Goal: Task Accomplishment & Management: Complete application form

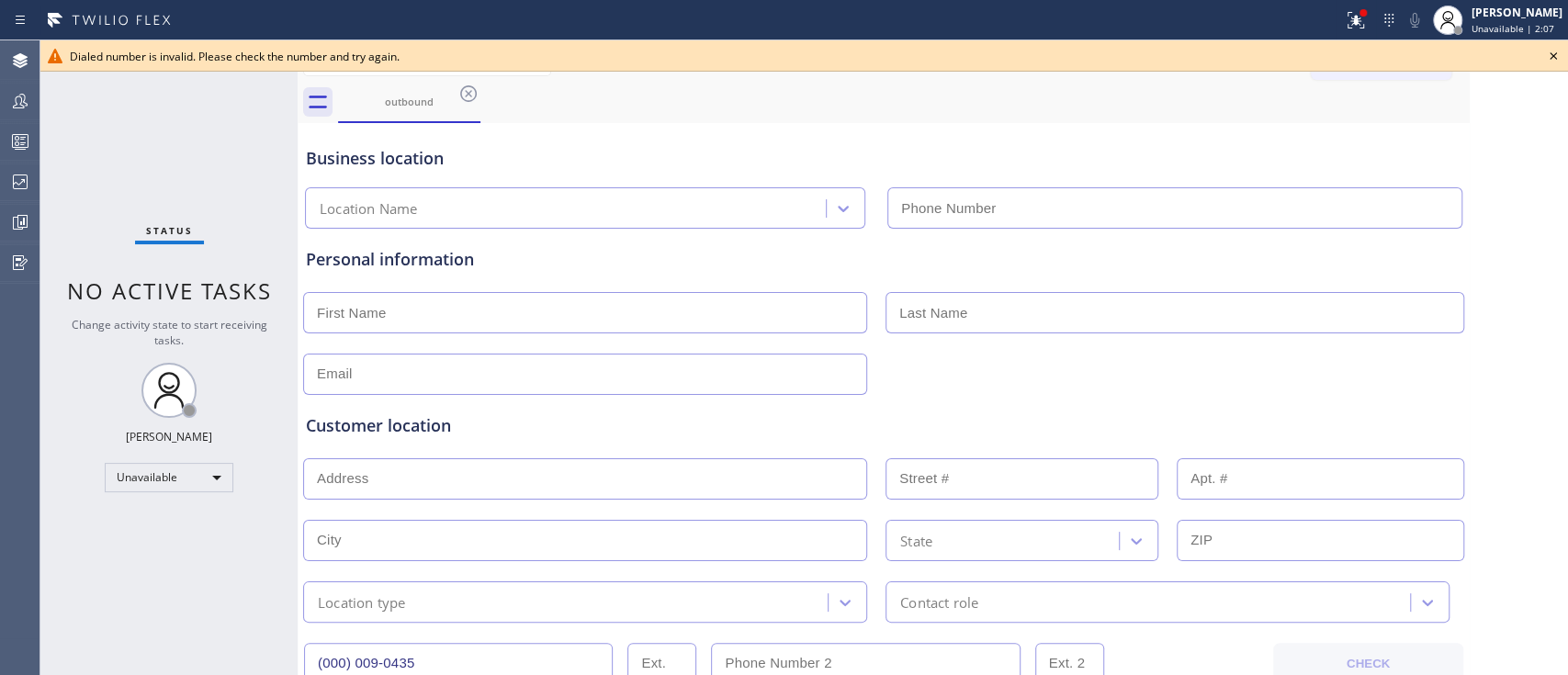
type input "[PHONE_NUMBER]"
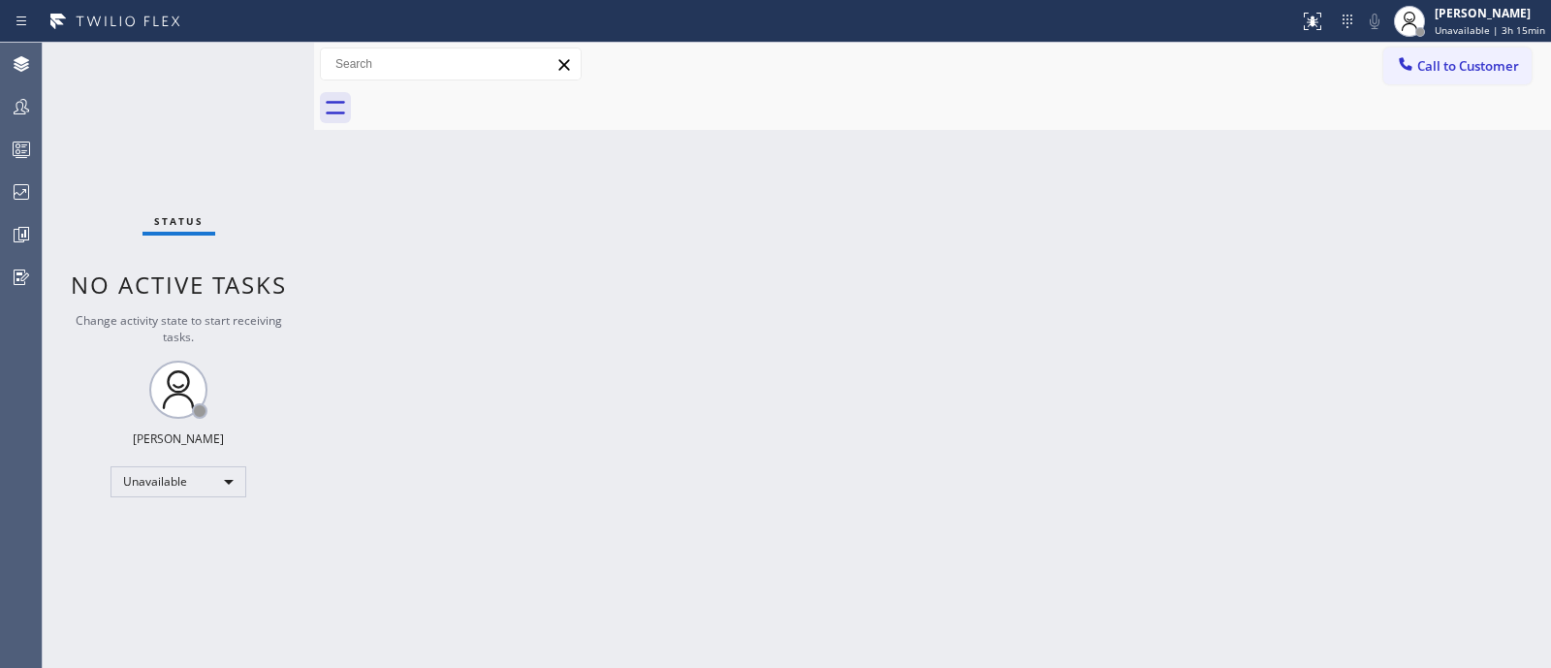
click at [1065, 256] on div "Back to Dashboard Change Sender ID Customers Technicians Select a contact Outbo…" at bounding box center [932, 355] width 1237 height 625
click at [504, 228] on div "Back to Dashboard Change Sender ID Customers Technicians Select a contact Outbo…" at bounding box center [932, 355] width 1237 height 625
click at [216, 474] on div "Unavailable" at bounding box center [178, 481] width 136 height 31
click at [176, 526] on li "Available" at bounding box center [177, 530] width 132 height 23
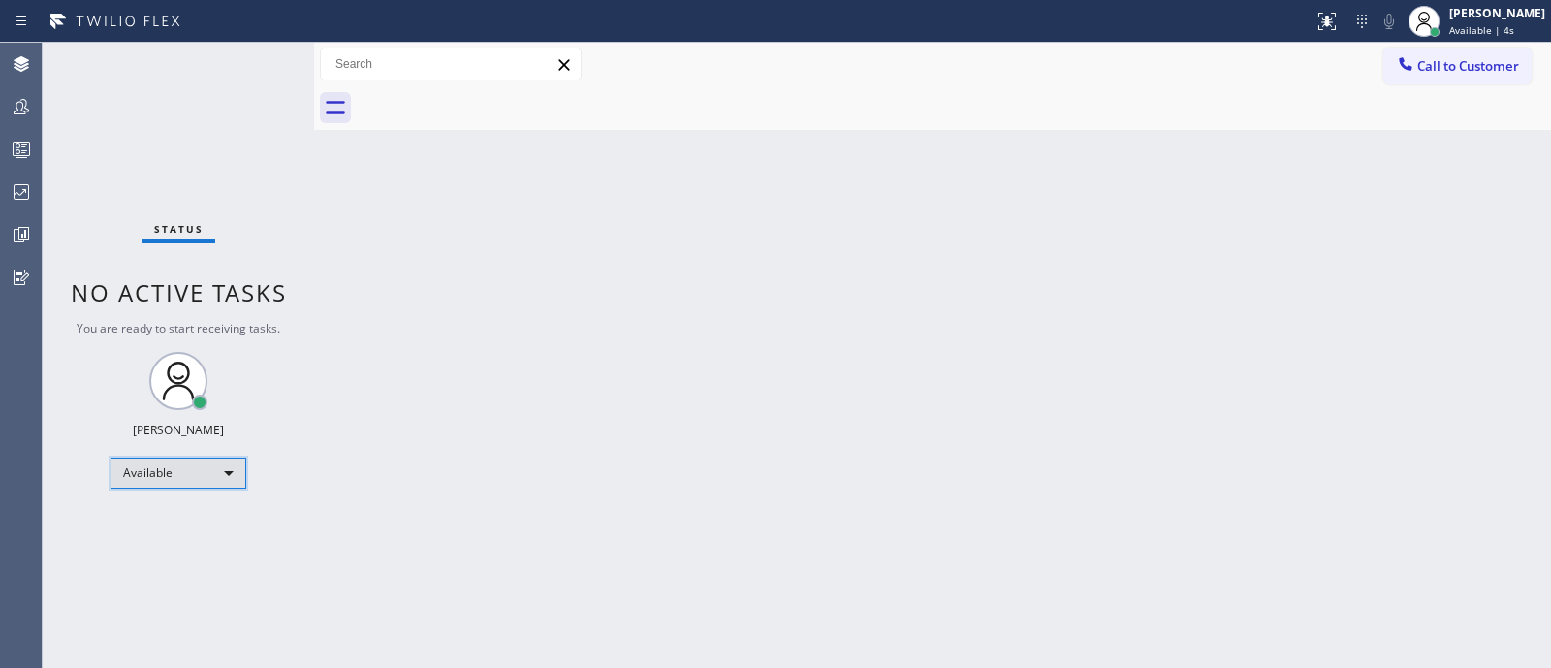
click at [216, 476] on div "Available" at bounding box center [178, 472] width 136 height 31
click at [199, 556] on li "Unavailable" at bounding box center [177, 546] width 132 height 23
click at [314, 511] on div at bounding box center [314, 355] width 0 height 625
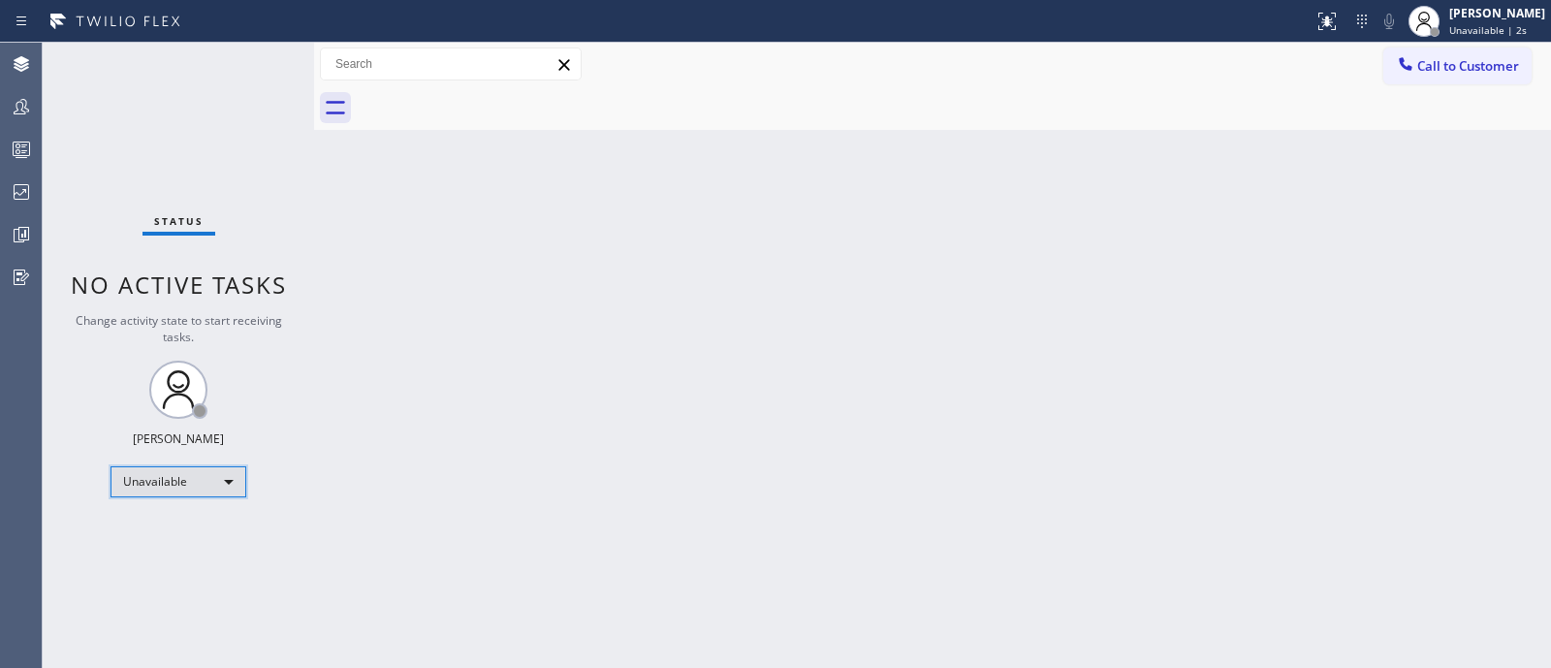
click at [186, 472] on div "Unavailable" at bounding box center [178, 481] width 136 height 31
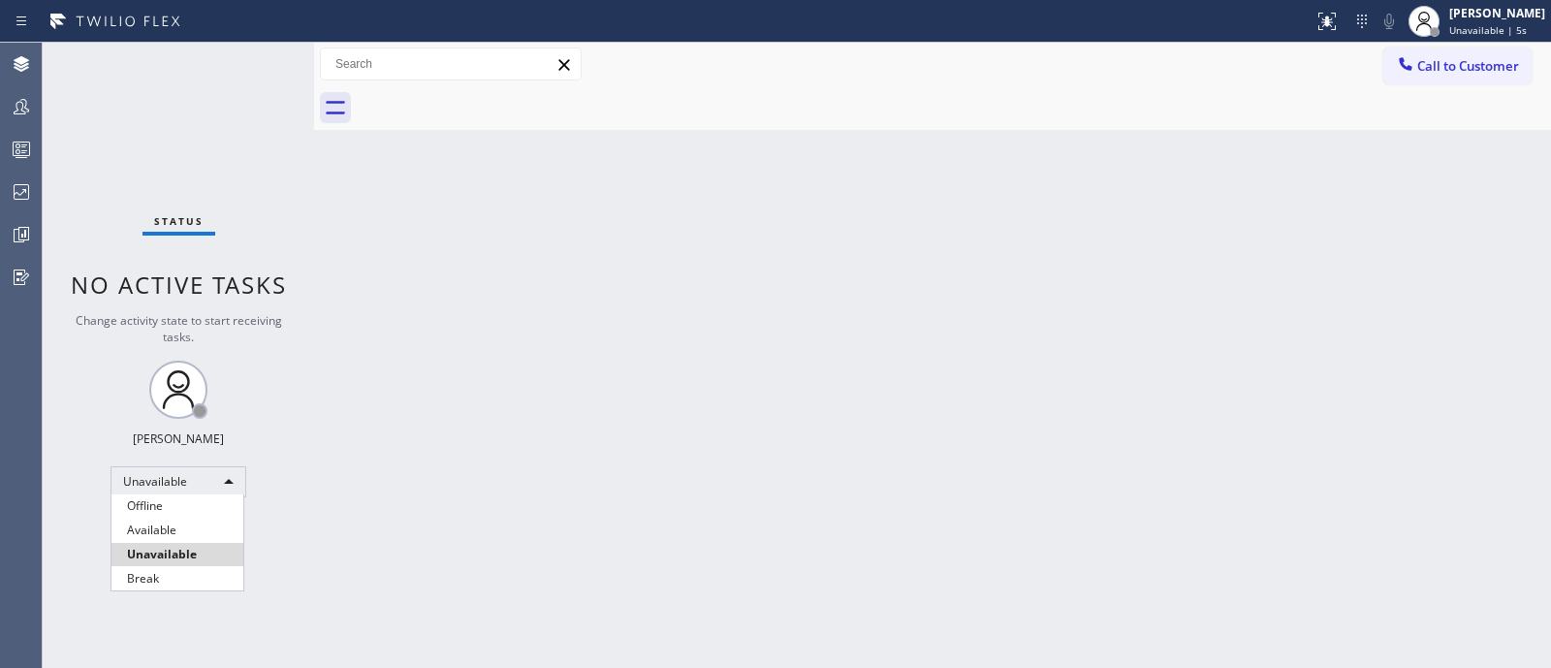
click at [364, 481] on div at bounding box center [775, 334] width 1551 height 668
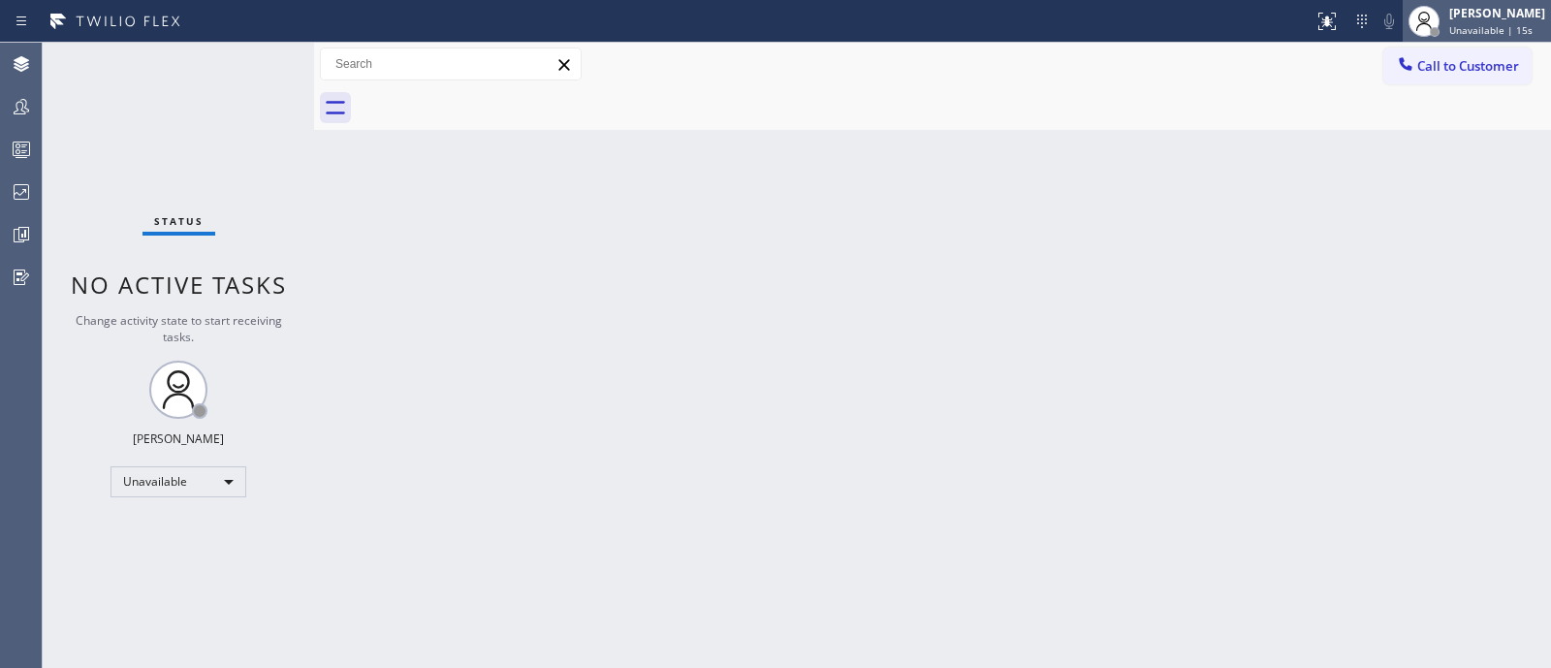
click at [1463, 17] on div "[PERSON_NAME]" at bounding box center [1497, 13] width 96 height 16
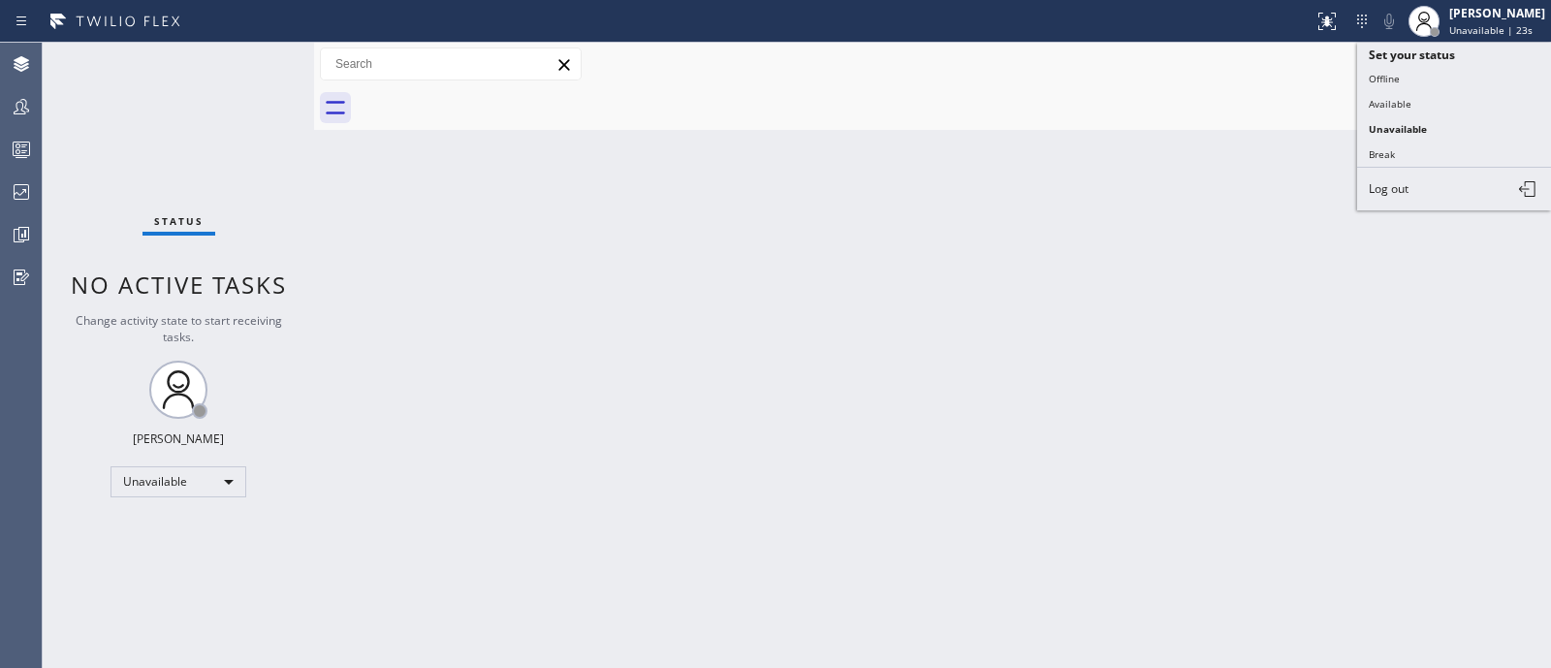
click at [1271, 408] on div "Back to Dashboard Change Sender ID Customers Technicians Select a contact Outbo…" at bounding box center [932, 355] width 1237 height 625
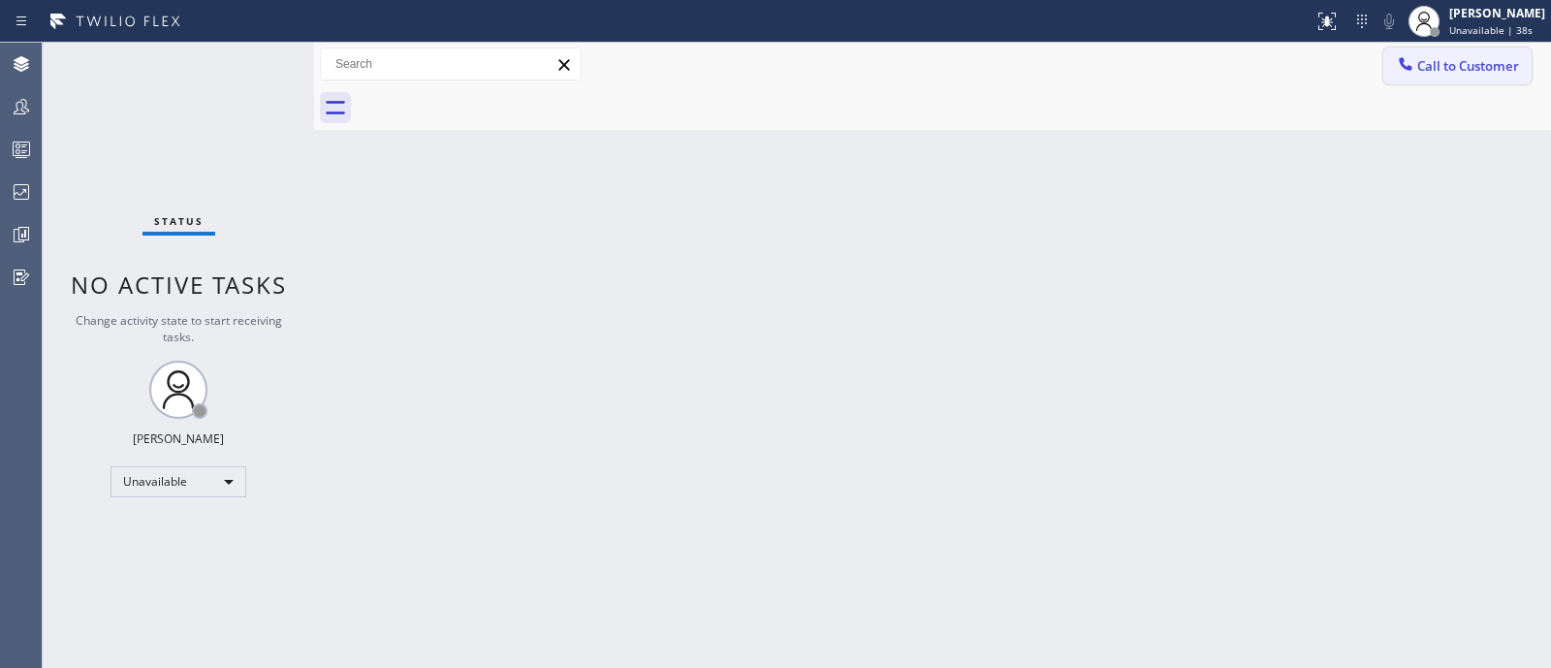
click at [1478, 60] on span "Call to Customer" at bounding box center [1468, 65] width 102 height 17
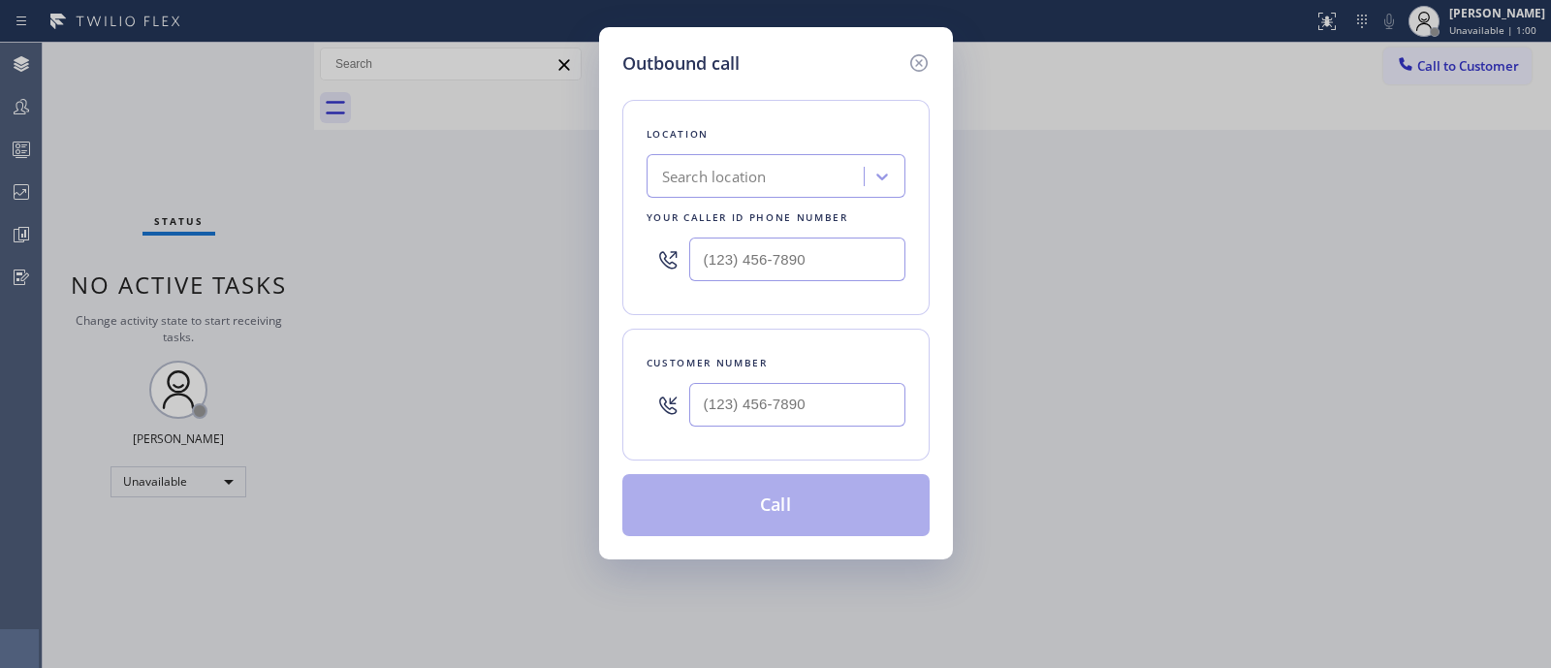
type input "(___) ___-____"
click at [793, 266] on input "(___) ___-____" at bounding box center [797, 259] width 216 height 44
click at [756, 329] on div "Customer number" at bounding box center [775, 395] width 307 height 132
click at [714, 175] on div "Search location" at bounding box center [714, 177] width 105 height 22
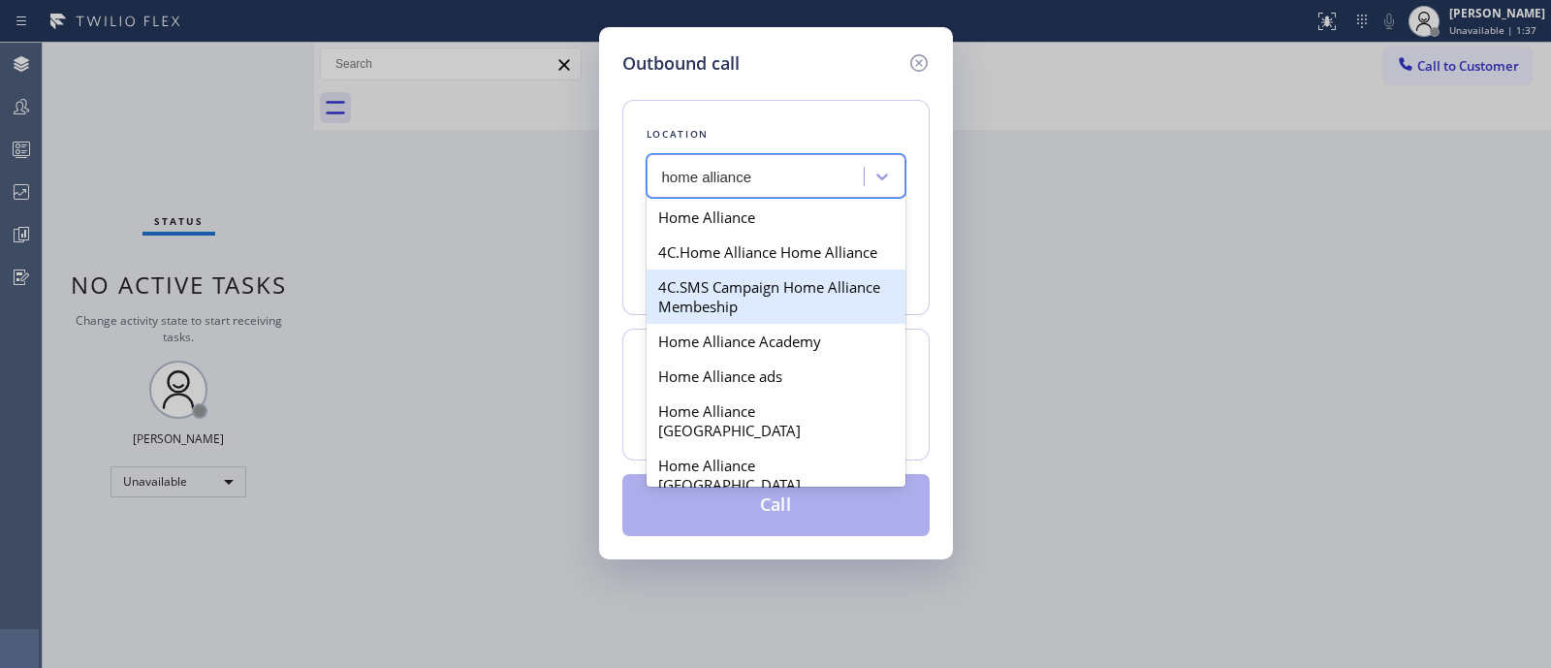
type input "home alliance"
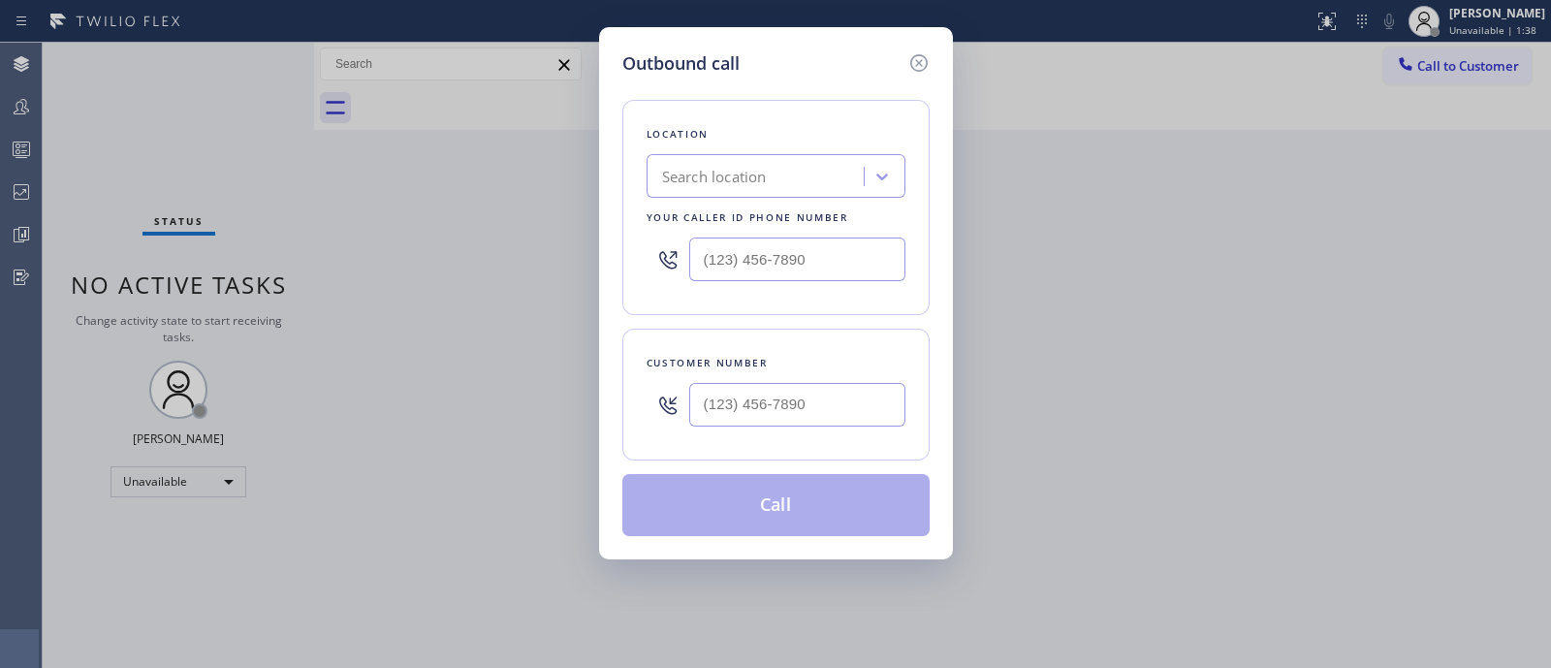
click at [790, 88] on div "Location Search location Your caller id phone number Customer number Call" at bounding box center [775, 306] width 307 height 459
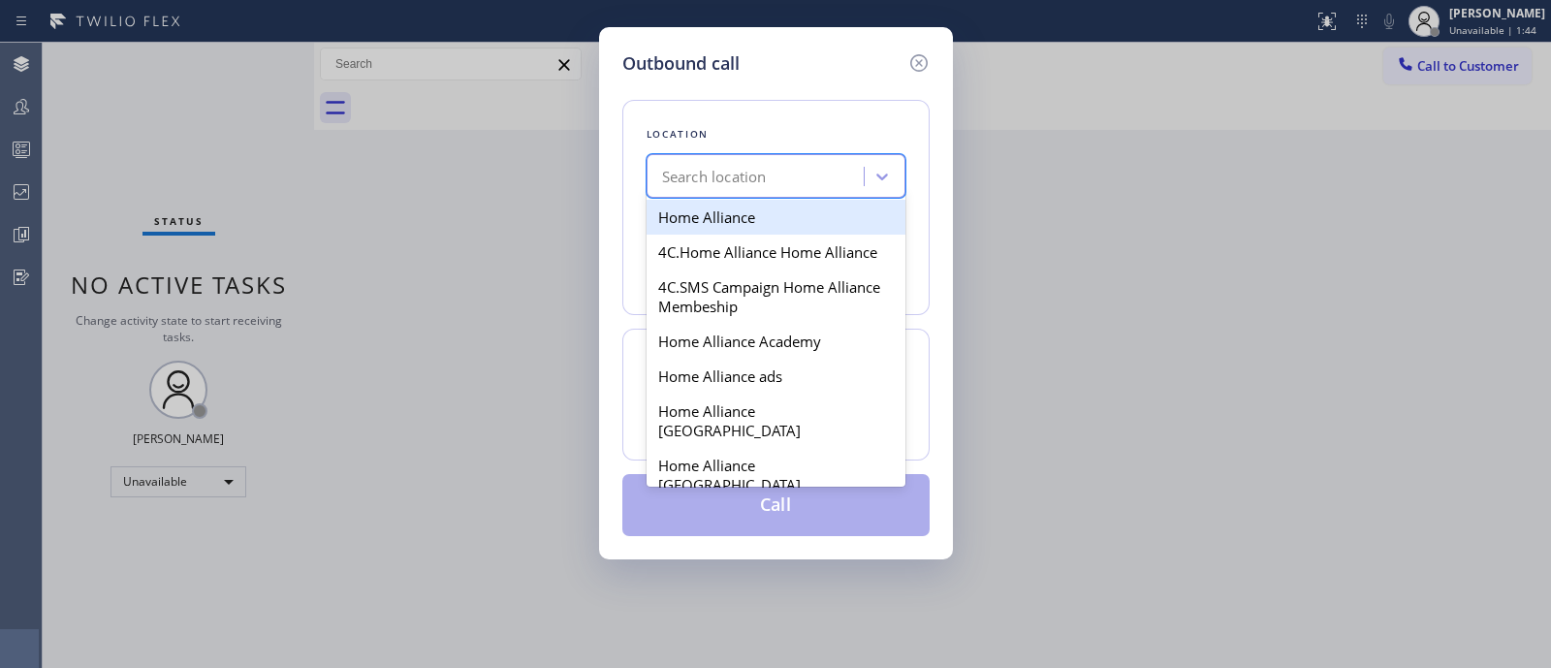
click at [755, 176] on div "Search location" at bounding box center [714, 177] width 105 height 22
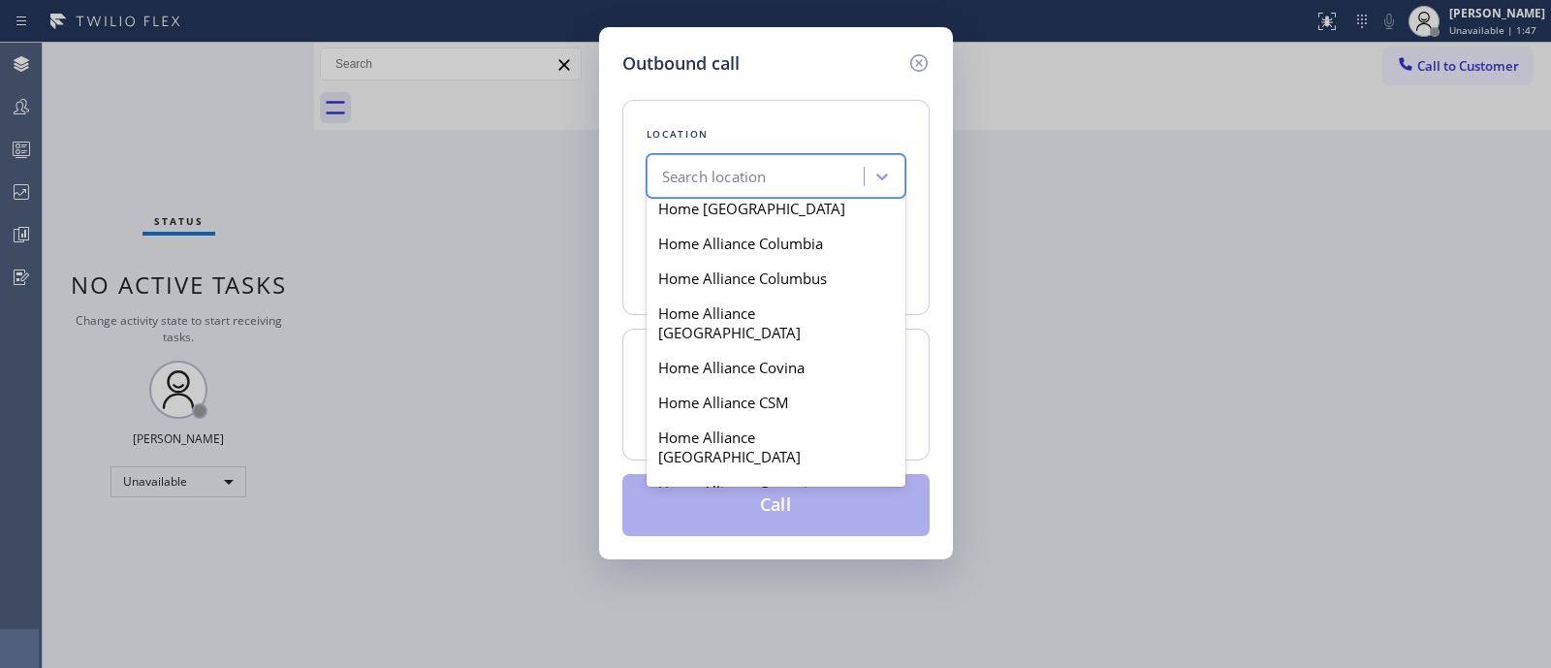
scroll to position [1781, 0]
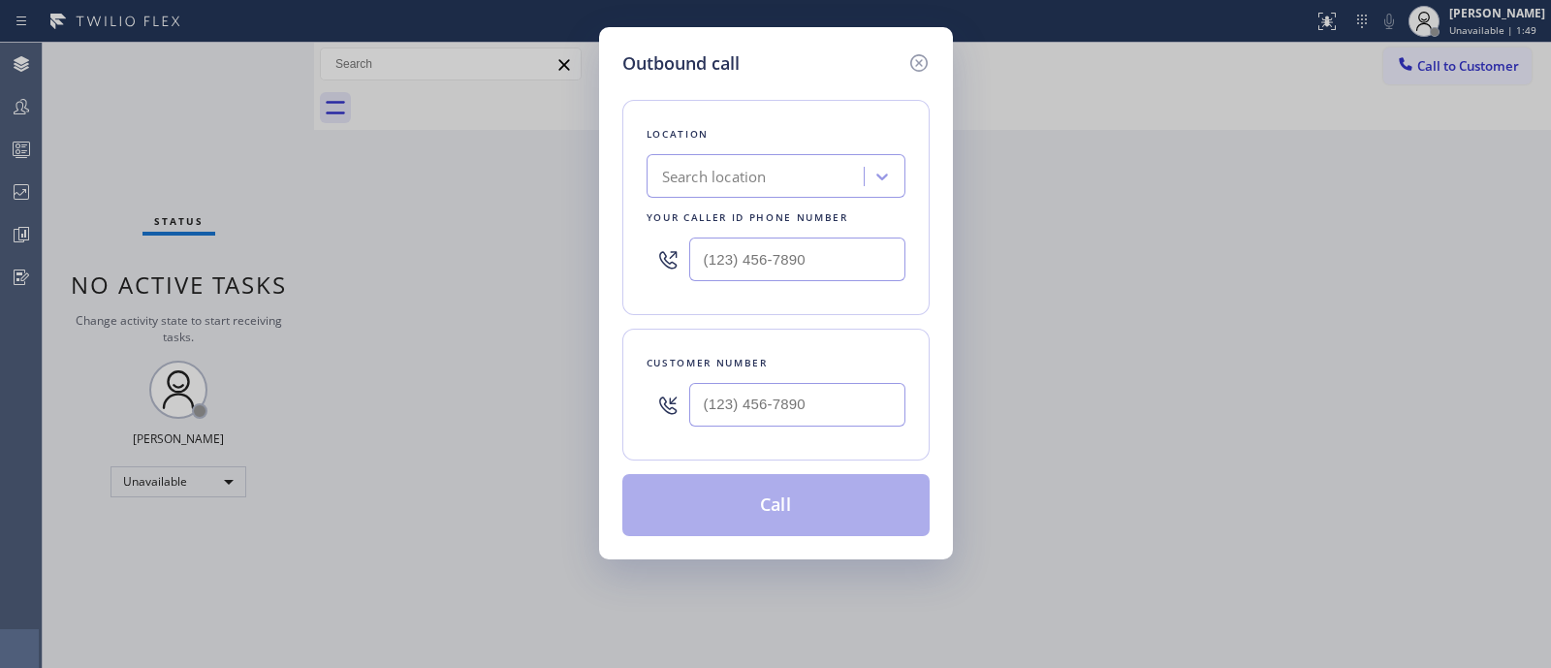
click at [795, 46] on div "Outbound call Location Search location Your caller id phone number Customer num…" at bounding box center [776, 293] width 354 height 532
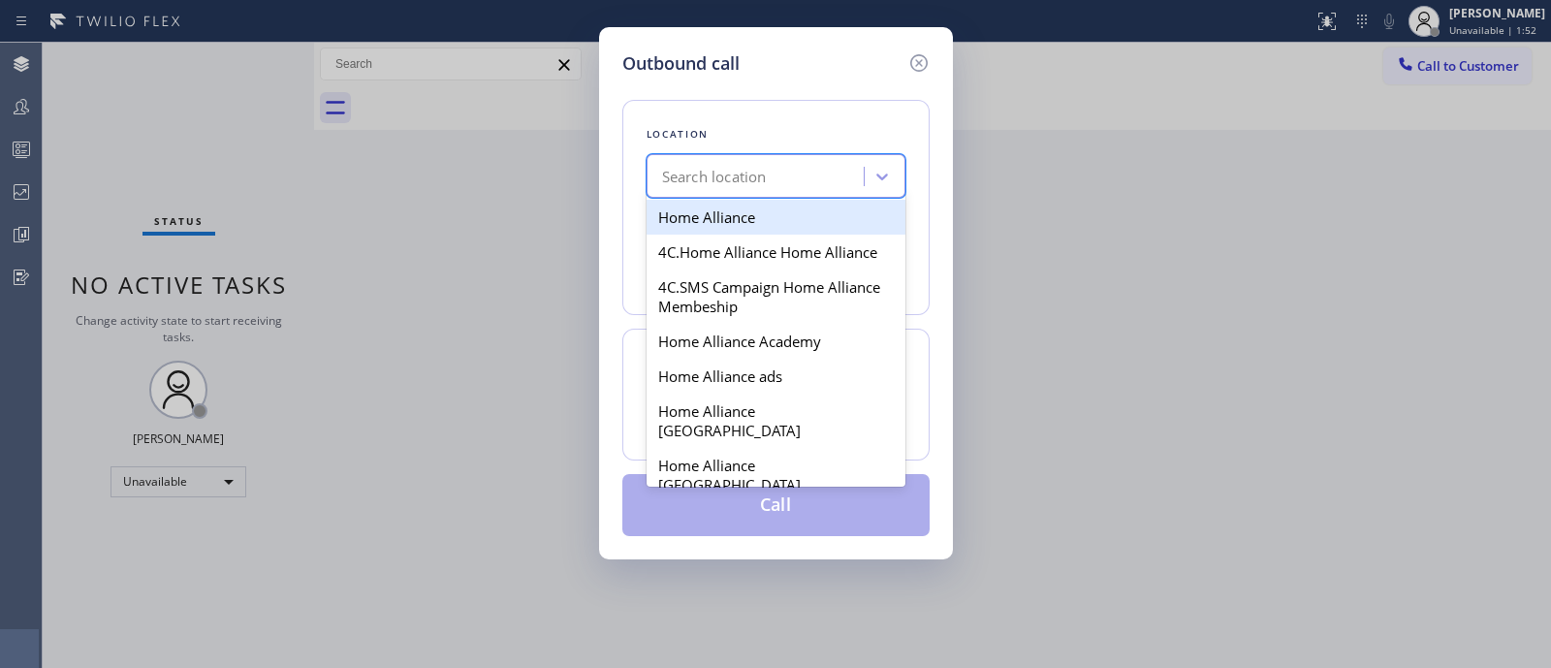
click at [737, 181] on div "Search location" at bounding box center [714, 177] width 105 height 22
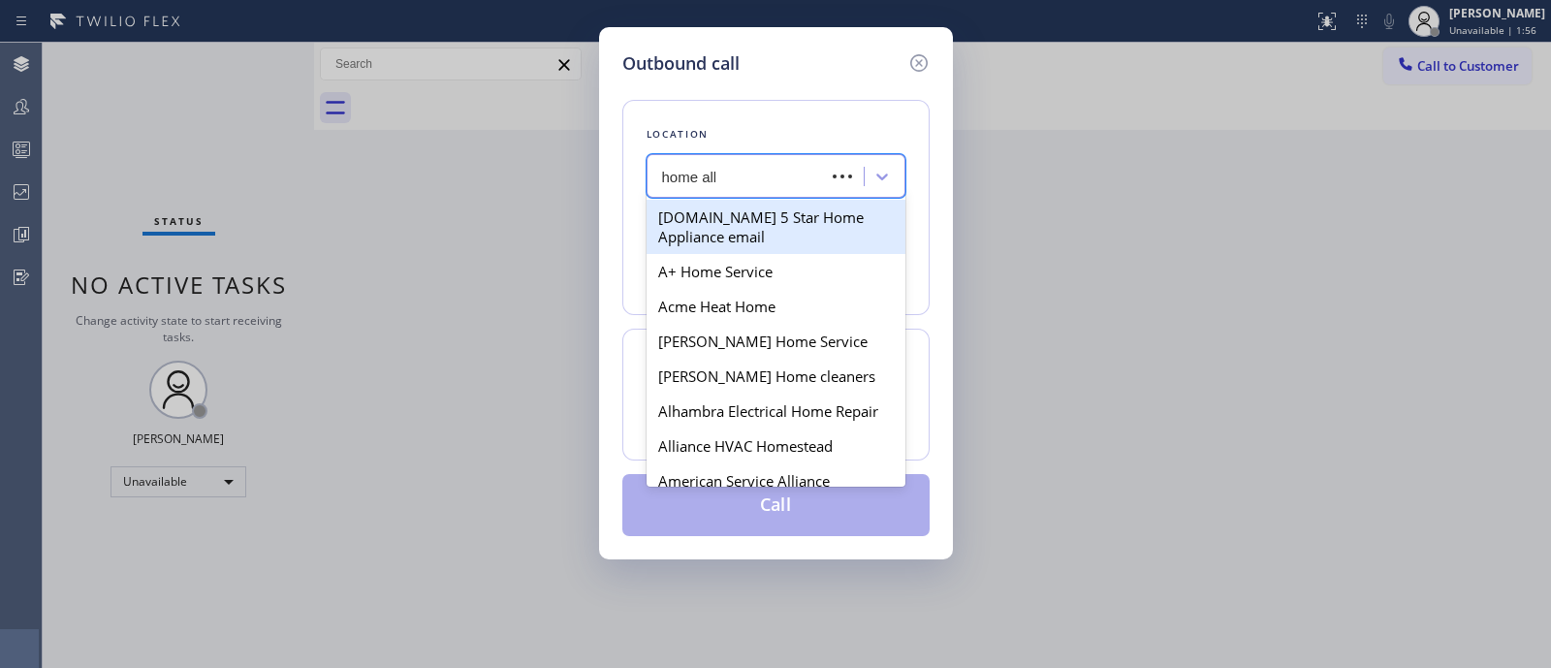
type input "home [MEDICAL_DATA]"
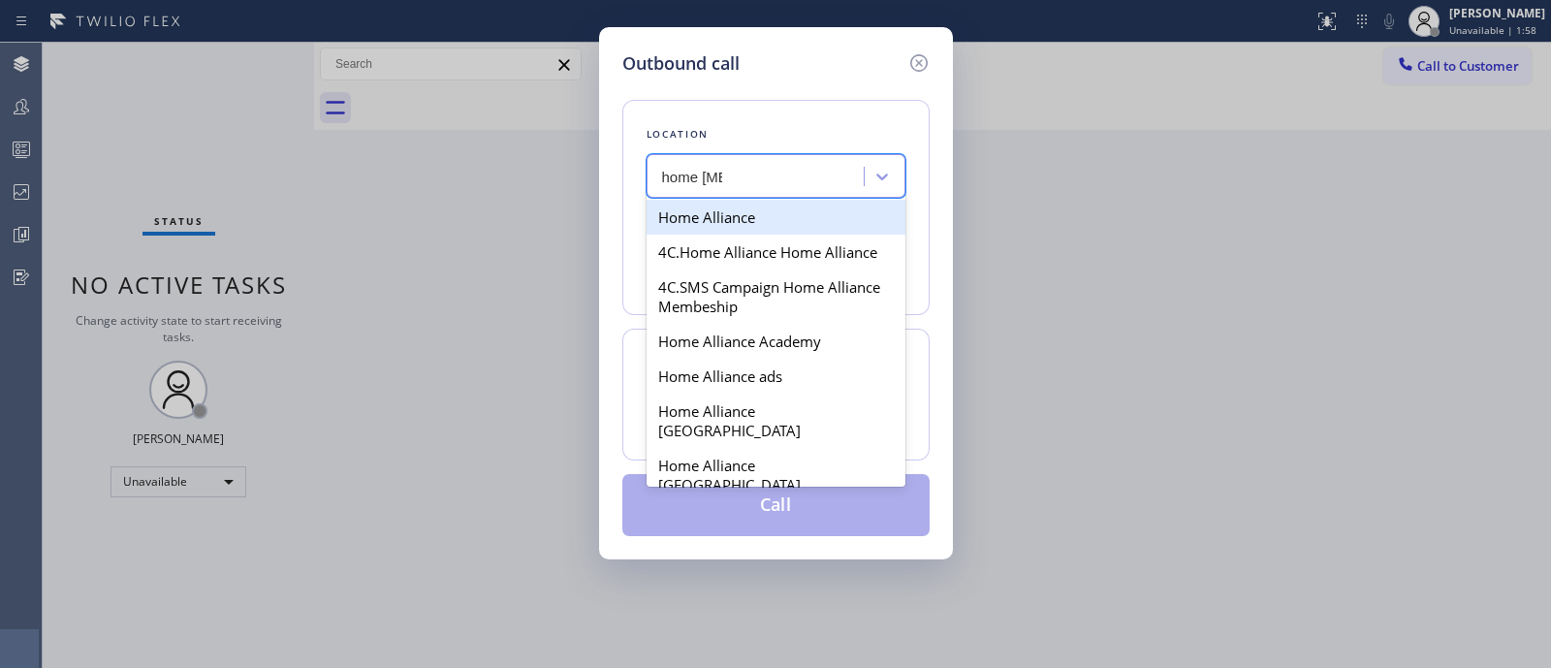
click at [735, 223] on div "Home Alliance" at bounding box center [776, 217] width 259 height 35
type input "[PHONE_NUMBER]"
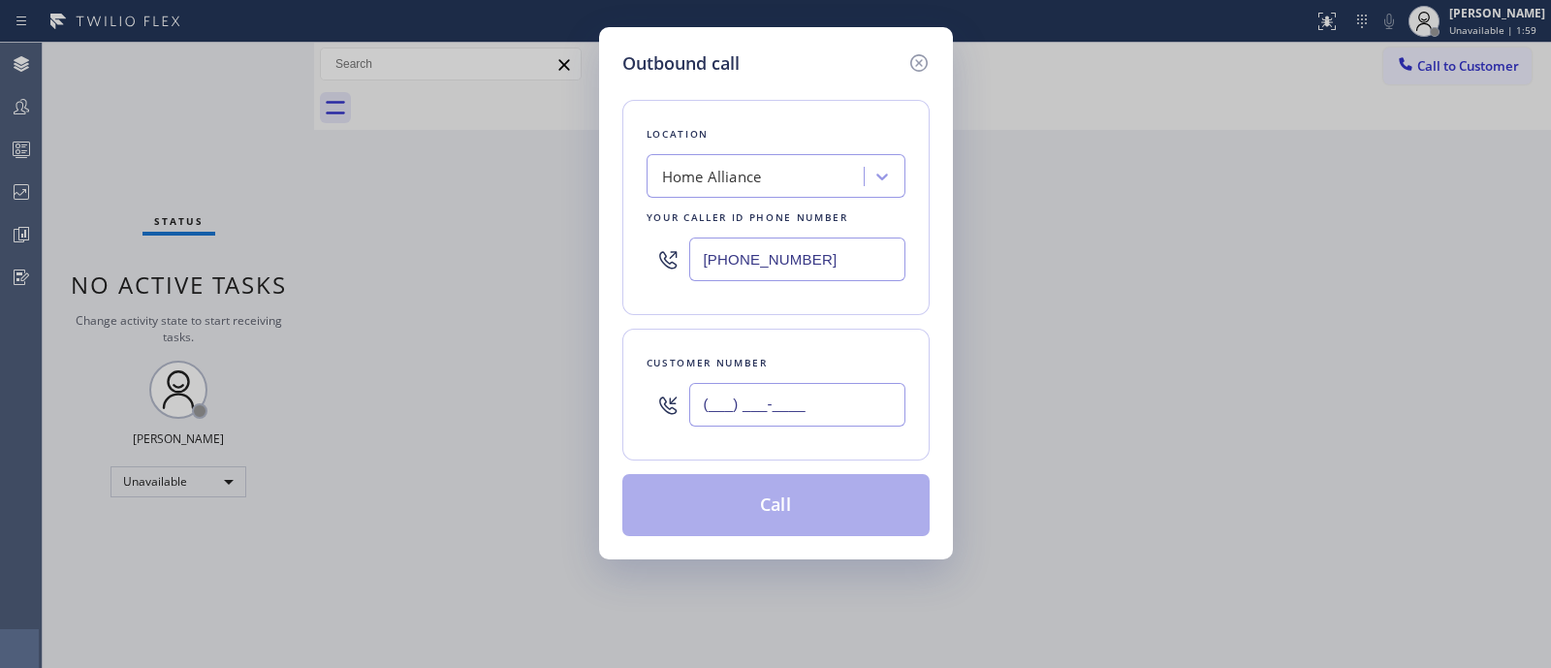
click at [747, 408] on input "(___) ___-____" at bounding box center [797, 405] width 216 height 44
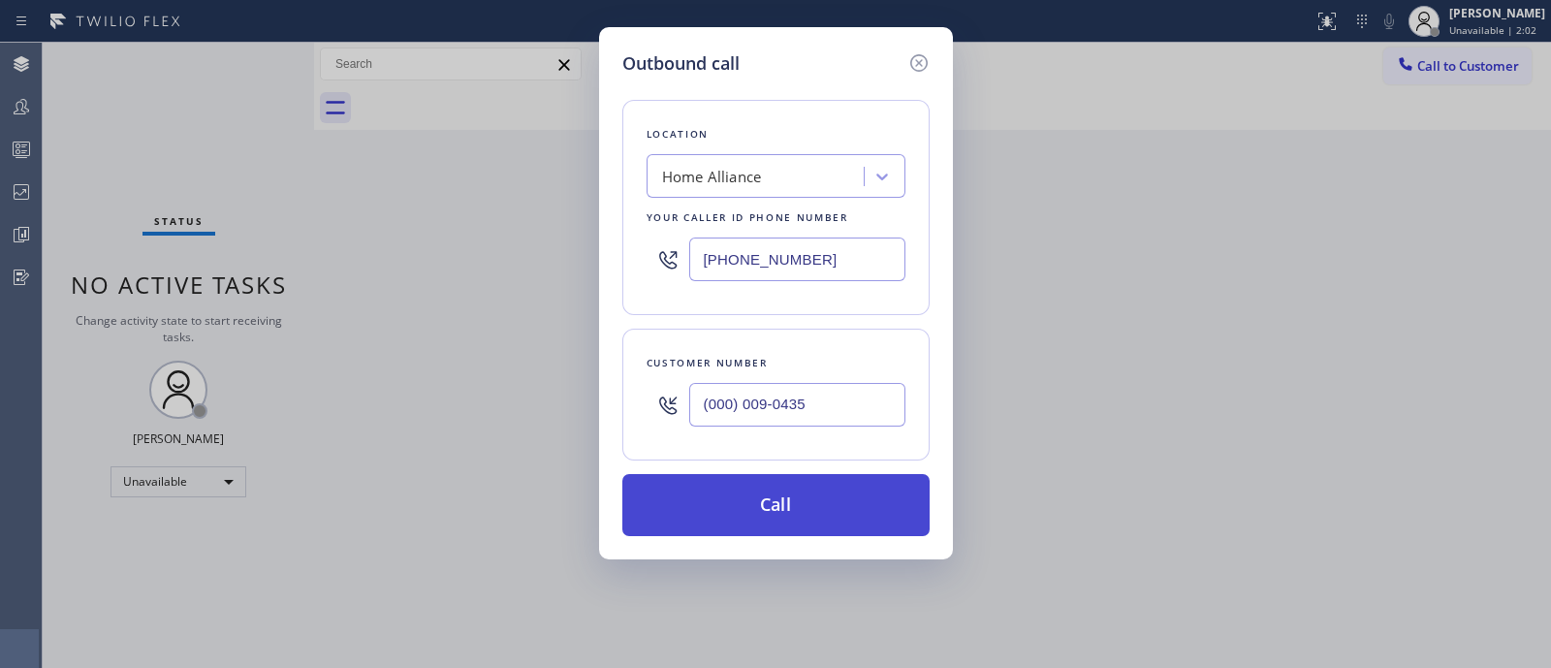
type input "(000) 009-0435"
click at [757, 480] on button "Call" at bounding box center [775, 505] width 307 height 62
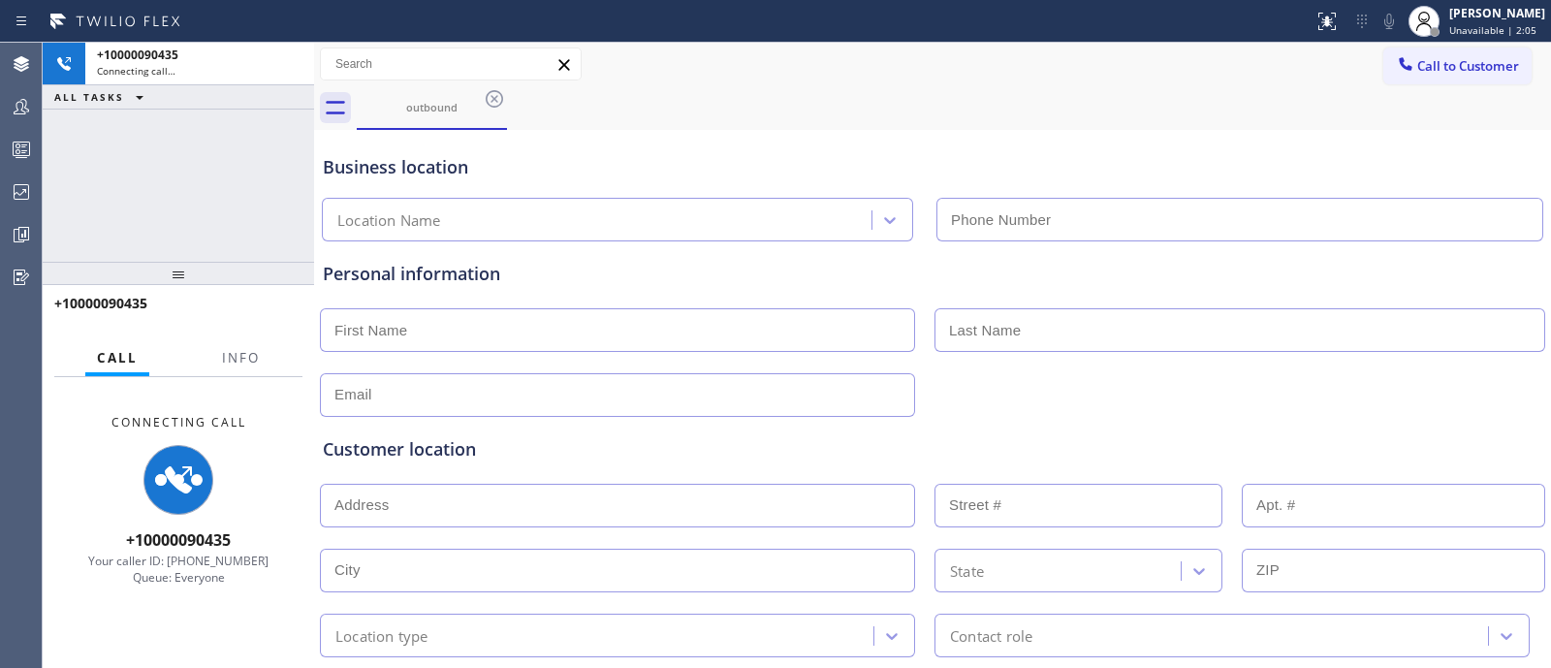
type input "[PHONE_NUMBER]"
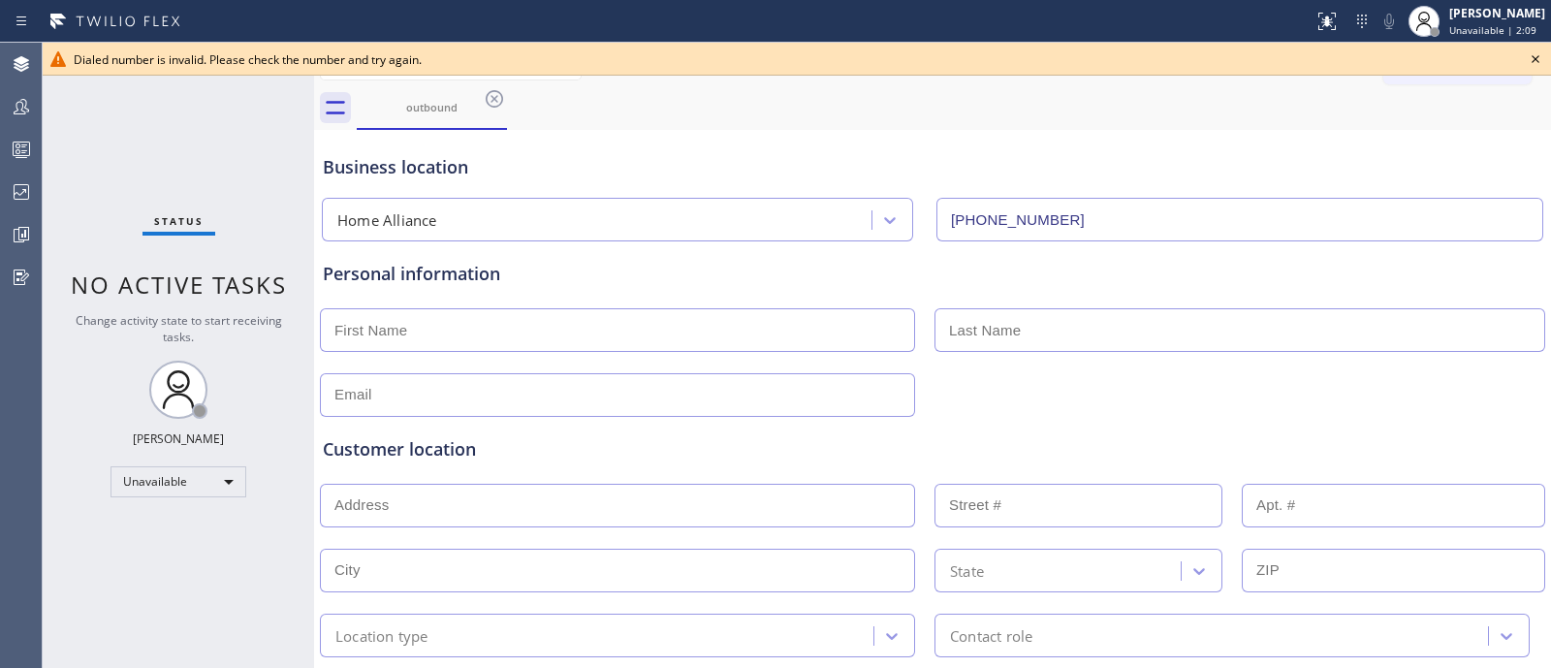
click at [1541, 56] on icon at bounding box center [1535, 58] width 23 height 23
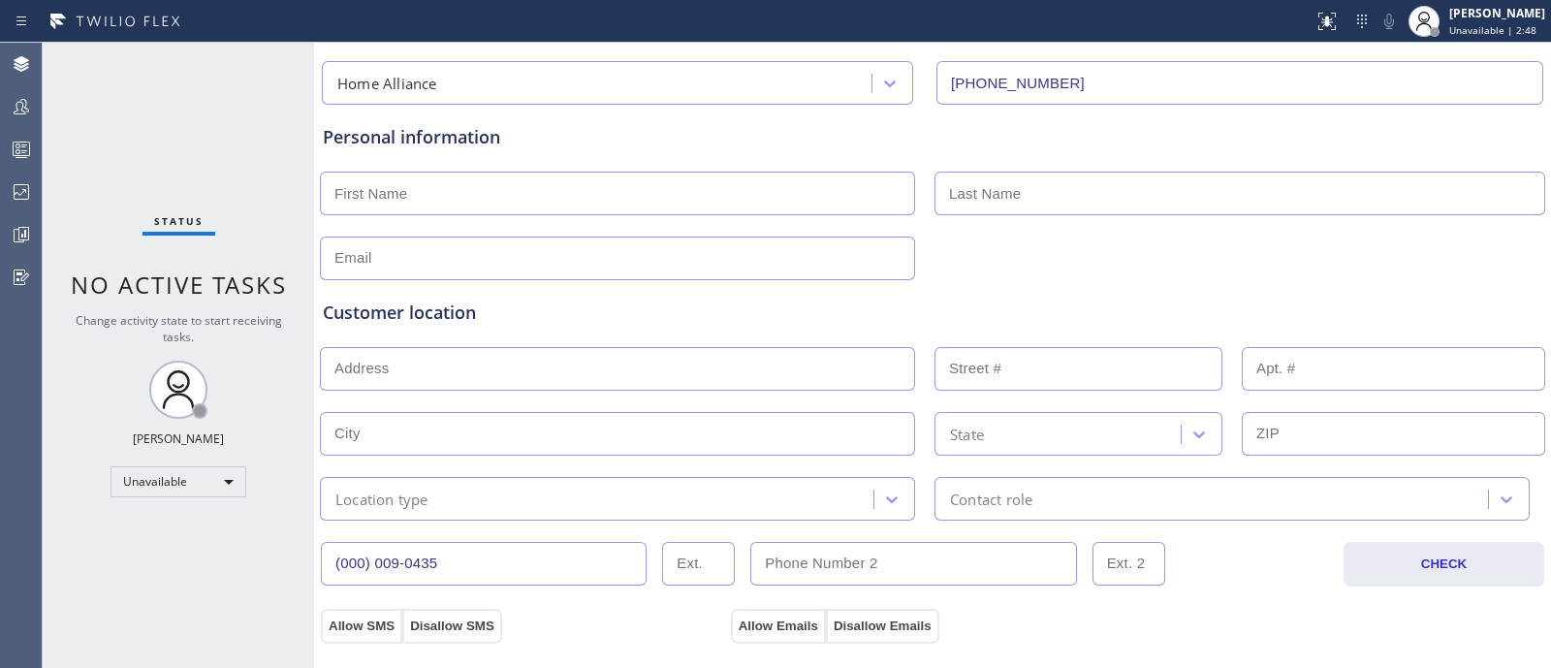
scroll to position [106, 0]
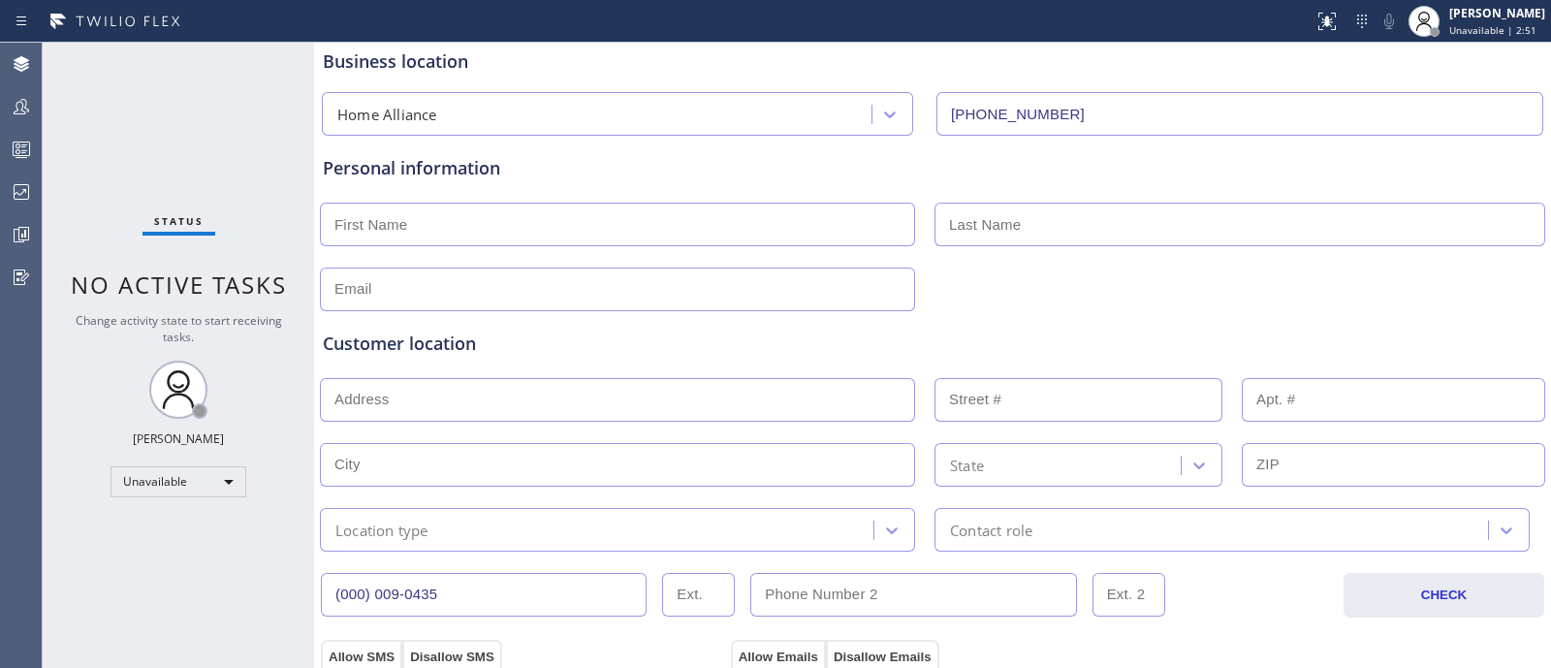
click at [872, 224] on input "text" at bounding box center [617, 225] width 595 height 44
type input "Mr"
type input "Vans"
click at [826, 292] on input "text" at bounding box center [617, 290] width 595 height 44
click at [1065, 298] on div at bounding box center [932, 287] width 1229 height 47
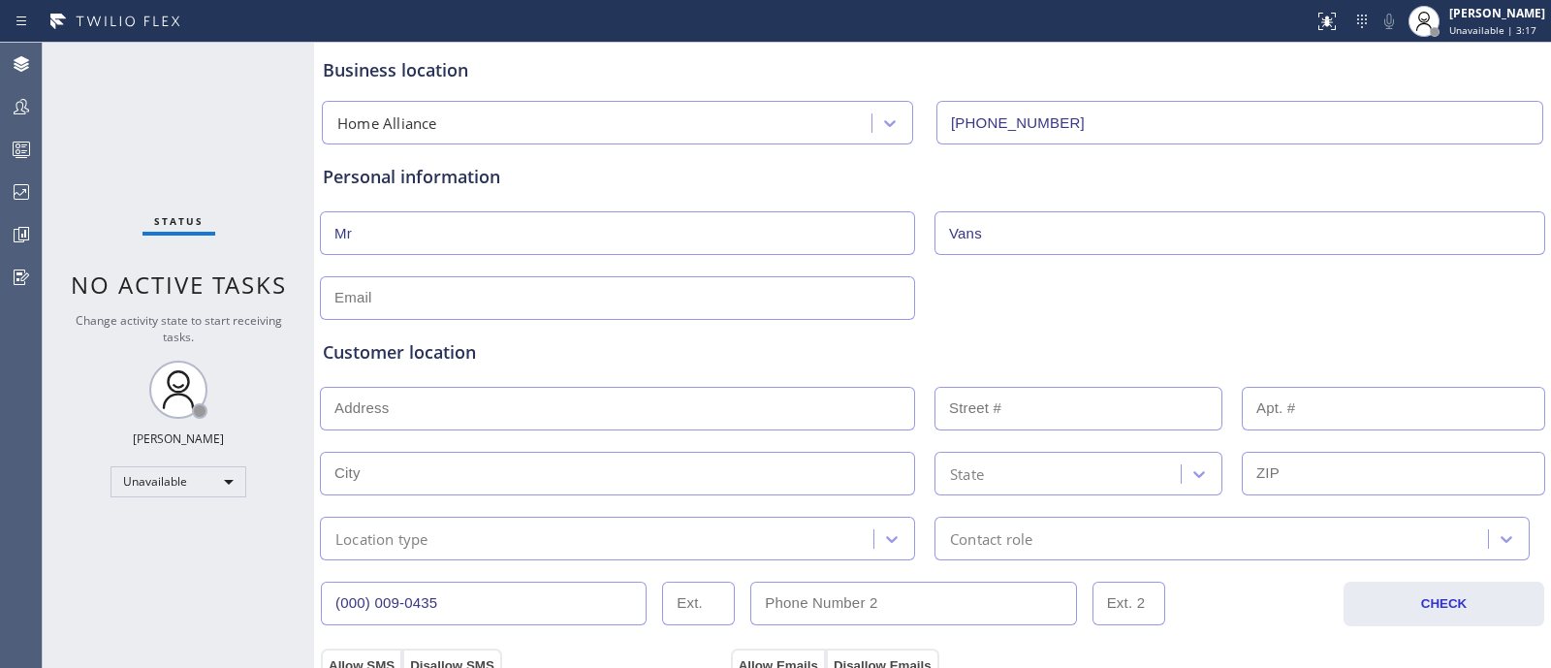
scroll to position [93, 0]
click at [678, 290] on input "text" at bounding box center [617, 302] width 595 height 44
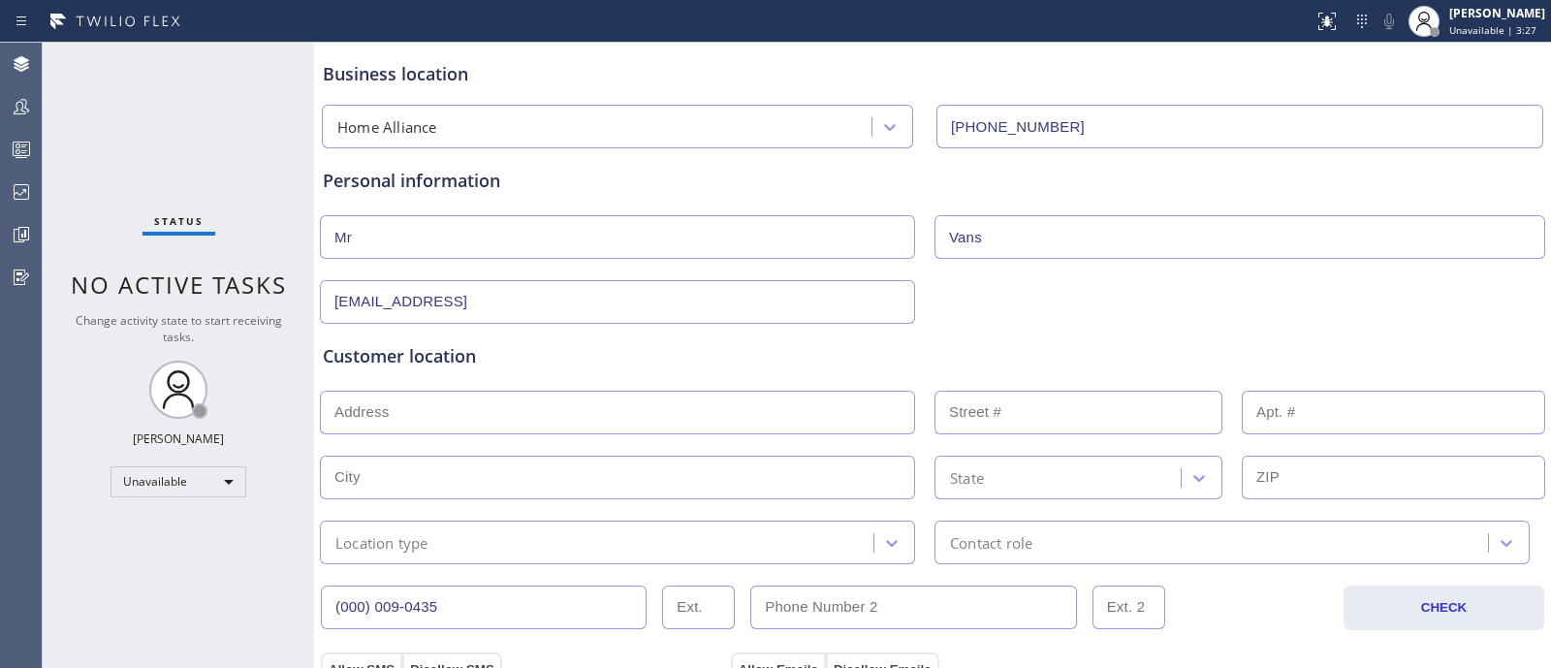
type input "[EMAIL_ADDRESS]"
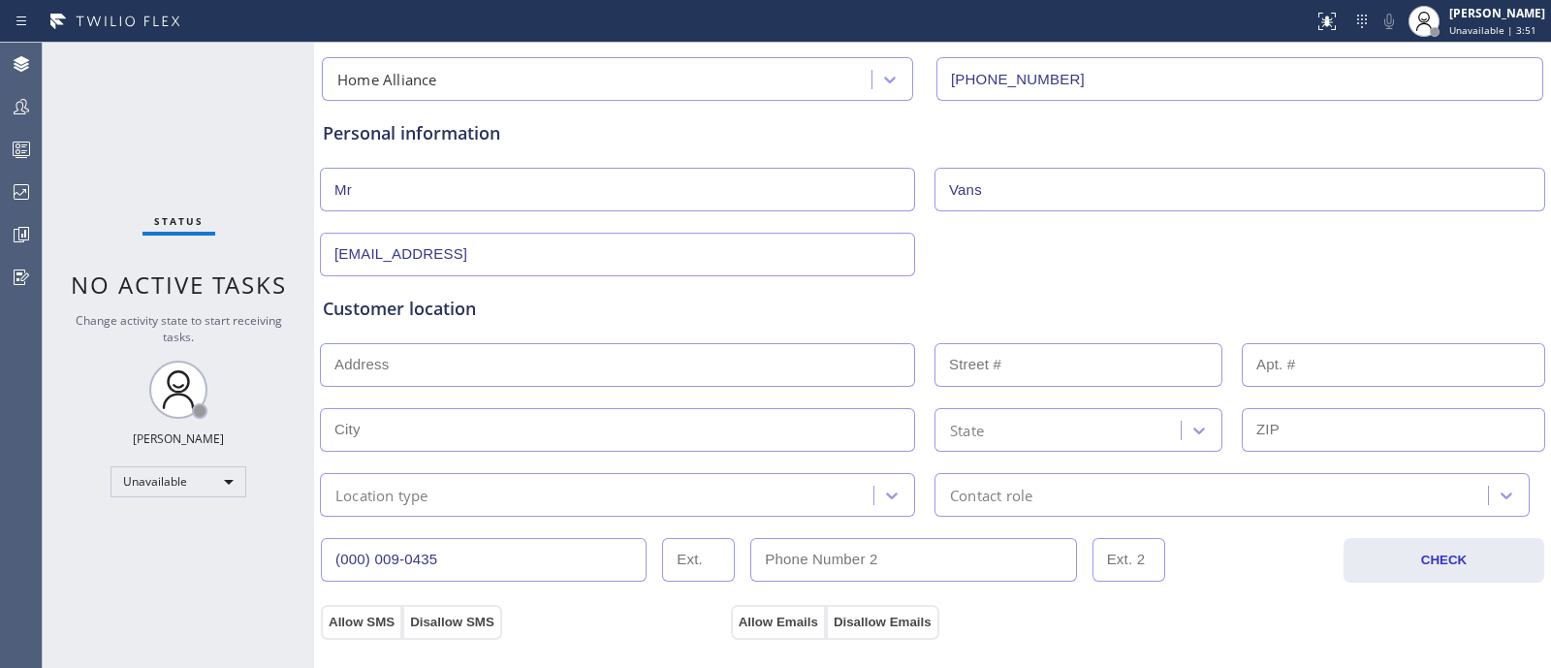
scroll to position [144, 0]
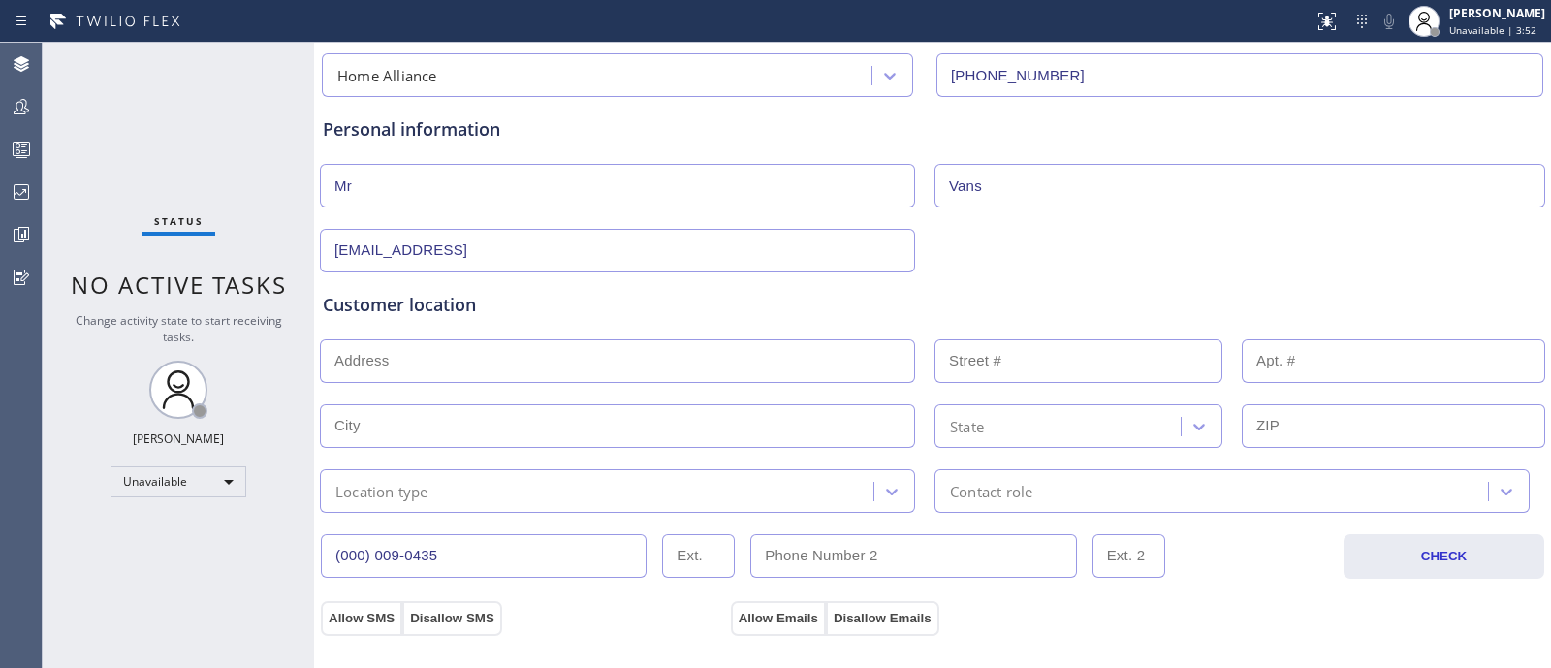
click at [1015, 249] on div "[EMAIL_ADDRESS]" at bounding box center [932, 248] width 1229 height 47
click at [454, 346] on input "text" at bounding box center [617, 361] width 595 height 44
paste input "[STREET_ADDRESS][PERSON_NAME]"
type input "[STREET_ADDRESS][PERSON_NAME]"
type input "123"
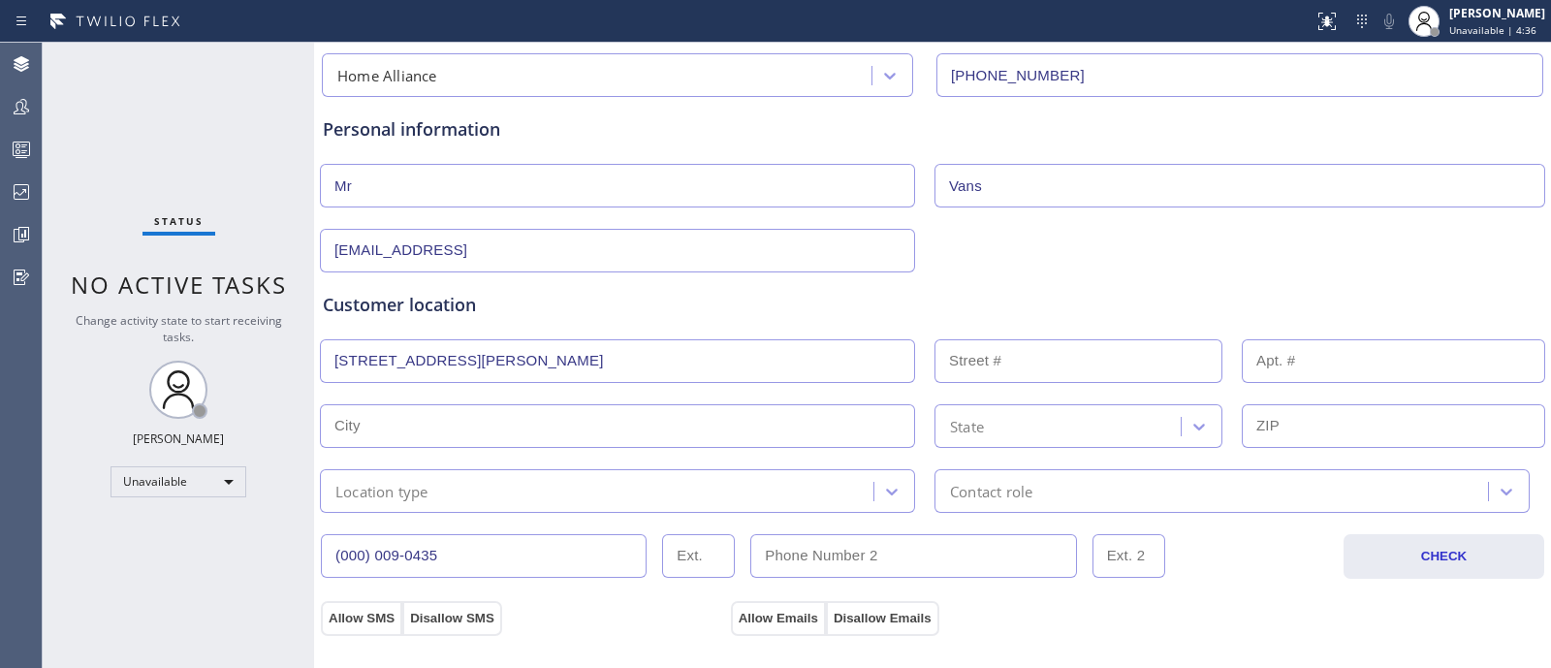
type input "Montclair"
type input "07043"
click at [1117, 300] on div "Customer location" at bounding box center [932, 305] width 1219 height 26
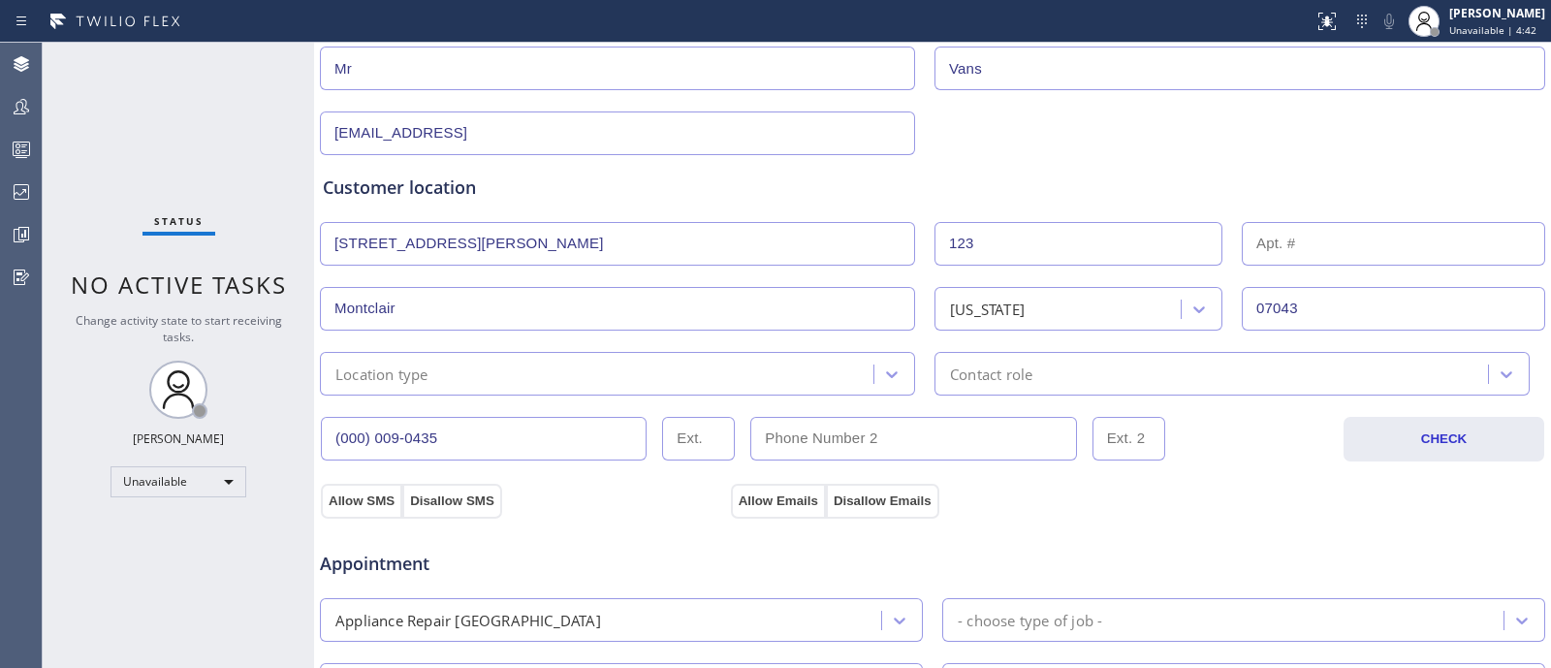
scroll to position [261, 0]
click at [1317, 244] on input "text" at bounding box center [1393, 245] width 303 height 44
click at [1291, 167] on div "Customer location >> ADD NEW ADDRESS << + NEW ADDRESS [STREET_ADDRESS][PERSON_N…" at bounding box center [932, 276] width 1227 height 240
click at [1266, 243] on input "text" at bounding box center [1393, 245] width 303 height 44
click at [1139, 185] on div "Customer location" at bounding box center [932, 188] width 1219 height 26
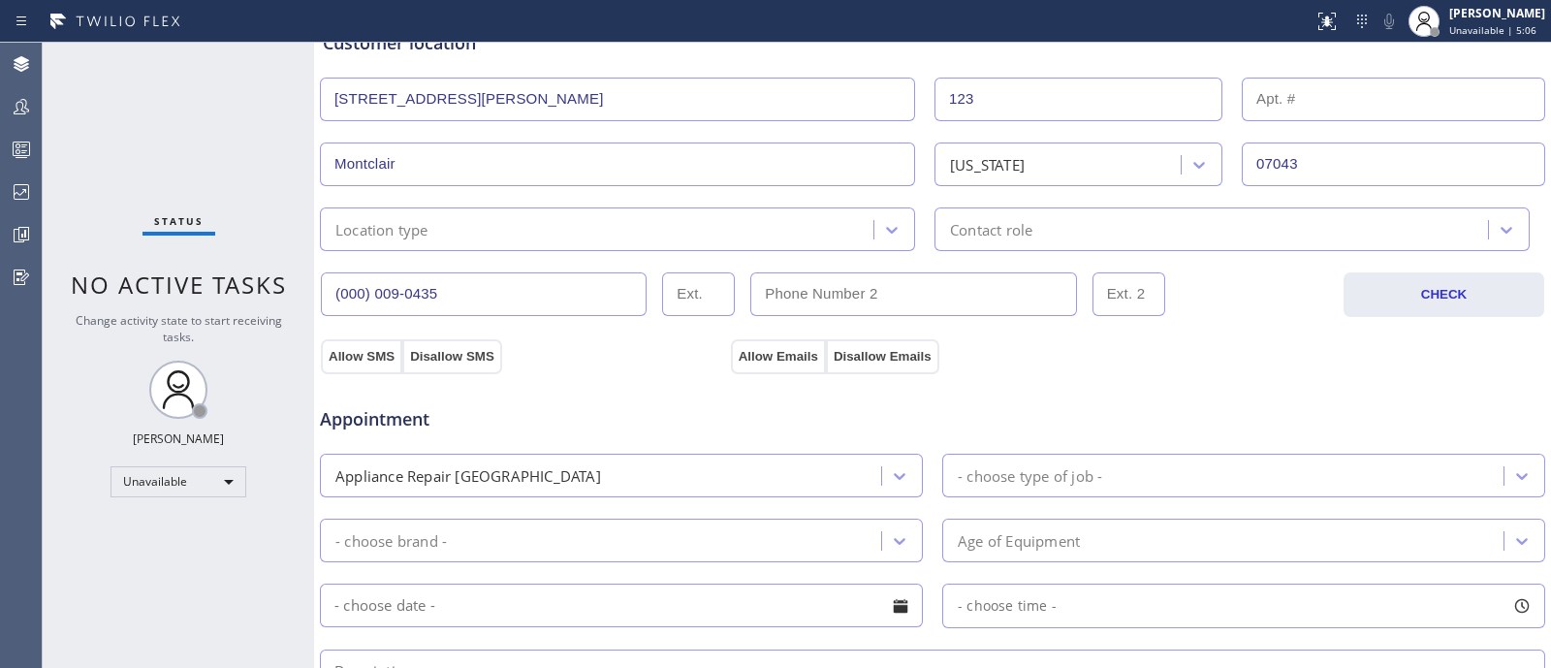
scroll to position [466, 0]
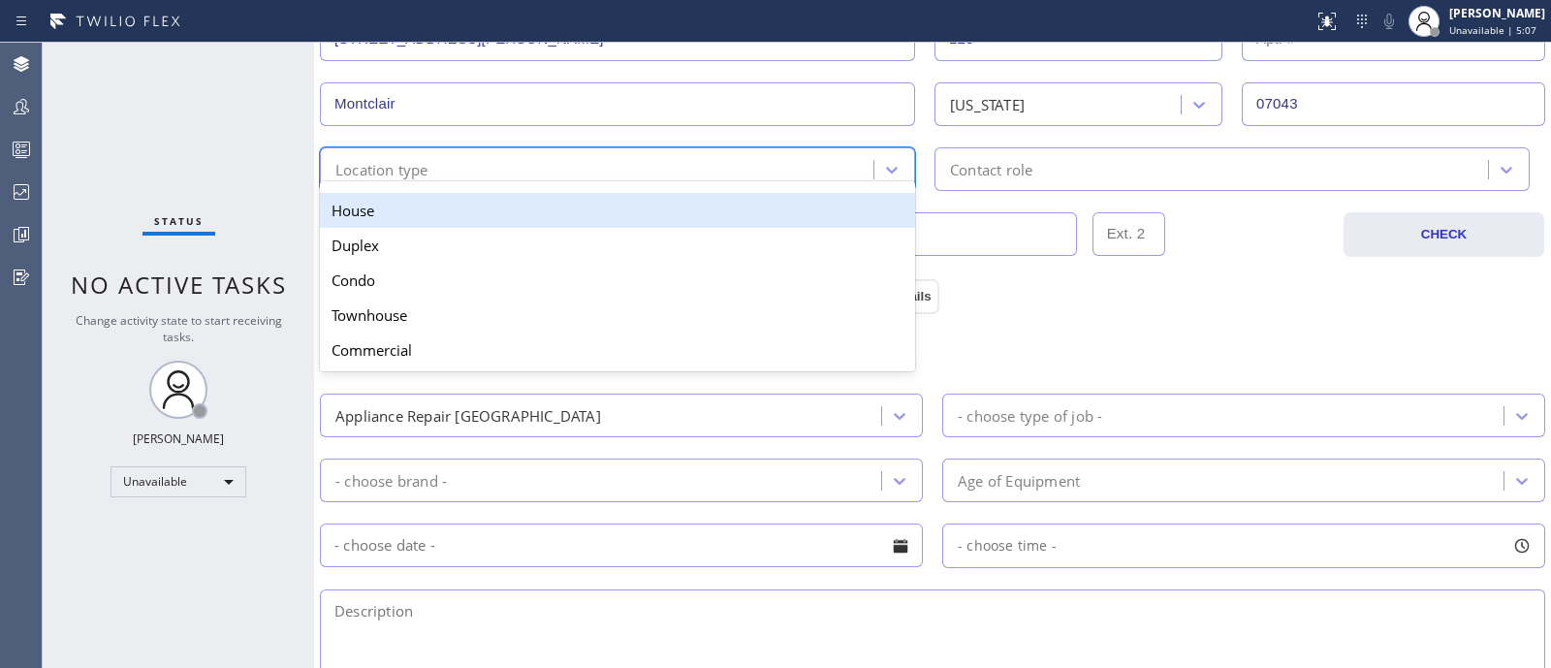
click at [760, 174] on div "Location type" at bounding box center [600, 169] width 548 height 34
click at [533, 193] on div "House" at bounding box center [617, 210] width 595 height 35
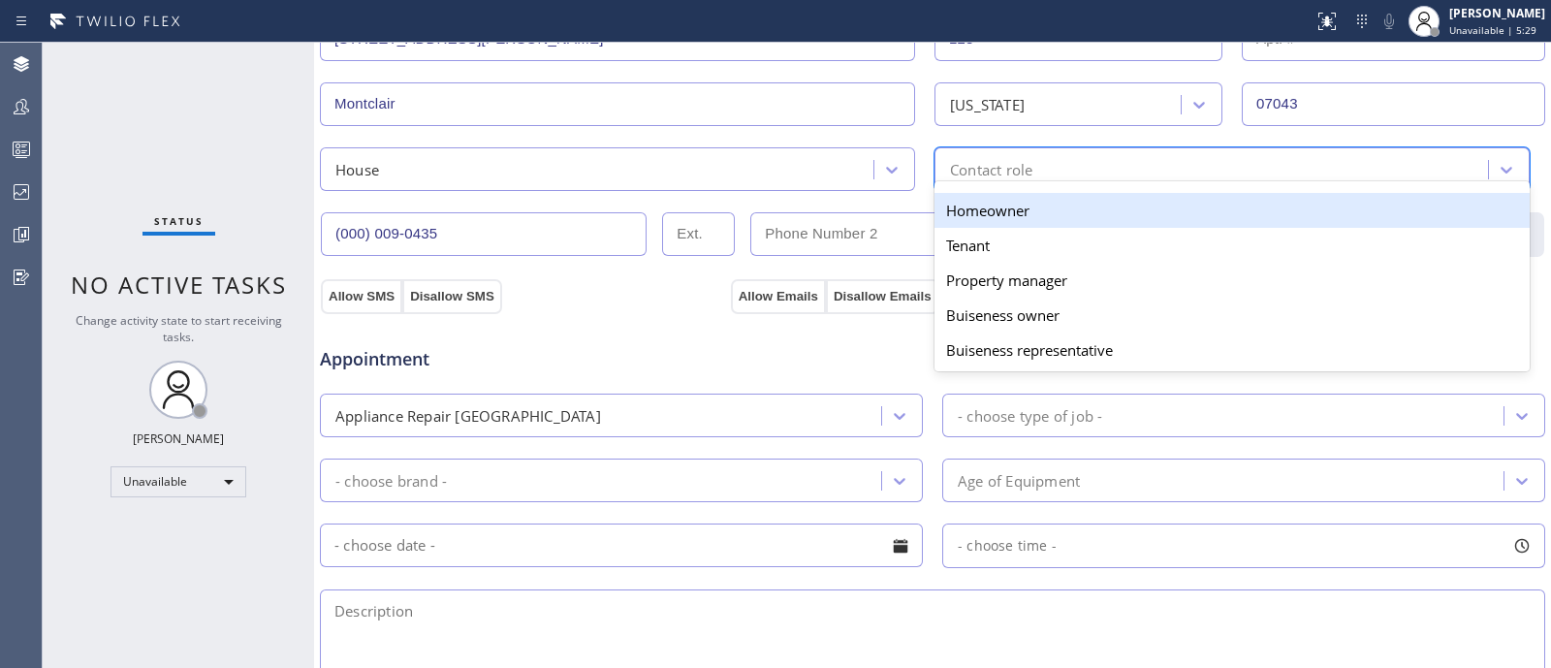
click at [950, 161] on div "Contact role" at bounding box center [991, 169] width 82 height 22
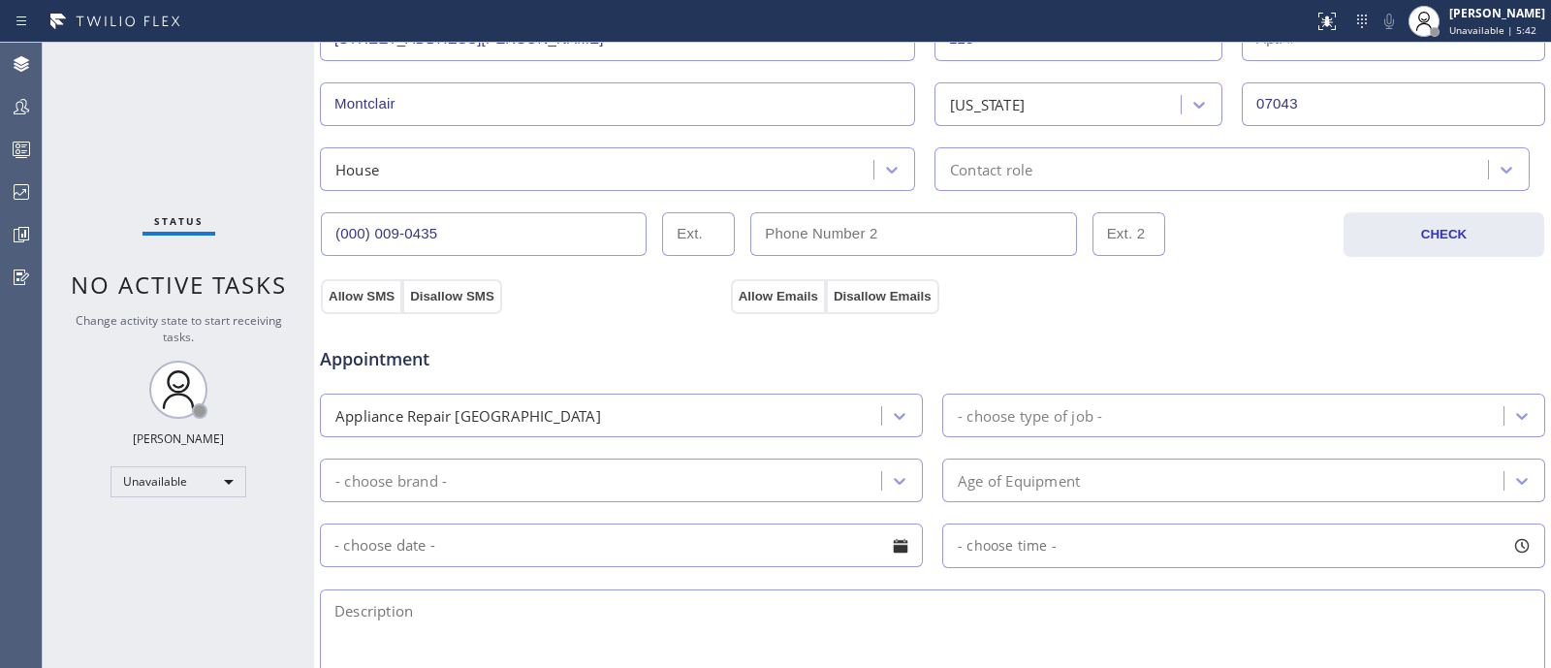
click at [853, 347] on div "Appointment" at bounding box center [932, 347] width 1229 height 49
click at [353, 291] on button "Allow SMS" at bounding box center [361, 296] width 81 height 35
click at [769, 300] on button "Allow Emails" at bounding box center [778, 296] width 95 height 35
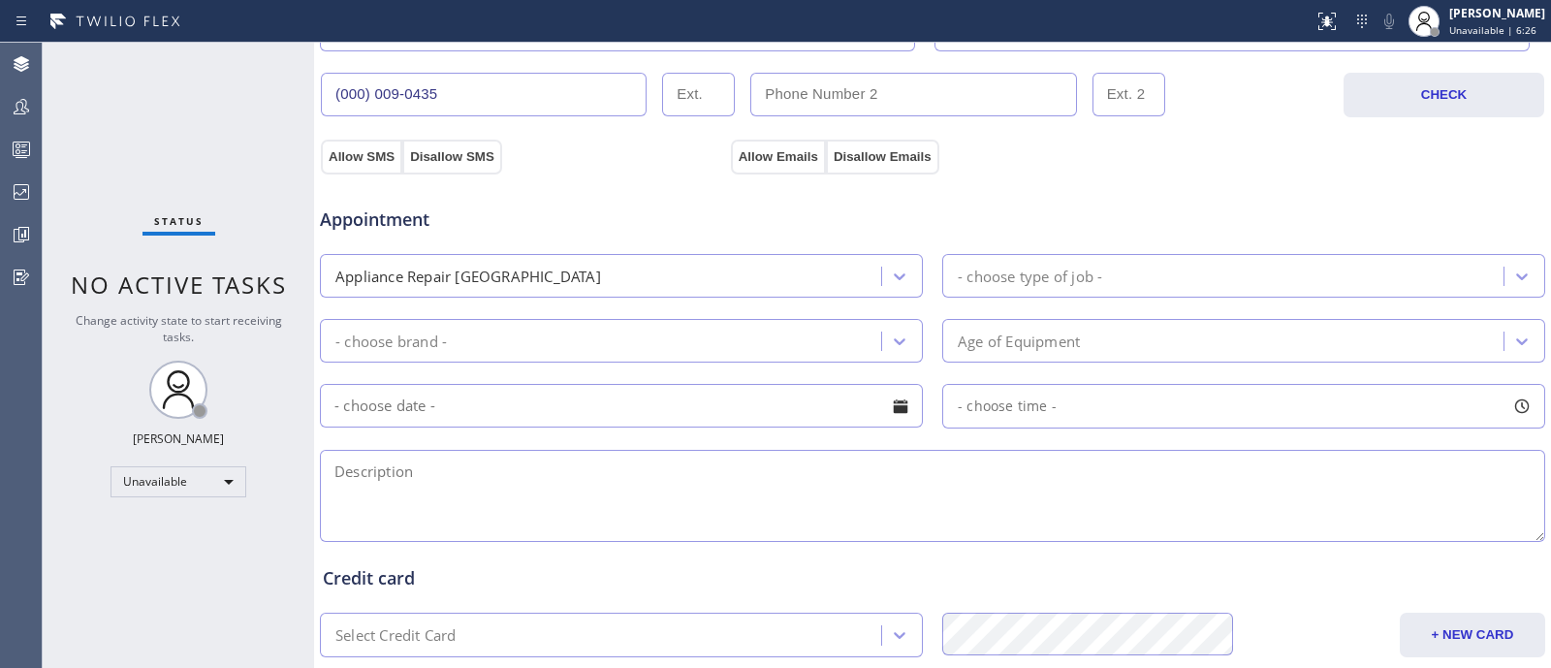
scroll to position [607, 0]
click at [373, 217] on span "Appointment" at bounding box center [523, 218] width 406 height 26
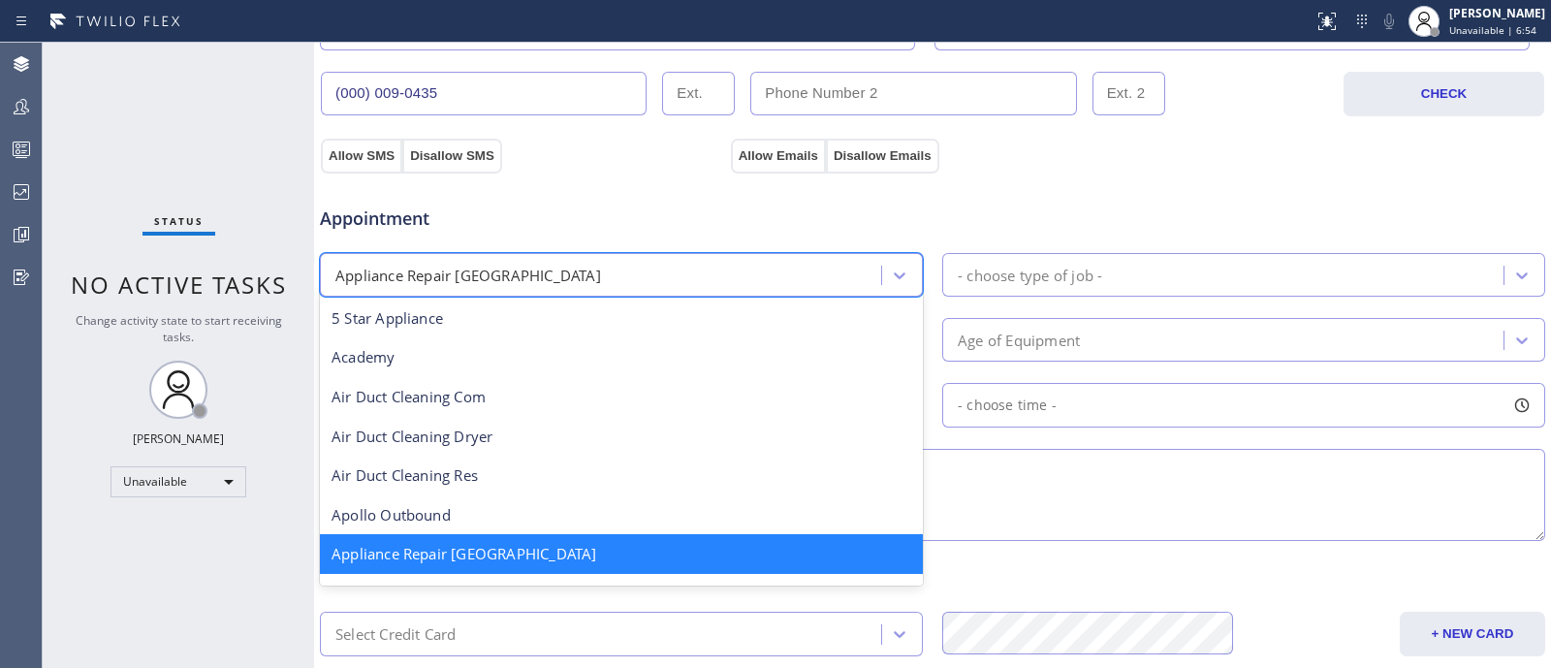
click at [640, 285] on div "Appliance Repair [GEOGRAPHIC_DATA]" at bounding box center [603, 275] width 555 height 34
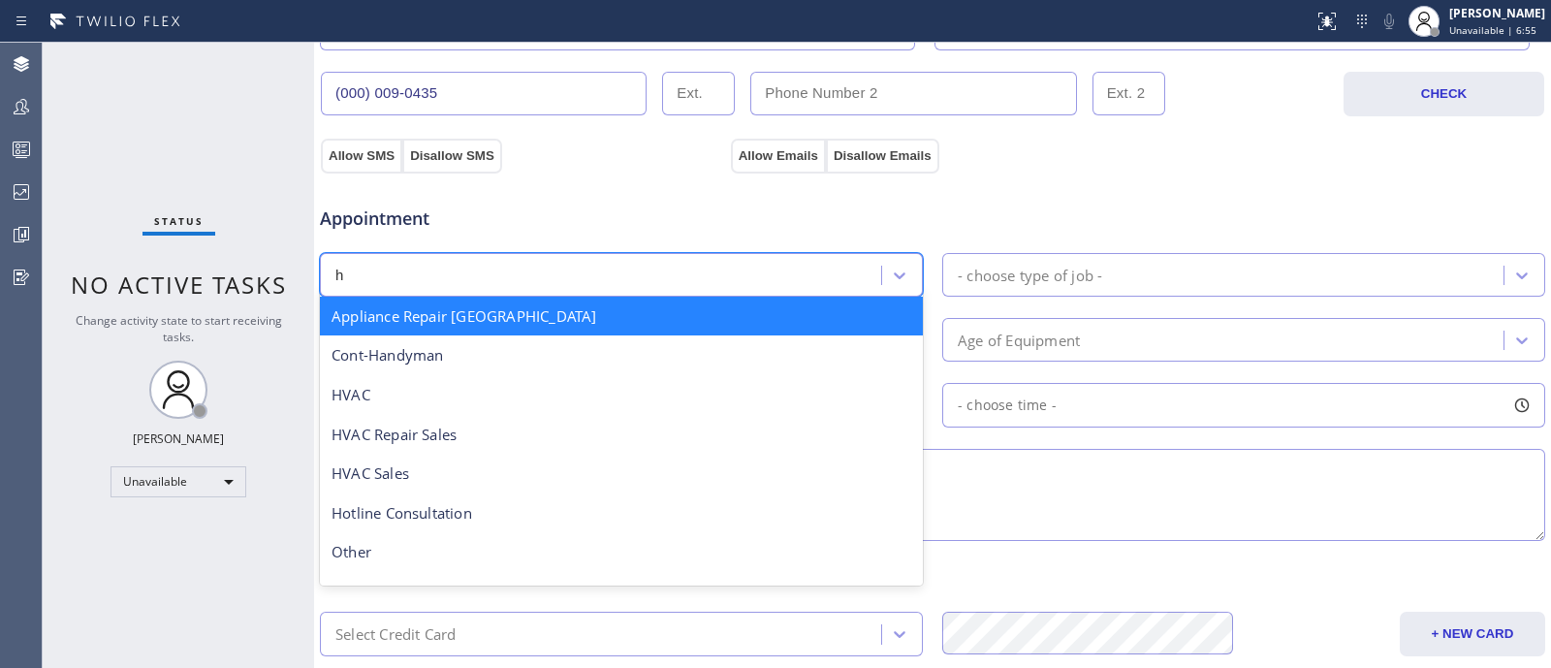
scroll to position [0, 0]
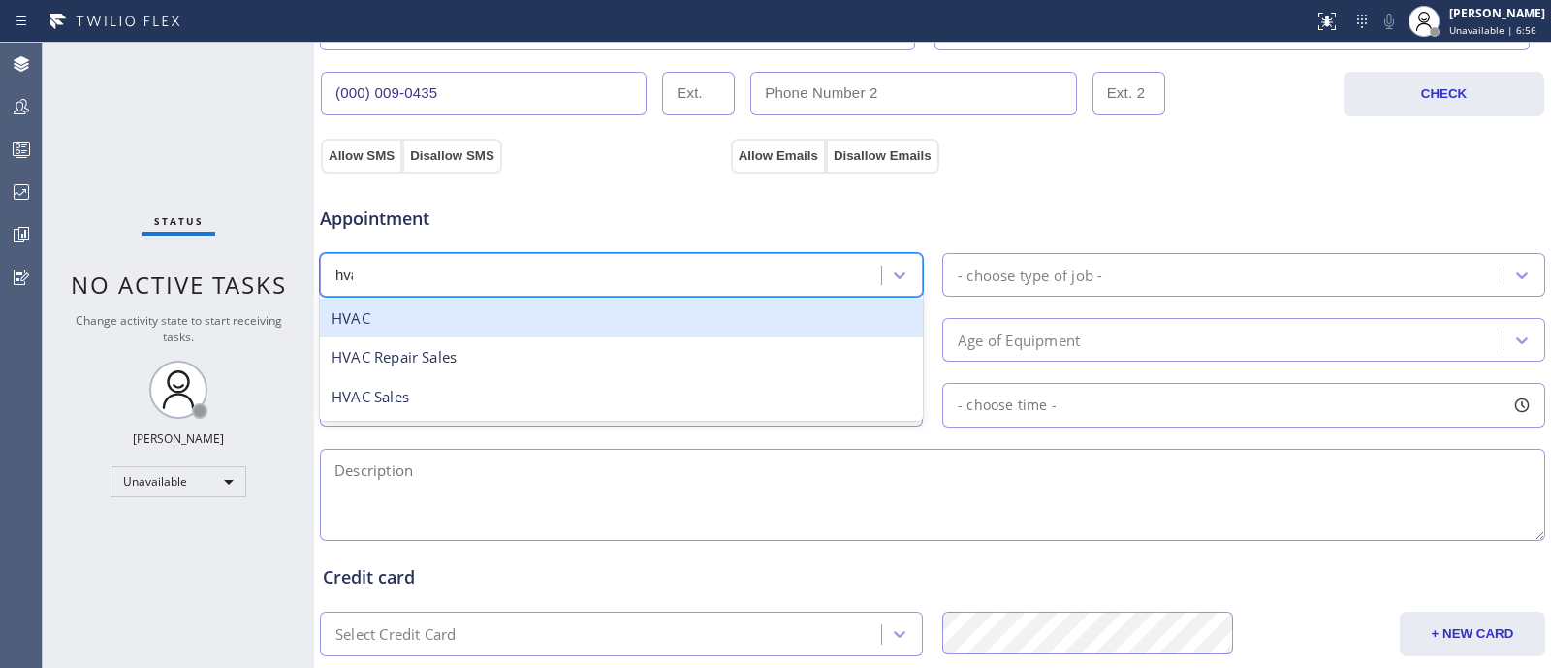
type input "hvac"
click at [504, 312] on div "HVAC" at bounding box center [621, 319] width 603 height 40
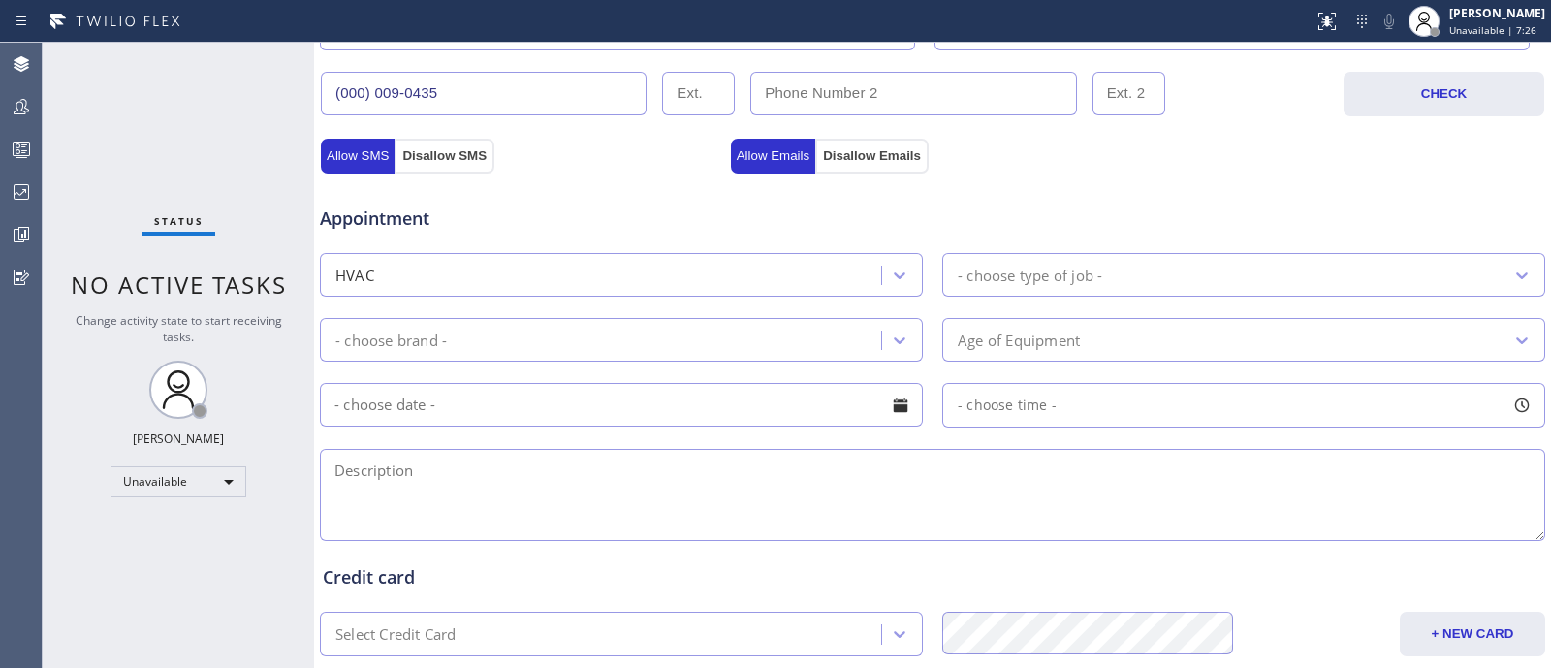
click at [618, 186] on div "Appointment" at bounding box center [523, 209] width 410 height 46
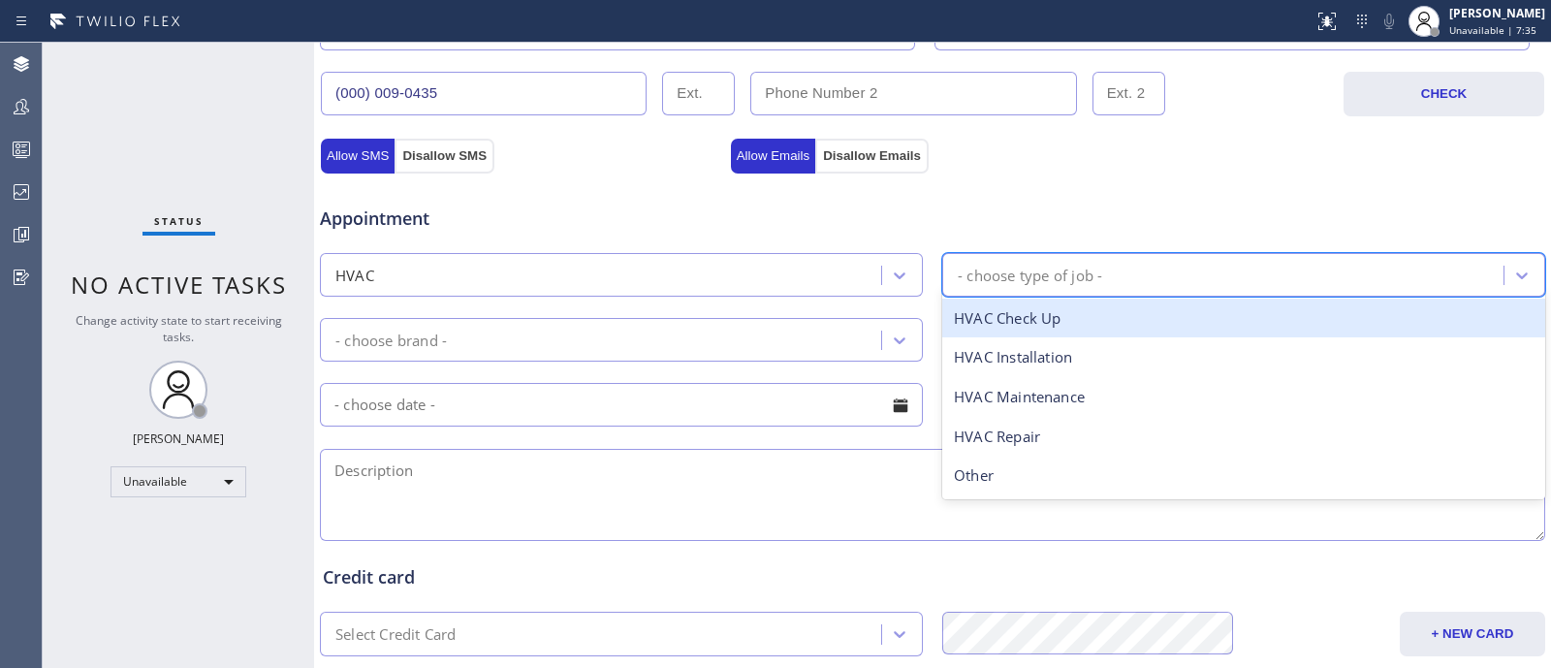
click at [1003, 273] on div "- choose type of job -" at bounding box center [1030, 275] width 144 height 22
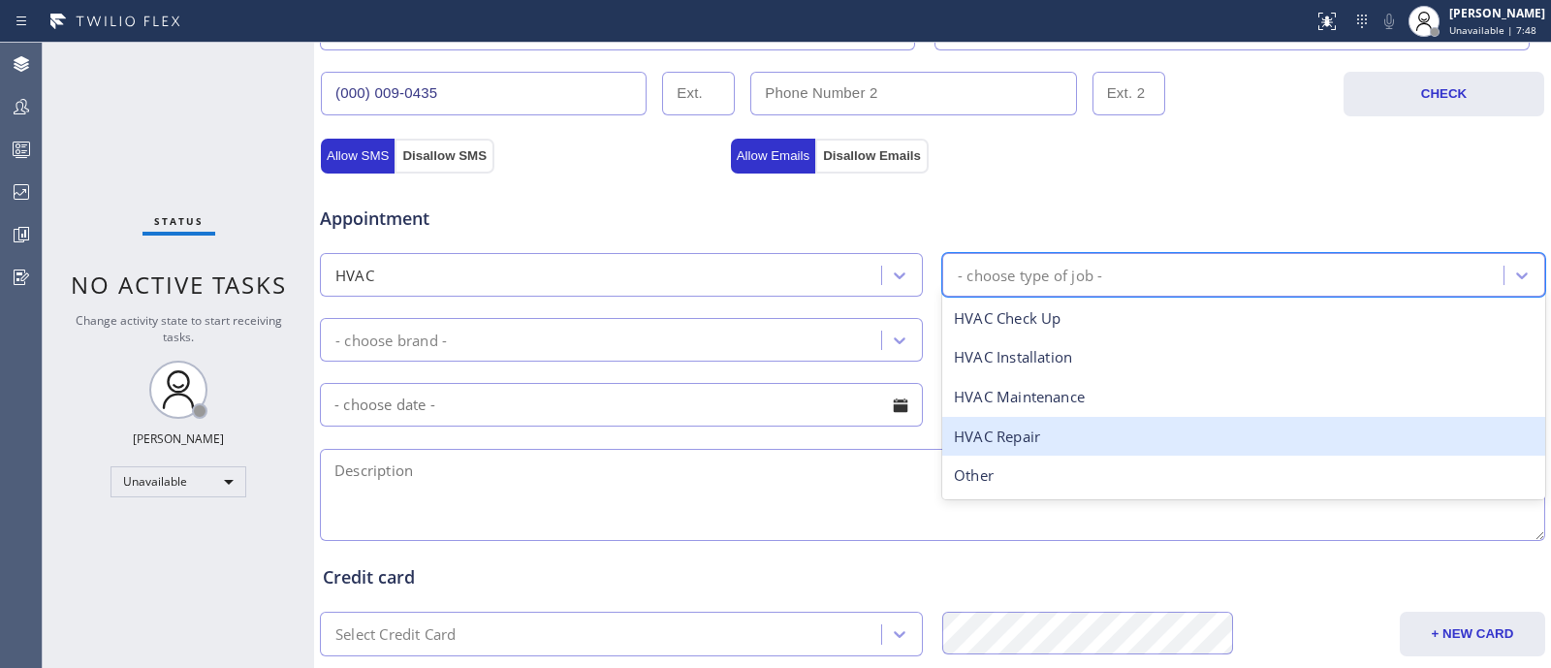
click at [1034, 417] on div "HVAC Repair" at bounding box center [1243, 437] width 603 height 40
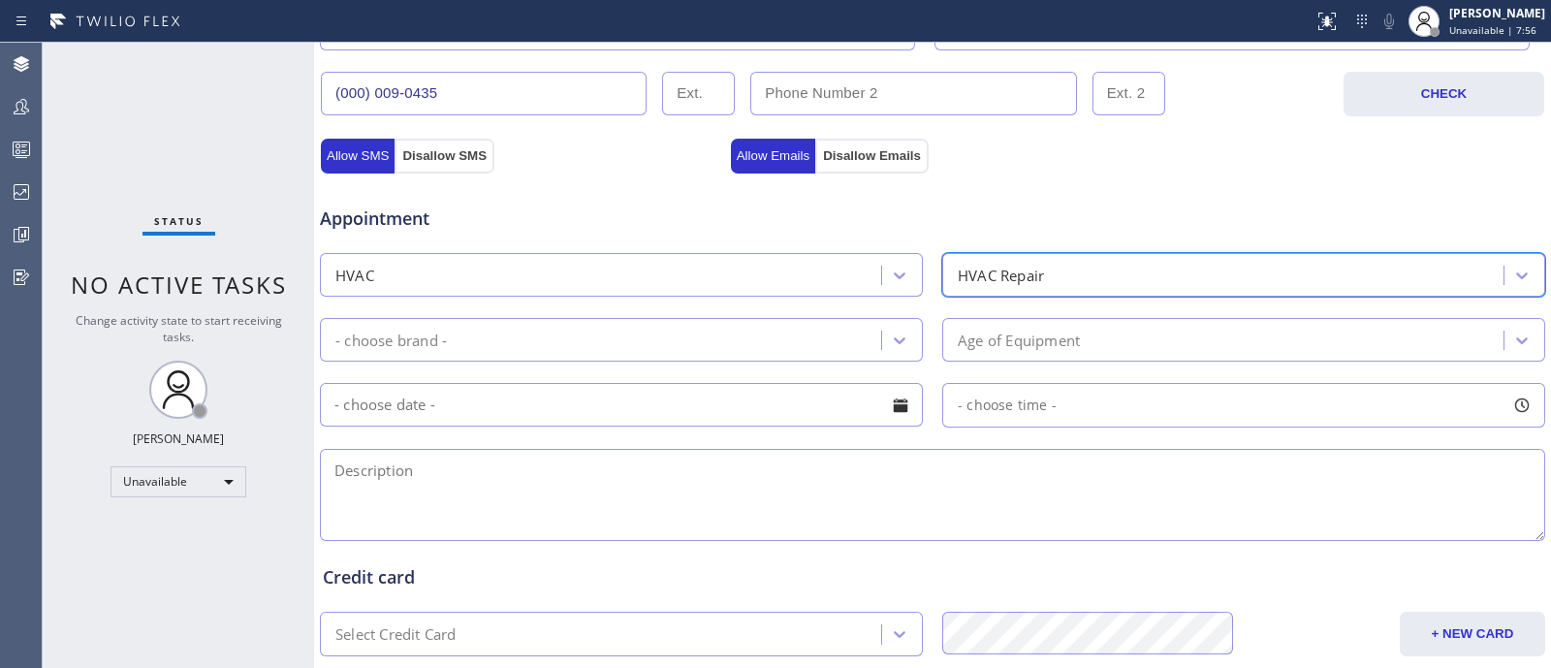
click at [766, 337] on div "- choose brand -" at bounding box center [603, 340] width 555 height 34
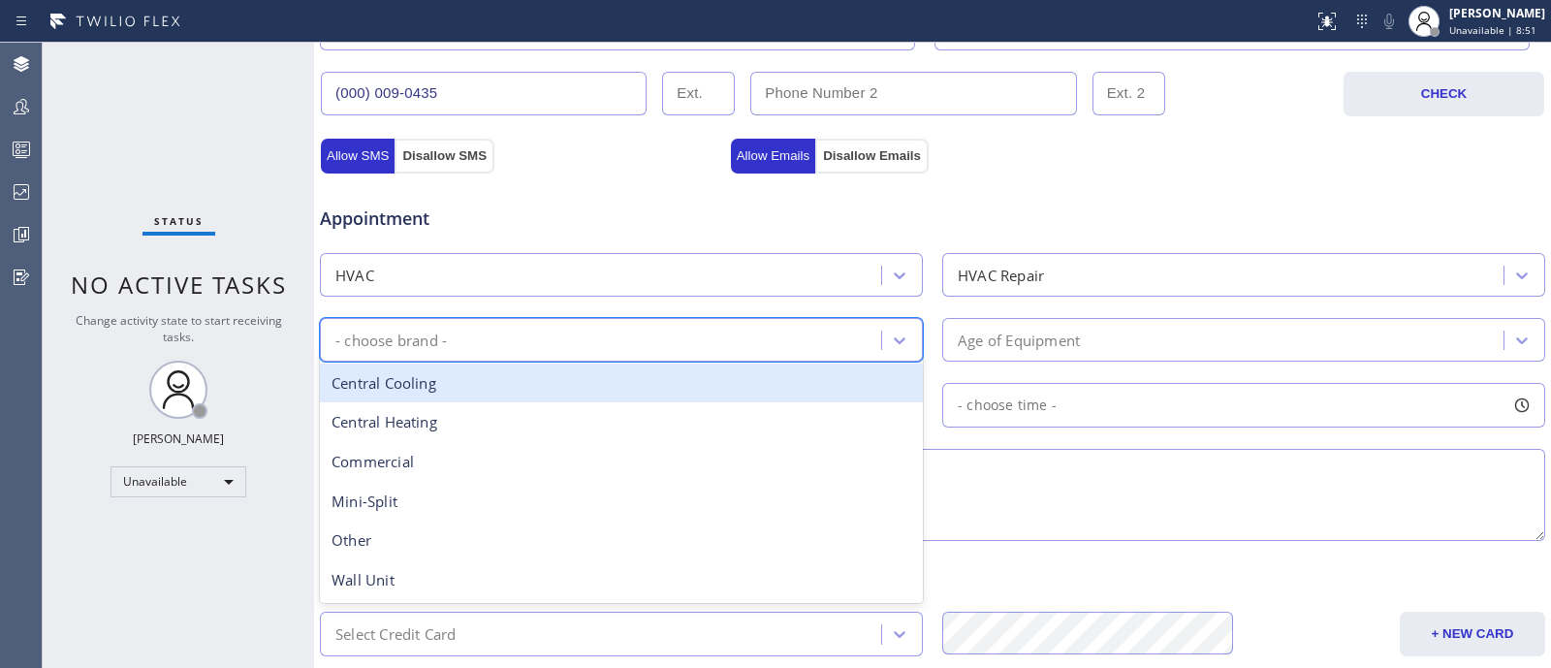
click at [647, 395] on div "Central Cooling" at bounding box center [621, 383] width 603 height 40
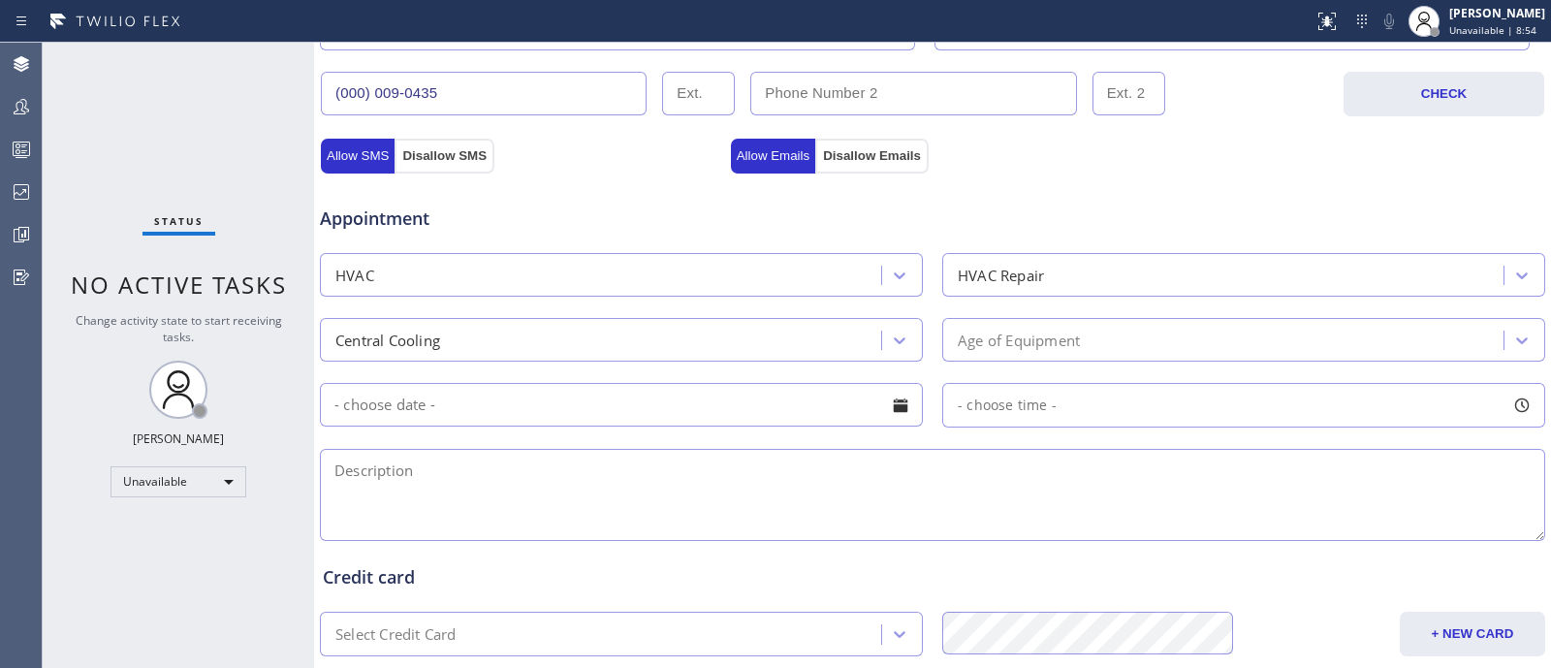
click at [1008, 196] on div "Appointment" at bounding box center [932, 206] width 1229 height 49
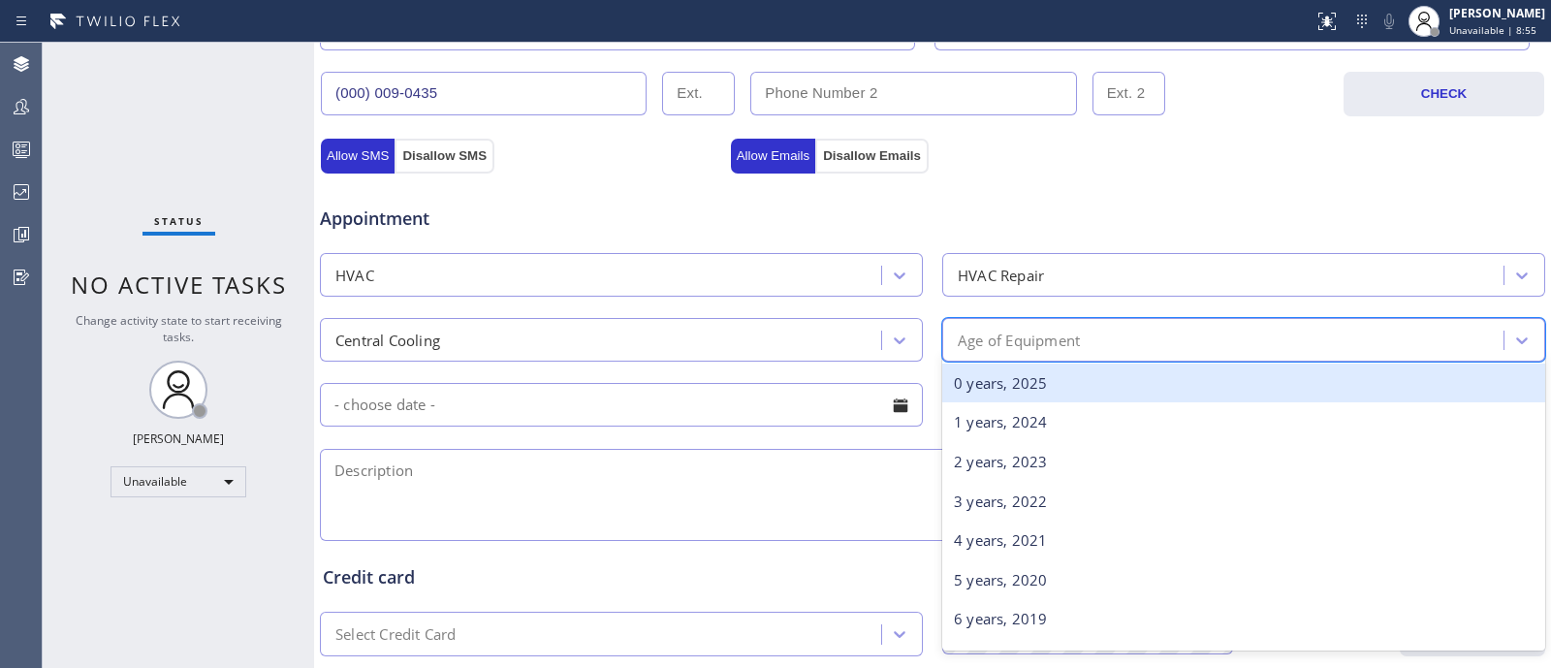
click at [999, 340] on div "Age of Equipment" at bounding box center [1019, 340] width 122 height 22
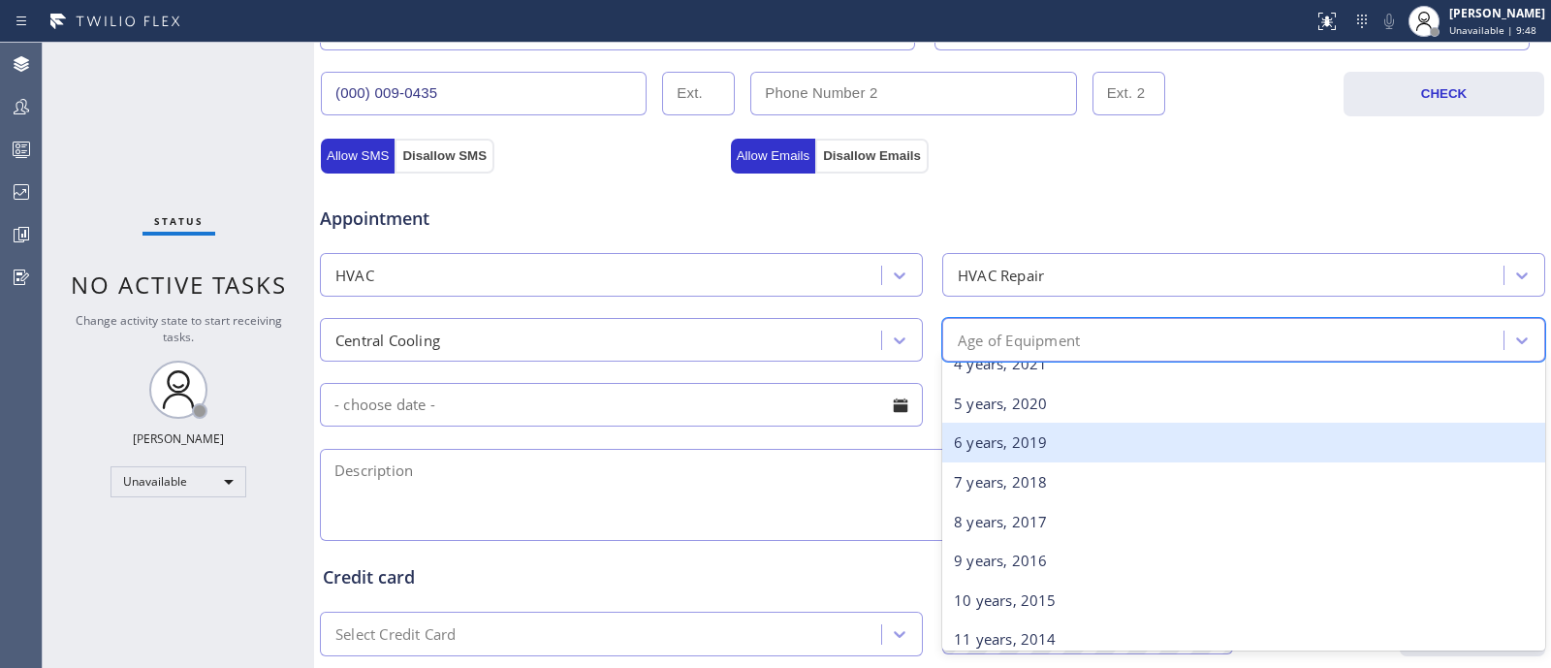
scroll to position [179, 0]
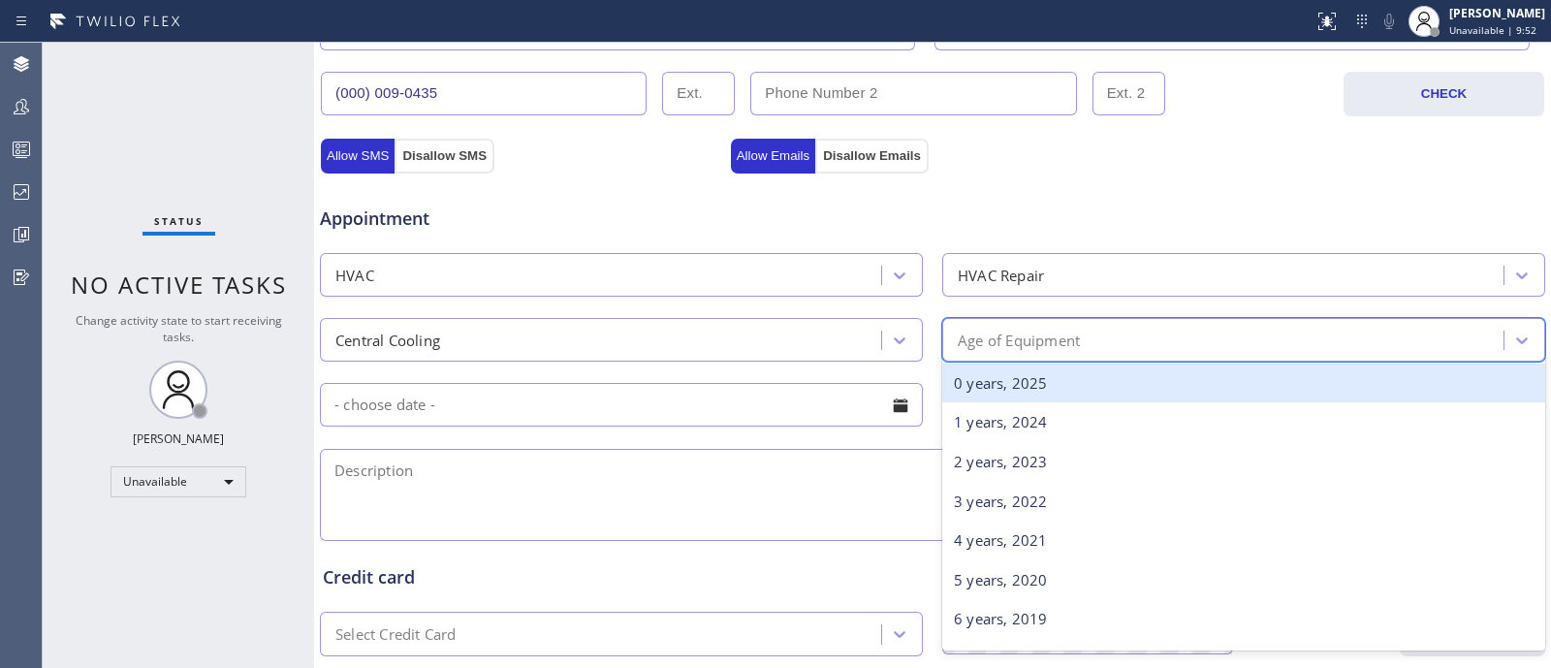
click at [1139, 323] on div "Age of Equipment" at bounding box center [1225, 340] width 555 height 34
type input "2015"
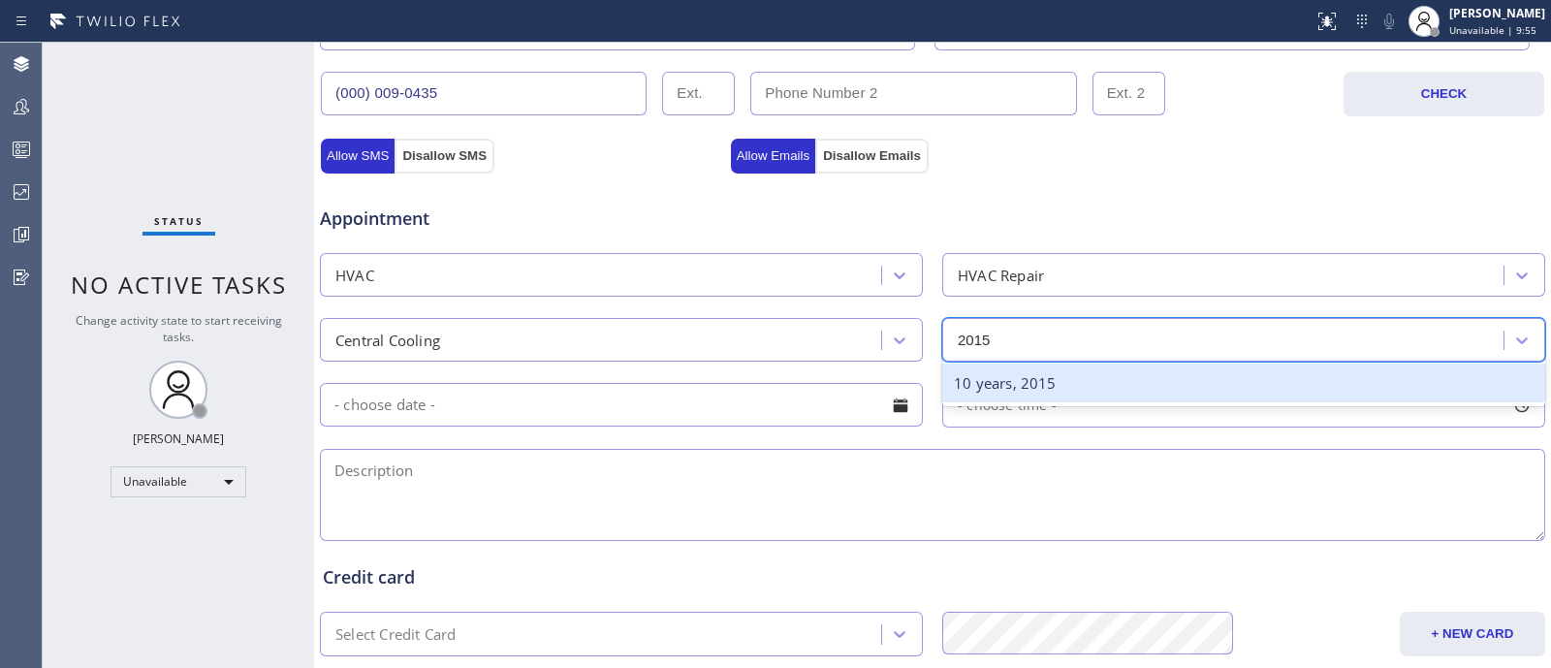
click at [1070, 378] on div "10 years, 2015" at bounding box center [1243, 383] width 603 height 40
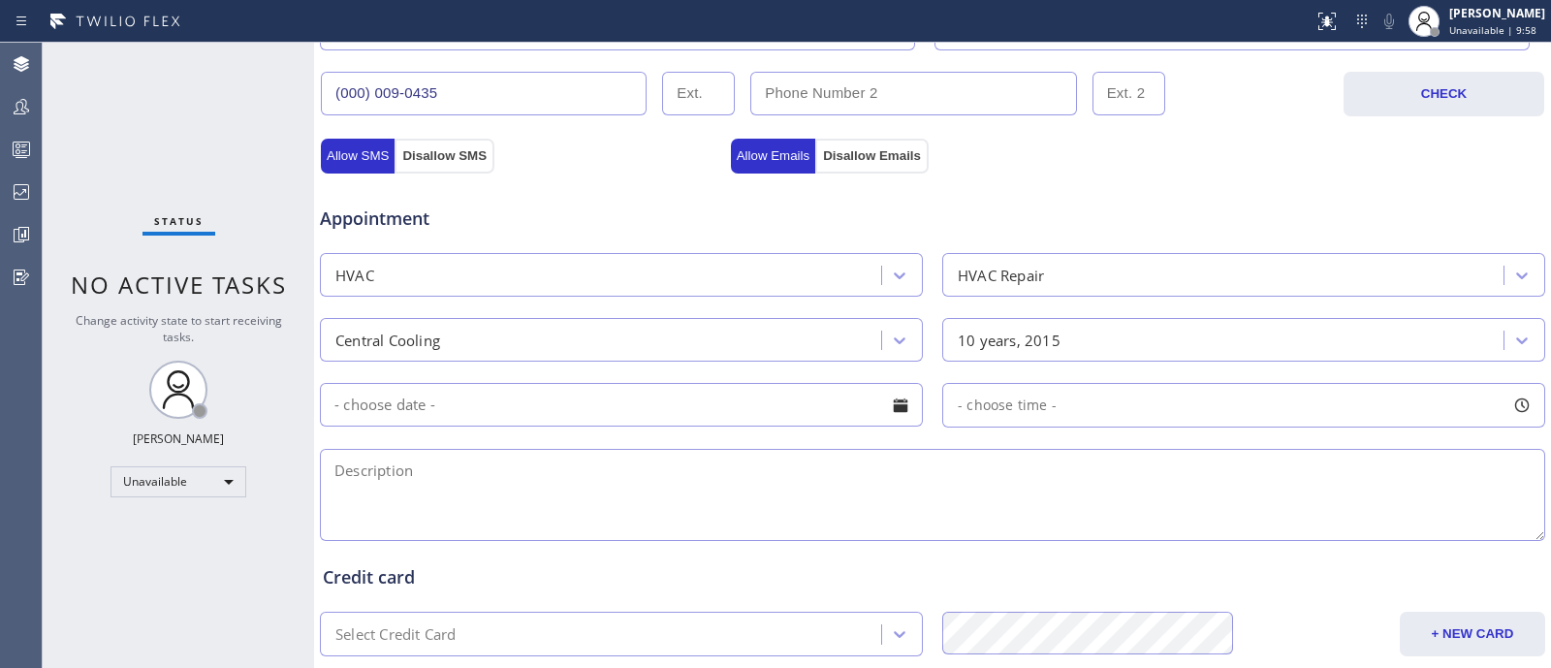
click at [793, 404] on input "text" at bounding box center [621, 405] width 603 height 44
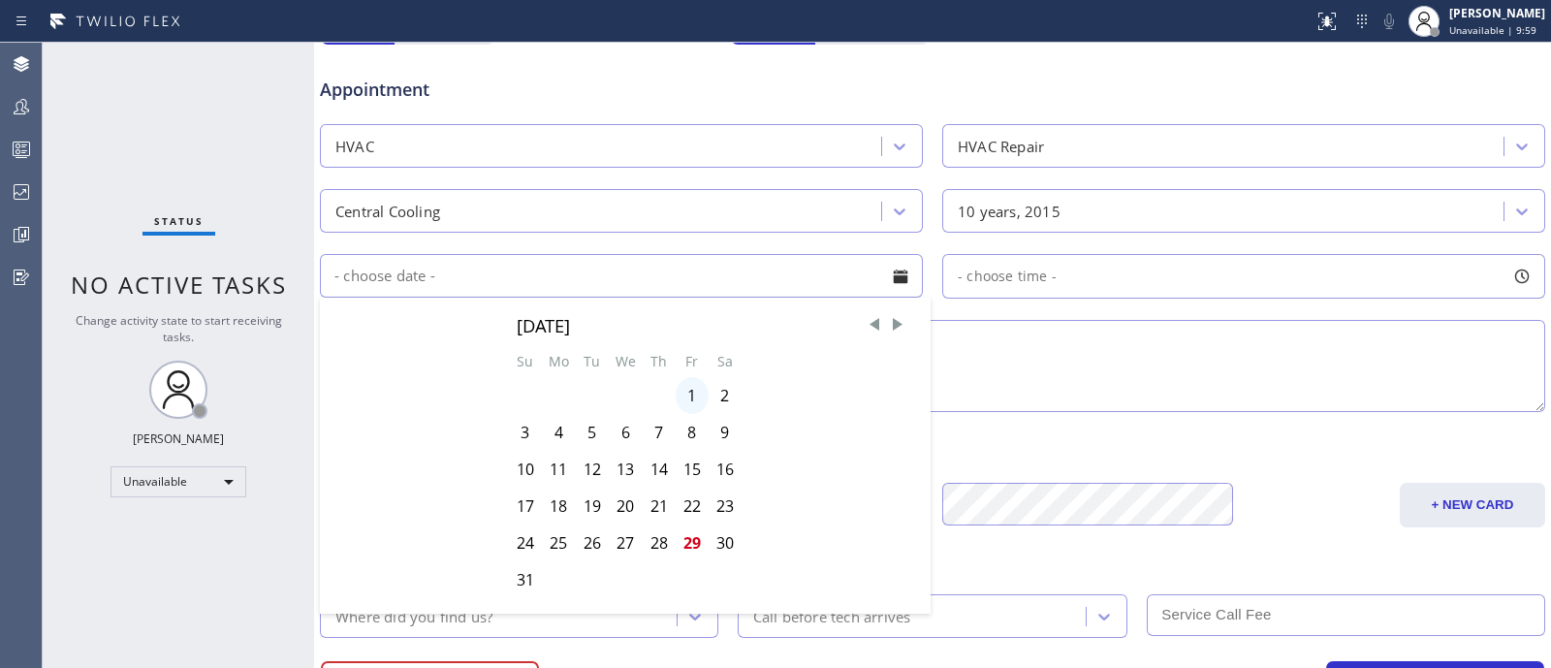
scroll to position [744, 0]
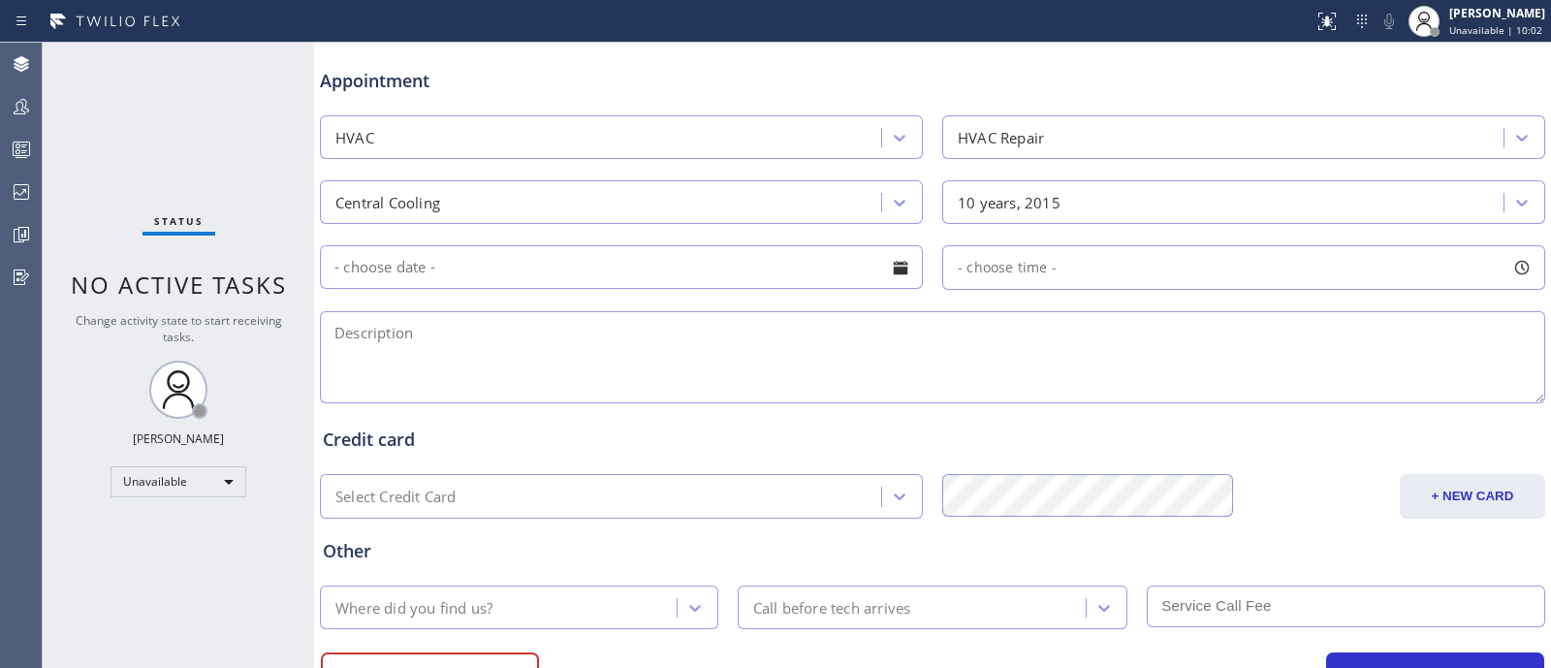
click at [1023, 273] on div "- choose time -" at bounding box center [999, 268] width 113 height 22
click at [897, 269] on div at bounding box center [900, 267] width 33 height 33
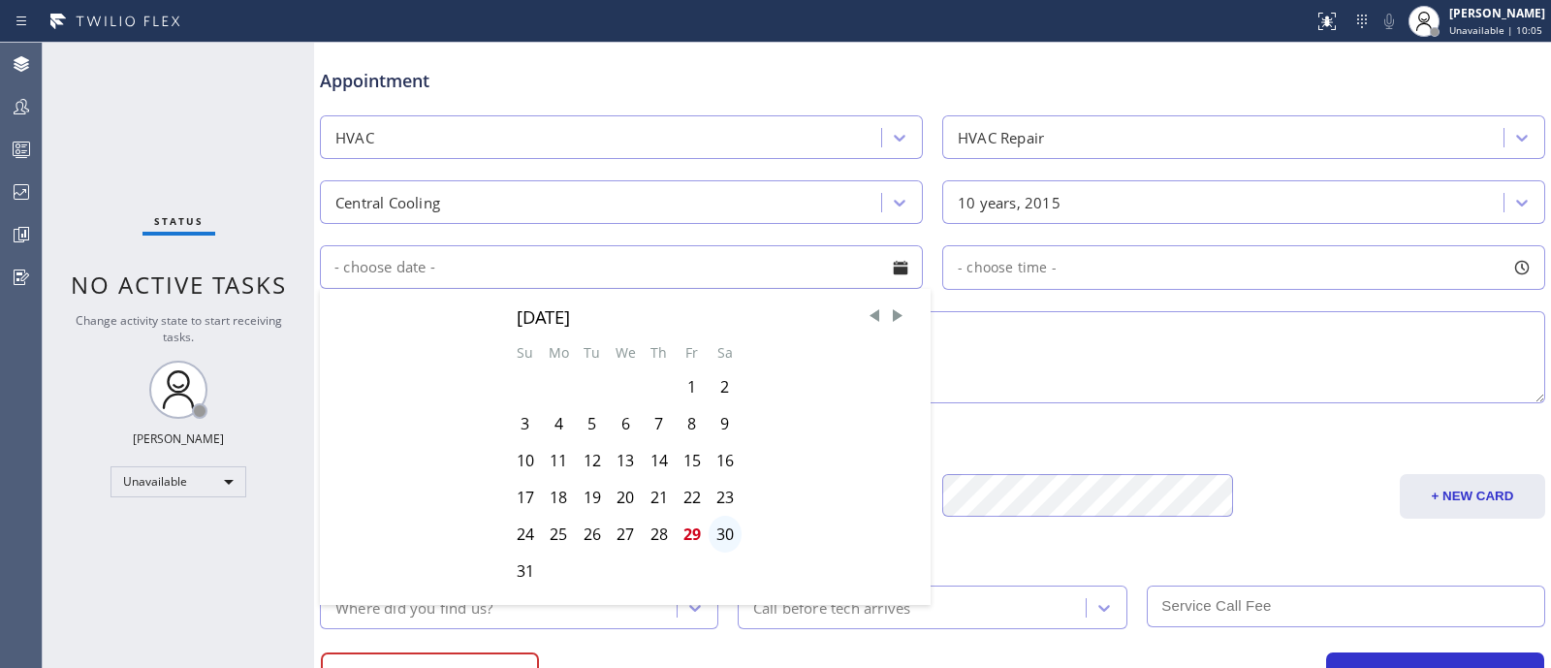
click at [719, 541] on div "30" at bounding box center [725, 534] width 33 height 37
type input "[DATE]"
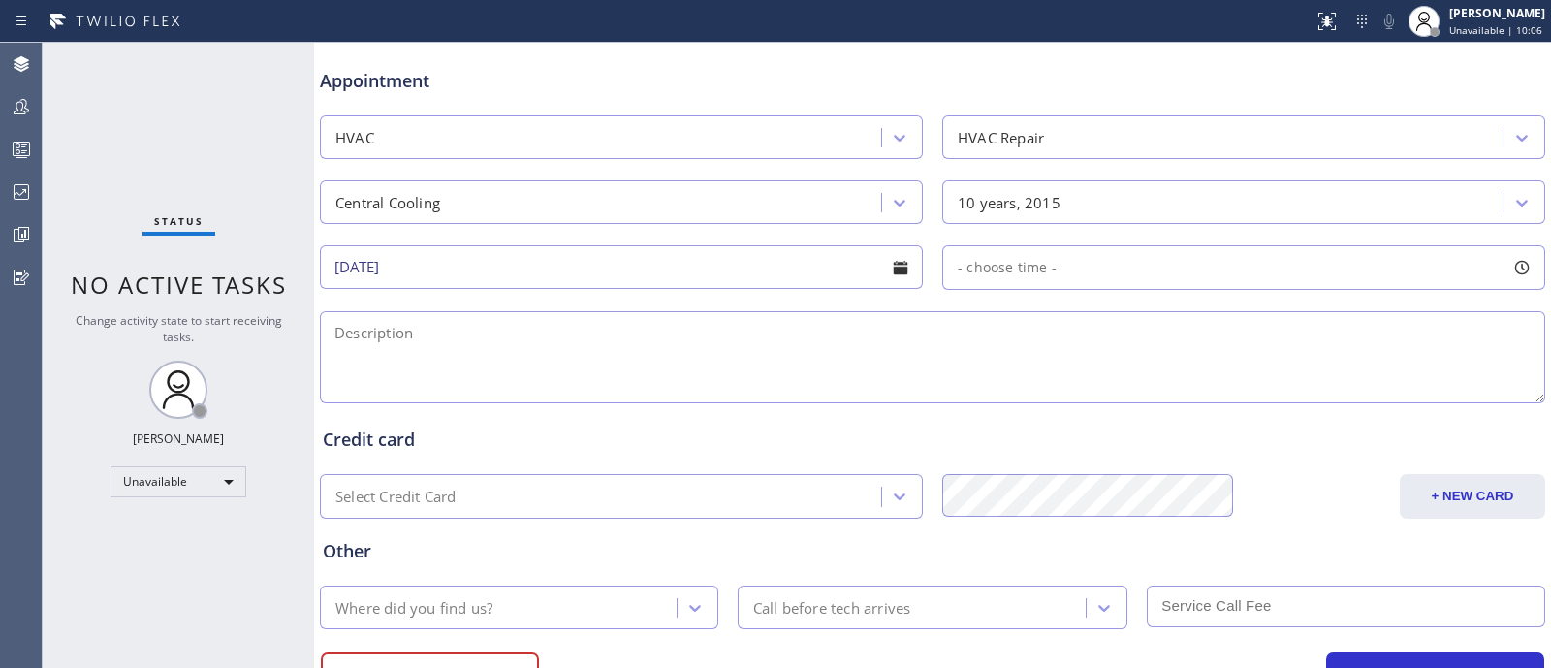
click at [1109, 275] on div "- choose time -" at bounding box center [1243, 267] width 603 height 45
click at [825, 373] on textarea at bounding box center [932, 357] width 1225 height 92
type textarea "MORNING SCHEDULE, 8-12- 9-1, 10-2-11-3 AFTERNOON SCHEDULE 12-4, 1-5, 2-6"
drag, startPoint x: 340, startPoint y: 329, endPoint x: 735, endPoint y: 379, distance: 397.7
click at [735, 379] on textarea "MORNING SCHEDULE, 8-12- 9-1, 10-2-11-3 AFTERNOON SCHEDULE 12-4, 1-5, 2-6" at bounding box center [932, 357] width 1225 height 92
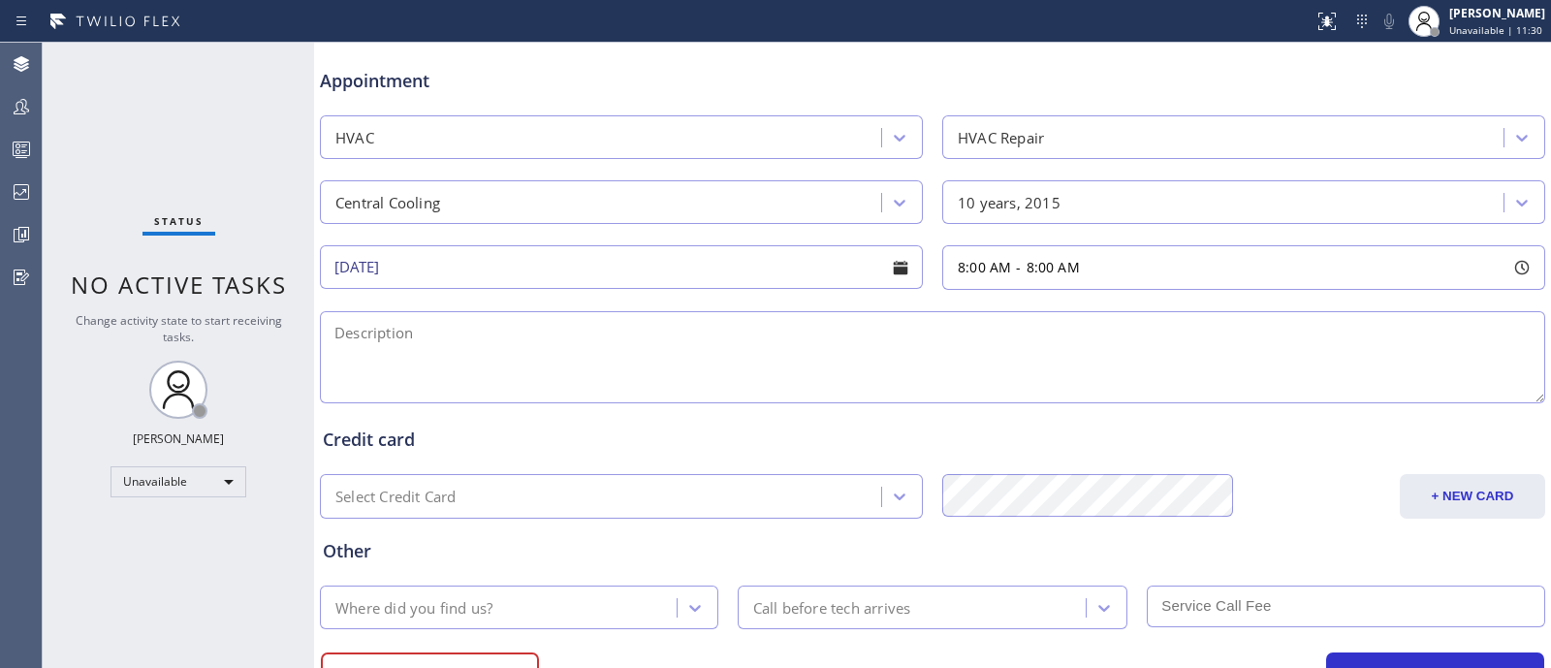
click at [543, 350] on textarea at bounding box center [932, 357] width 1225 height 92
paste textarea "Timeframe, Travel Fee/Prime, Type, Problem, Age, Condenser location, Accessibil…"
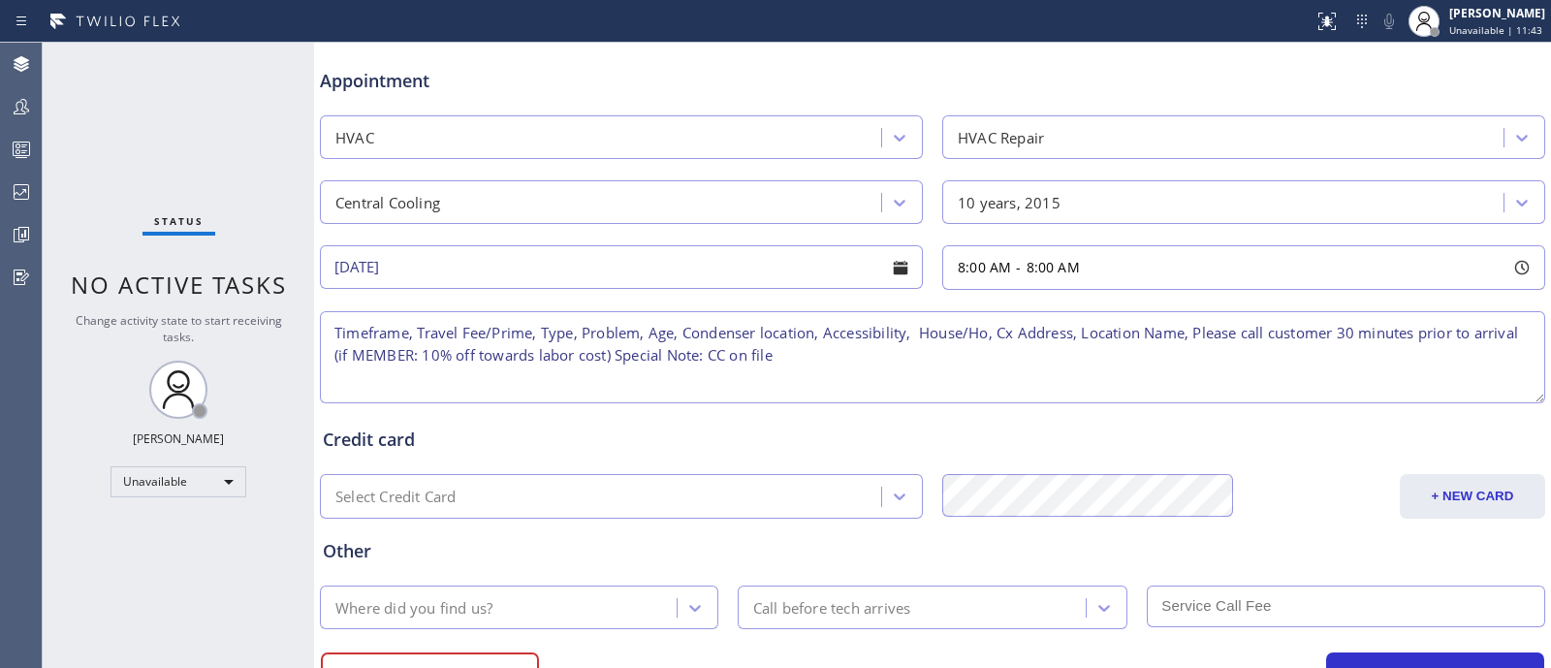
click at [493, 331] on textarea "Timeframe, Travel Fee/Prime, Type, Problem, Age, Condenser location, Accessibil…" at bounding box center [932, 357] width 1225 height 92
drag, startPoint x: 406, startPoint y: 331, endPoint x: 153, endPoint y: 330, distance: 253.0
click at [153, 330] on div "Status No active tasks Change activity state to start receiving tasks. [PERSON_…" at bounding box center [797, 355] width 1508 height 625
drag, startPoint x: 372, startPoint y: 333, endPoint x: 489, endPoint y: 334, distance: 117.3
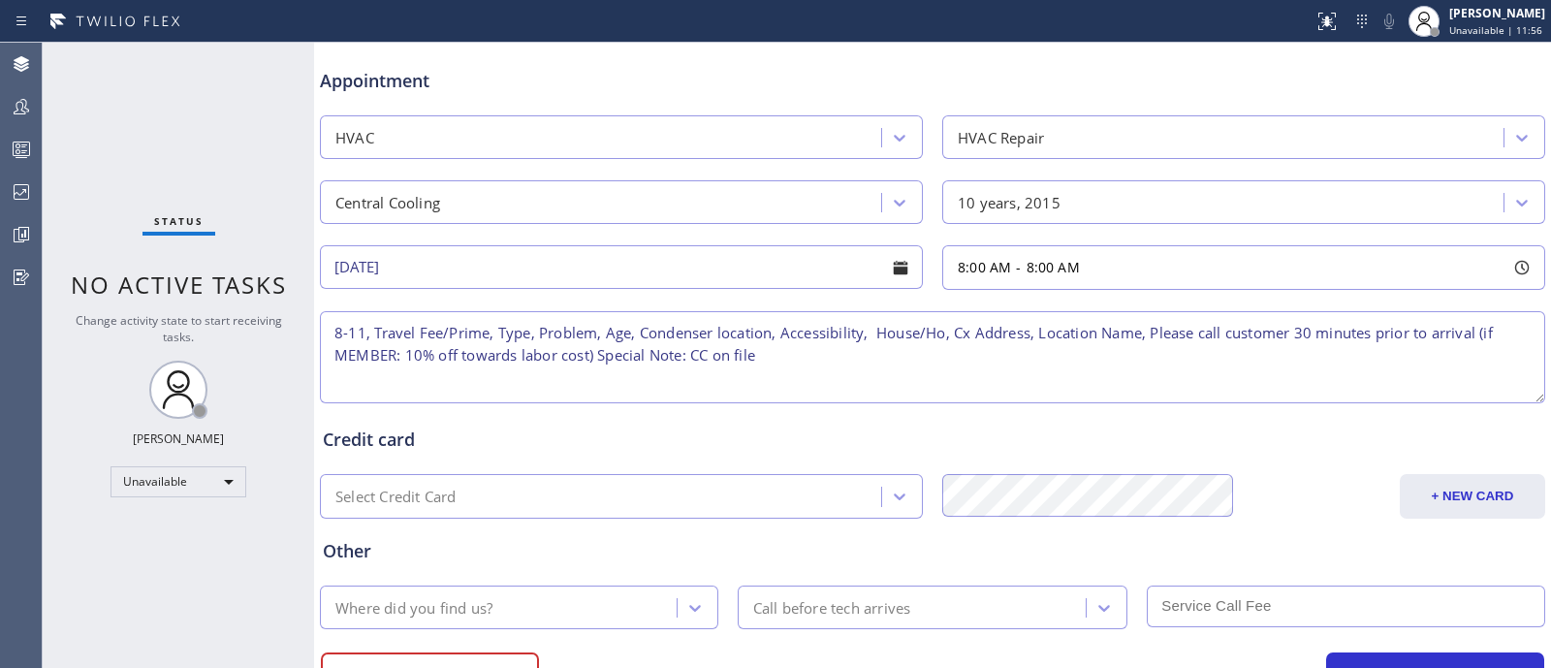
click at [489, 334] on textarea "8-11, Travel Fee/Prime, Type, Problem, Age, Condenser location, Accessibility, …" at bounding box center [932, 357] width 1225 height 92
drag, startPoint x: 405, startPoint y: 326, endPoint x: 436, endPoint y: 331, distance: 31.6
click at [436, 331] on textarea "8-11, $69, Type, Problem, Age, Condenser location, Accessibility, House/Ho, Cx …" at bounding box center [932, 357] width 1225 height 92
click at [541, 326] on textarea "8-11, $69, Central AC, Problem, Age, Condenser location, Accessibility, House/H…" at bounding box center [932, 357] width 1225 height 92
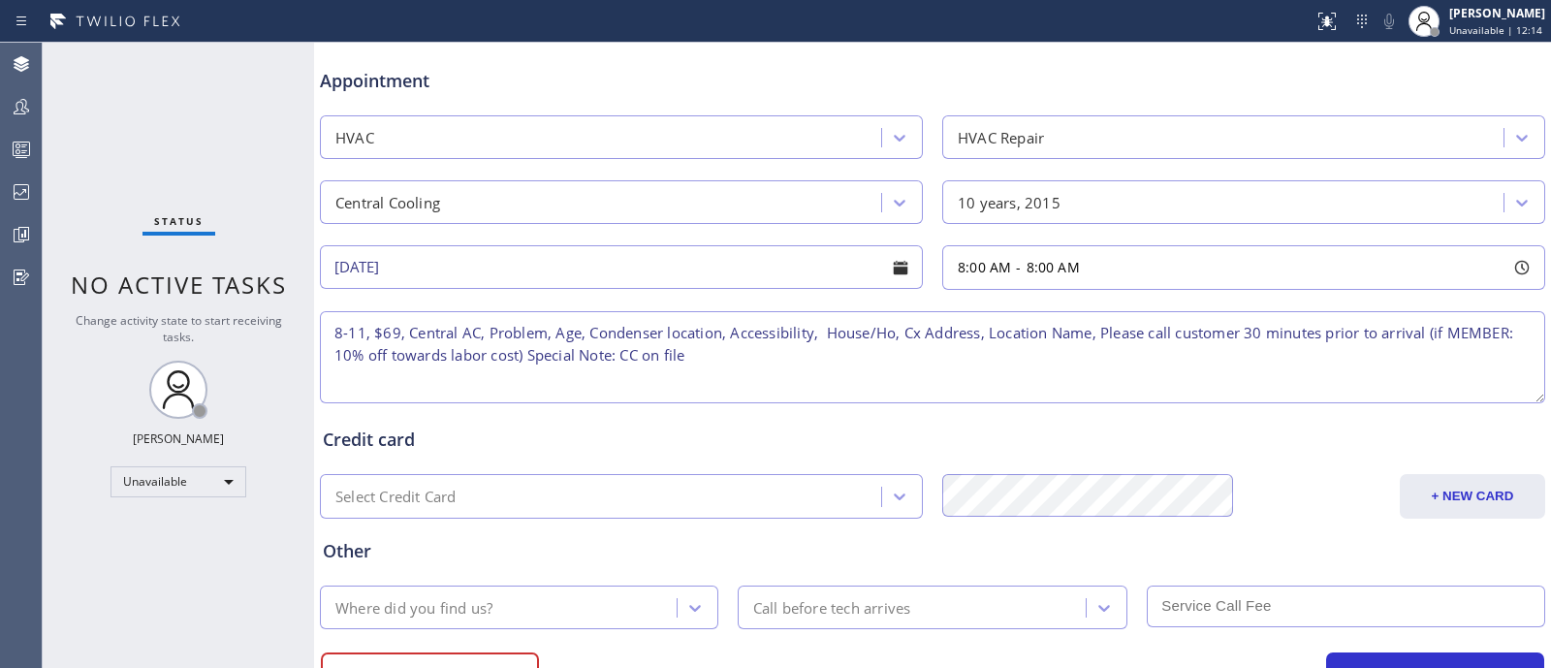
click at [530, 328] on textarea "8-11, $69, Central AC, Problem, Age, Condenser location, Accessibility, House/H…" at bounding box center [932, 357] width 1225 height 92
click at [572, 326] on textarea "8-11, $69, Central AC, not cooling, Age, Condenser location, Accessibility, Hou…" at bounding box center [932, 357] width 1225 height 92
click at [671, 333] on textarea "8-11, $69, Central AC, not cooling, [DEMOGRAPHIC_DATA], , Condenser location, A…" at bounding box center [932, 357] width 1225 height 92
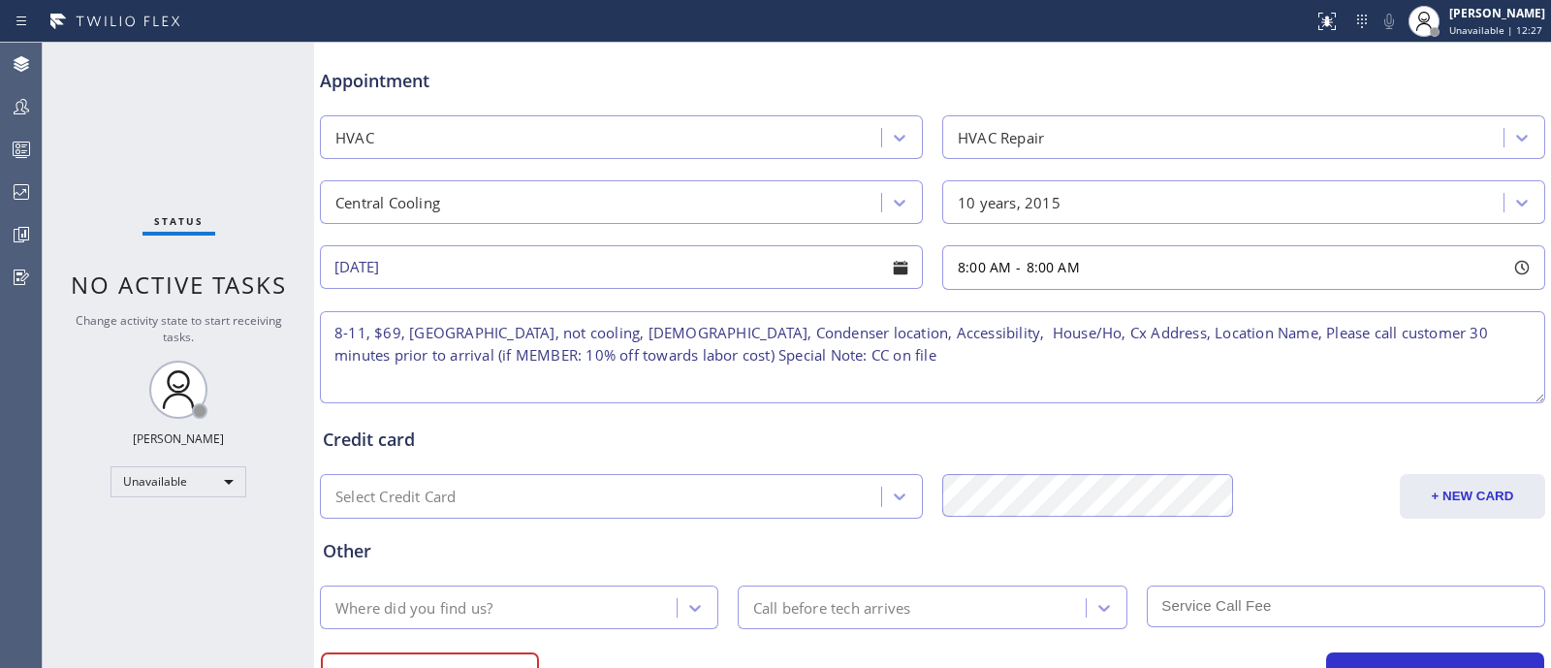
drag, startPoint x: 660, startPoint y: 328, endPoint x: 794, endPoint y: 331, distance: 133.8
click at [794, 331] on textarea "8-11, $69, [GEOGRAPHIC_DATA], not cooling, [DEMOGRAPHIC_DATA], Condenser locati…" at bounding box center [932, 357] width 1225 height 92
click at [779, 331] on textarea "8-11, $69, [GEOGRAPHIC_DATA], not cooling, [DEMOGRAPHIC_DATA], Condenser locati…" at bounding box center [932, 357] width 1225 height 92
click at [959, 328] on textarea "8-11, $69, Central AC, not cooling, [DEMOGRAPHIC_DATA], Condenser outside besid…" at bounding box center [932, 357] width 1225 height 92
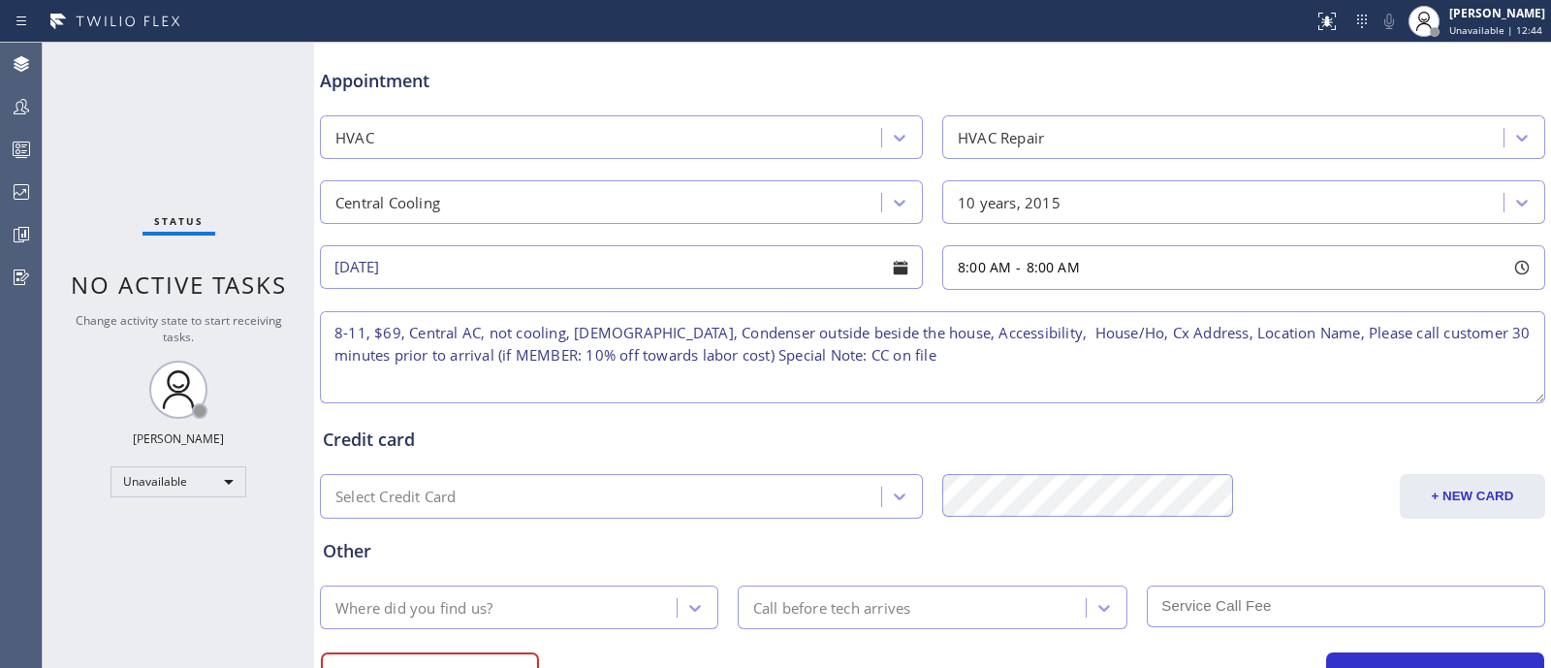
click at [959, 328] on textarea "8-11, $69, Central AC, not cooling, [DEMOGRAPHIC_DATA], Condenser outside besid…" at bounding box center [932, 357] width 1225 height 92
click at [1033, 336] on textarea "8-11, $69, Central AC, not cooling, [DEMOGRAPHIC_DATA], Condenser outside besid…" at bounding box center [932, 357] width 1225 height 92
click at [1084, 334] on textarea "8-11, $69, Central AC, not cooling, [DEMOGRAPHIC_DATA], Condenser outside besid…" at bounding box center [932, 357] width 1225 height 92
click at [1110, 329] on textarea "8-11, $69, Central AC, not cooling, [DEMOGRAPHIC_DATA], Condenser outside besid…" at bounding box center [932, 357] width 1225 height 92
click at [1279, 343] on textarea "8-11, $69, Central AC, not cooling, [DEMOGRAPHIC_DATA], Condenser outside besid…" at bounding box center [932, 357] width 1225 height 92
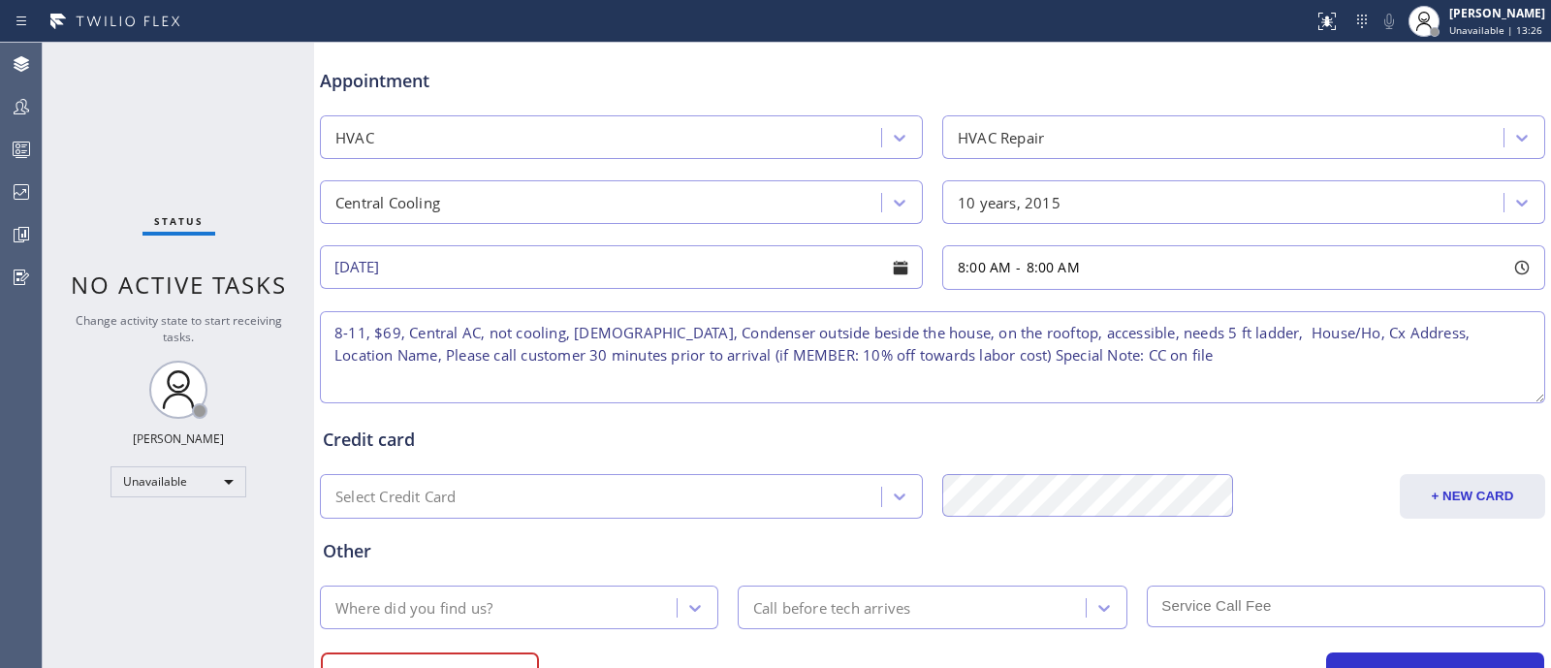
click at [1279, 343] on textarea "8-11, $69, Central AC, not cooling, [DEMOGRAPHIC_DATA], Condenser outside besid…" at bounding box center [932, 357] width 1225 height 92
click at [1269, 326] on textarea "8-11, $69, Central AC, not cooling, [DEMOGRAPHIC_DATA], Condenser outside besid…" at bounding box center [932, 357] width 1225 height 92
click at [1291, 328] on textarea "8-11, $69, Central AC, not cooling, [DEMOGRAPHIC_DATA], Condenser outside besid…" at bounding box center [932, 357] width 1225 height 92
drag, startPoint x: 1291, startPoint y: 328, endPoint x: 1311, endPoint y: 331, distance: 20.7
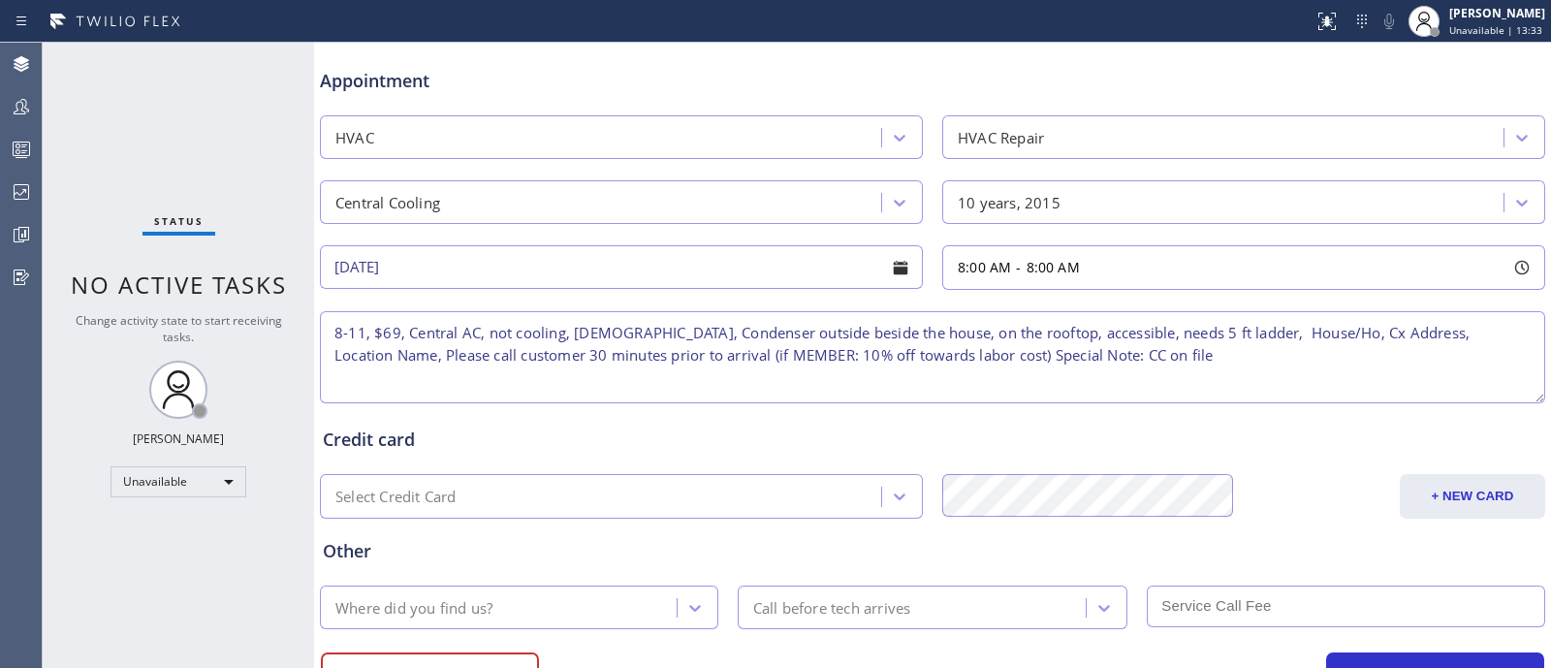
click at [1311, 331] on textarea "8-11, $69, Central AC, not cooling, [DEMOGRAPHIC_DATA], Condenser outside besid…" at bounding box center [932, 357] width 1225 height 92
click at [1315, 382] on textarea "8-11, $69, Central AC, not cooling, [DEMOGRAPHIC_DATA], Condenser outside besid…" at bounding box center [932, 357] width 1225 height 92
click at [1297, 328] on textarea "8-11, $69, Central AC, not cooling, [DEMOGRAPHIC_DATA], Condenser outside besid…" at bounding box center [932, 357] width 1225 height 92
drag, startPoint x: 1297, startPoint y: 328, endPoint x: 1309, endPoint y: 328, distance: 11.6
click at [1309, 328] on textarea "8-11, $69, Central AC, not cooling, [DEMOGRAPHIC_DATA], Condenser outside besid…" at bounding box center [932, 357] width 1225 height 92
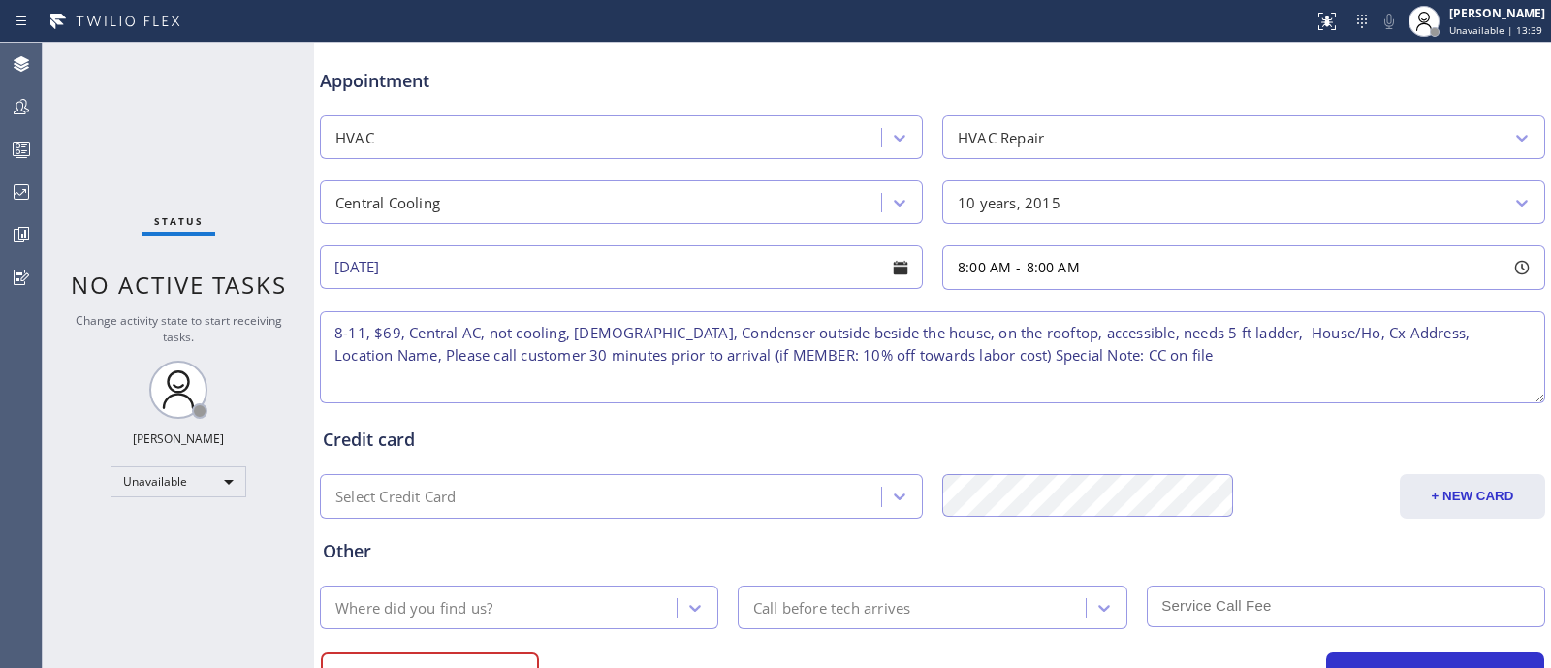
click at [1309, 384] on textarea "8-11, $69, Central AC, not cooling, [DEMOGRAPHIC_DATA], Condenser outside besid…" at bounding box center [932, 357] width 1225 height 92
drag, startPoint x: 1324, startPoint y: 338, endPoint x: 1396, endPoint y: 338, distance: 71.7
click at [1396, 338] on textarea "8-11, $69, Central AC, not cooling, [DEMOGRAPHIC_DATA], Condenser outside besid…" at bounding box center [932, 357] width 1225 height 92
click at [1401, 388] on textarea "8-11, $69, Central AC, not cooling, [DEMOGRAPHIC_DATA], Condenser outside besid…" at bounding box center [932, 357] width 1225 height 92
click at [1401, 335] on textarea "8-11, $69, Central AC, not cooling, [DEMOGRAPHIC_DATA], Condenser outside besid…" at bounding box center [932, 357] width 1225 height 92
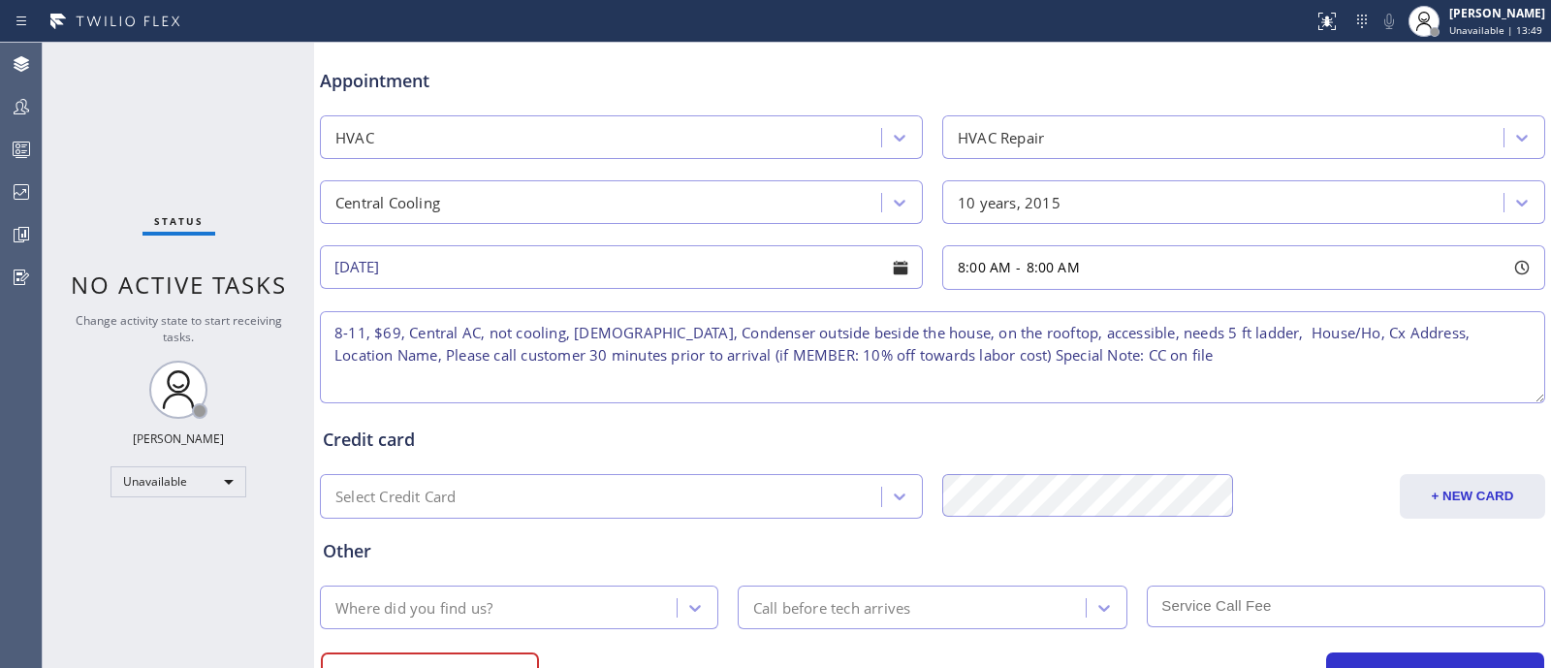
drag, startPoint x: 1401, startPoint y: 336, endPoint x: 375, endPoint y: 346, distance: 1025.5
click at [375, 346] on textarea "8-11, $69, Central AC, not cooling, [DEMOGRAPHIC_DATA], Condenser outside besid…" at bounding box center [932, 357] width 1225 height 92
drag, startPoint x: 395, startPoint y: 355, endPoint x: 731, endPoint y: 350, distance: 335.4
click at [731, 350] on textarea "8-11, $69, Central AC, not cooling, [DEMOGRAPHIC_DATA], Condenser outside besid…" at bounding box center [932, 357] width 1225 height 92
click at [771, 365] on textarea "8-11, $69, Central AC, not cooling, [DEMOGRAPHIC_DATA], Condenser outside besid…" at bounding box center [932, 357] width 1225 height 92
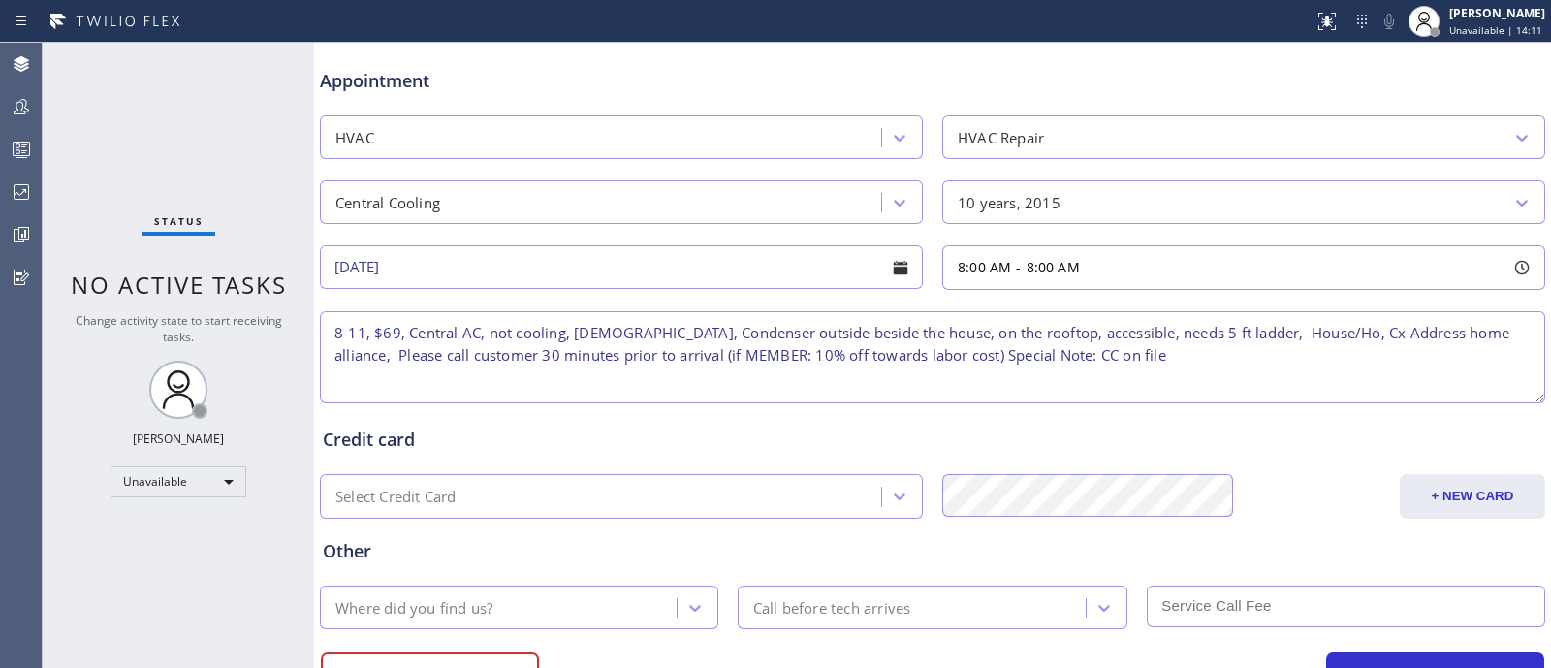
drag, startPoint x: 397, startPoint y: 353, endPoint x: 723, endPoint y: 346, distance: 325.7
click at [723, 346] on textarea "8-11, $69, Central AC, not cooling, [DEMOGRAPHIC_DATA], Condenser outside besid…" at bounding box center [932, 357] width 1225 height 92
click at [708, 384] on textarea "8-11, $69, Central AC, not cooling, [DEMOGRAPHIC_DATA], Condenser outside besid…" at bounding box center [932, 357] width 1225 height 92
drag, startPoint x: 822, startPoint y: 361, endPoint x: 959, endPoint y: 368, distance: 136.9
click at [959, 368] on textarea "8-11, $69, Central AC, not cooling, [DEMOGRAPHIC_DATA], Condenser outside besid…" at bounding box center [932, 357] width 1225 height 92
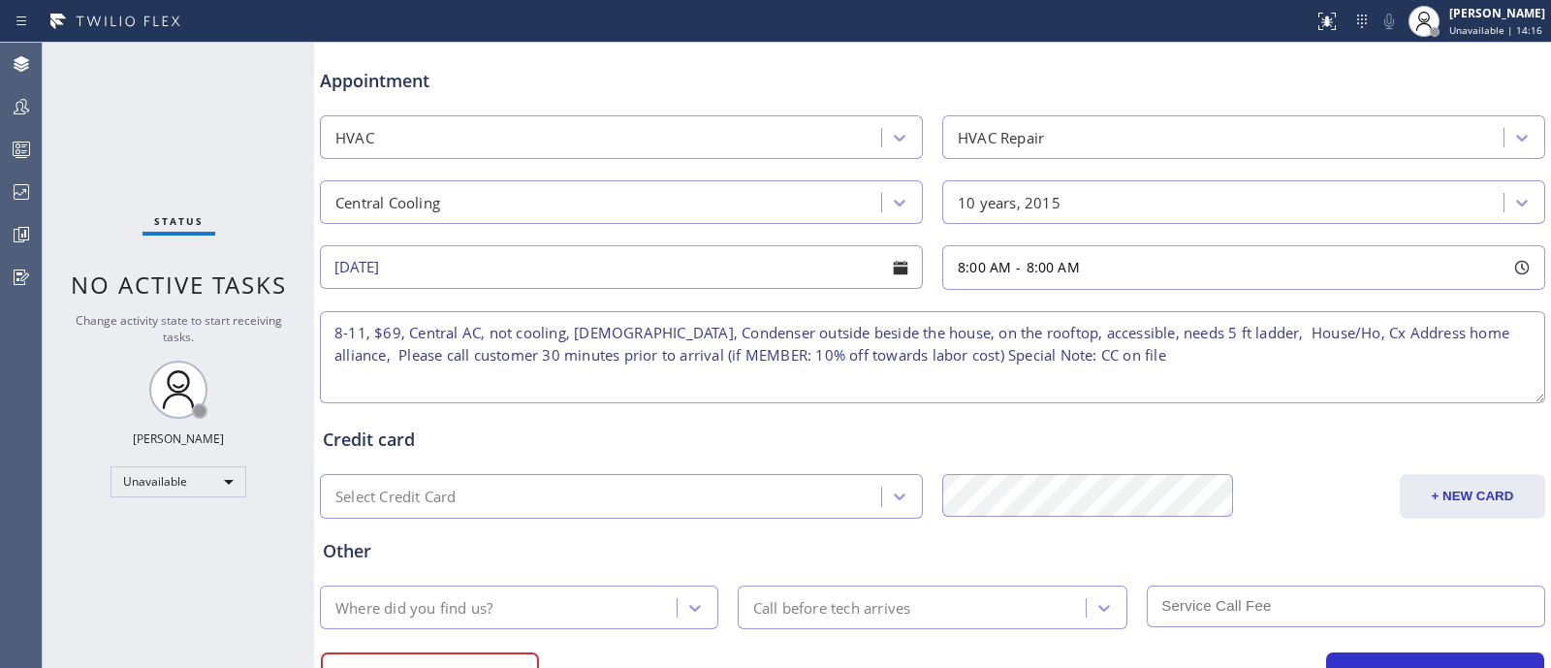
click at [959, 368] on textarea "8-11, $69, Central AC, not cooling, [DEMOGRAPHIC_DATA], Condenser outside besid…" at bounding box center [932, 357] width 1225 height 92
drag, startPoint x: 807, startPoint y: 349, endPoint x: 1005, endPoint y: 353, distance: 197.8
click at [1005, 353] on textarea "8-11, $69, Central AC, not cooling, [DEMOGRAPHIC_DATA], Condenser outside besid…" at bounding box center [932, 357] width 1225 height 92
click at [634, 352] on textarea "8-11, $69, Central AC, not cooling, [DEMOGRAPHIC_DATA], Condenser outside besid…" at bounding box center [932, 357] width 1225 height 92
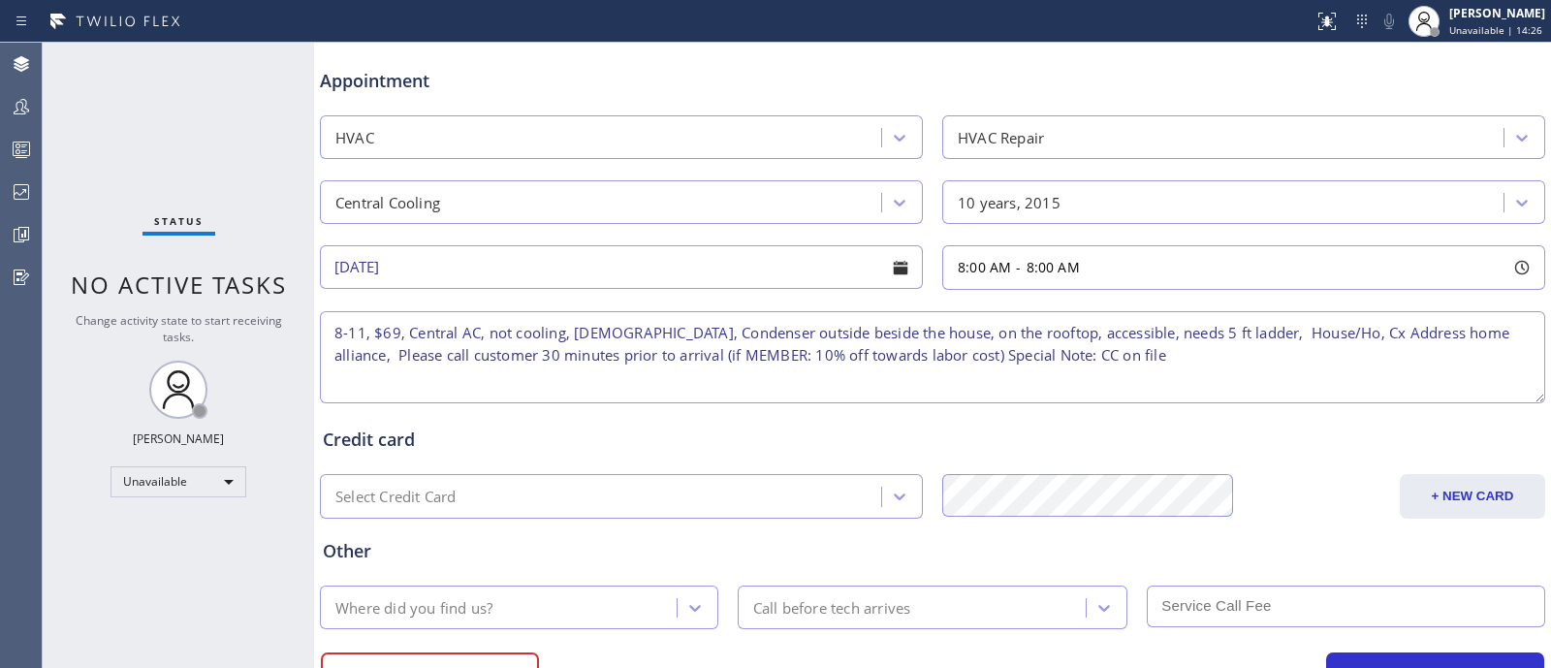
click at [634, 352] on textarea "8-11, $69, Central AC, not cooling, [DEMOGRAPHIC_DATA], Condenser outside besid…" at bounding box center [932, 357] width 1225 height 92
click at [743, 364] on textarea "8-11, $69, Central AC, not cooling, [DEMOGRAPHIC_DATA], Condenser outside besid…" at bounding box center [932, 357] width 1225 height 92
drag, startPoint x: 824, startPoint y: 356, endPoint x: 1008, endPoint y: 348, distance: 184.3
click at [1008, 348] on textarea "8-11, $69, Central AC, not cooling, [DEMOGRAPHIC_DATA], Condenser outside besid…" at bounding box center [932, 357] width 1225 height 92
click at [1013, 376] on textarea "8-11, $69, Central AC, not cooling, [DEMOGRAPHIC_DATA], Condenser outside besid…" at bounding box center [932, 357] width 1225 height 92
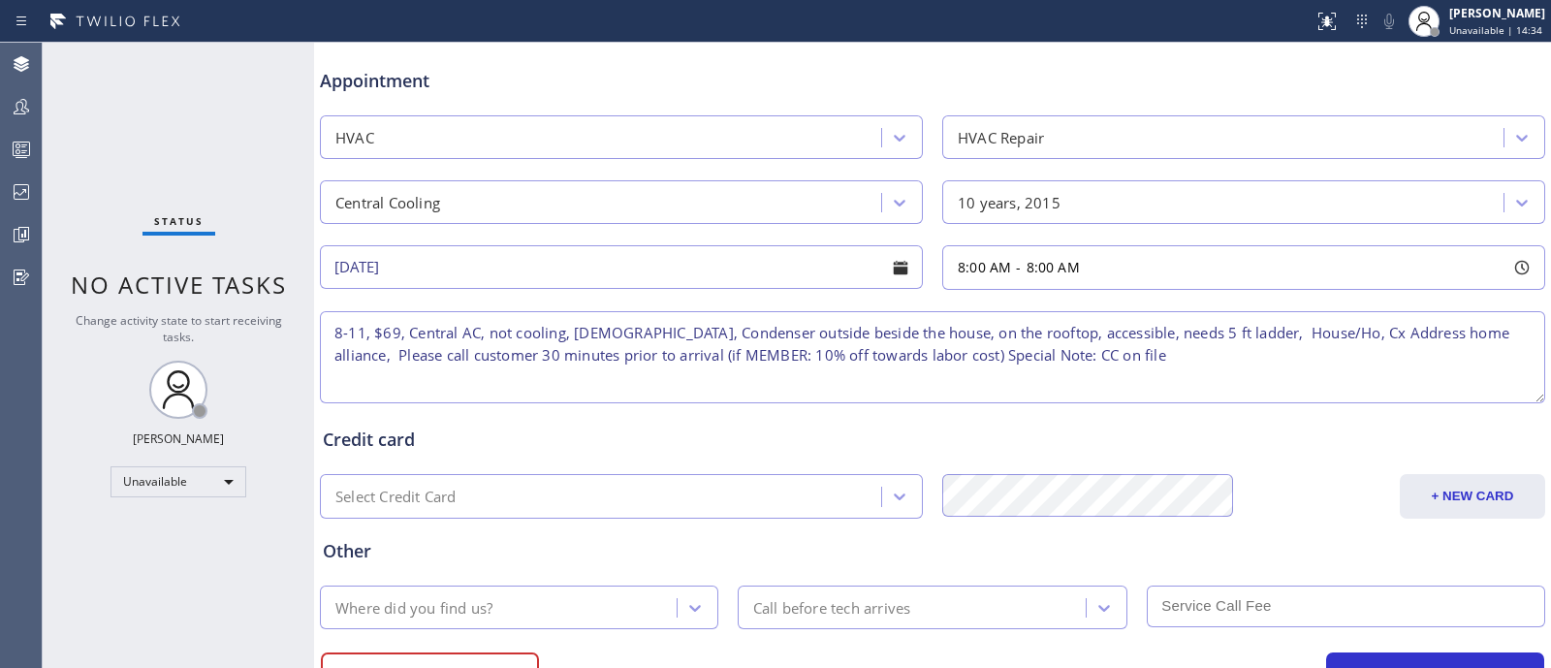
click at [1013, 376] on textarea "8-11, $69, Central AC, not cooling, [DEMOGRAPHIC_DATA], Condenser outside besid…" at bounding box center [932, 357] width 1225 height 92
drag, startPoint x: 1101, startPoint y: 349, endPoint x: 1204, endPoint y: 329, distance: 104.7
click at [1204, 329] on textarea "8-11, $69, Central AC, not cooling, [DEMOGRAPHIC_DATA], Condenser outside besid…" at bounding box center [932, 357] width 1225 height 92
drag, startPoint x: 1197, startPoint y: 356, endPoint x: 1106, endPoint y: 356, distance: 91.1
click at [1106, 356] on textarea "8-11, $69, Central AC, not cooling, [DEMOGRAPHIC_DATA], Condenser outside besid…" at bounding box center [932, 357] width 1225 height 92
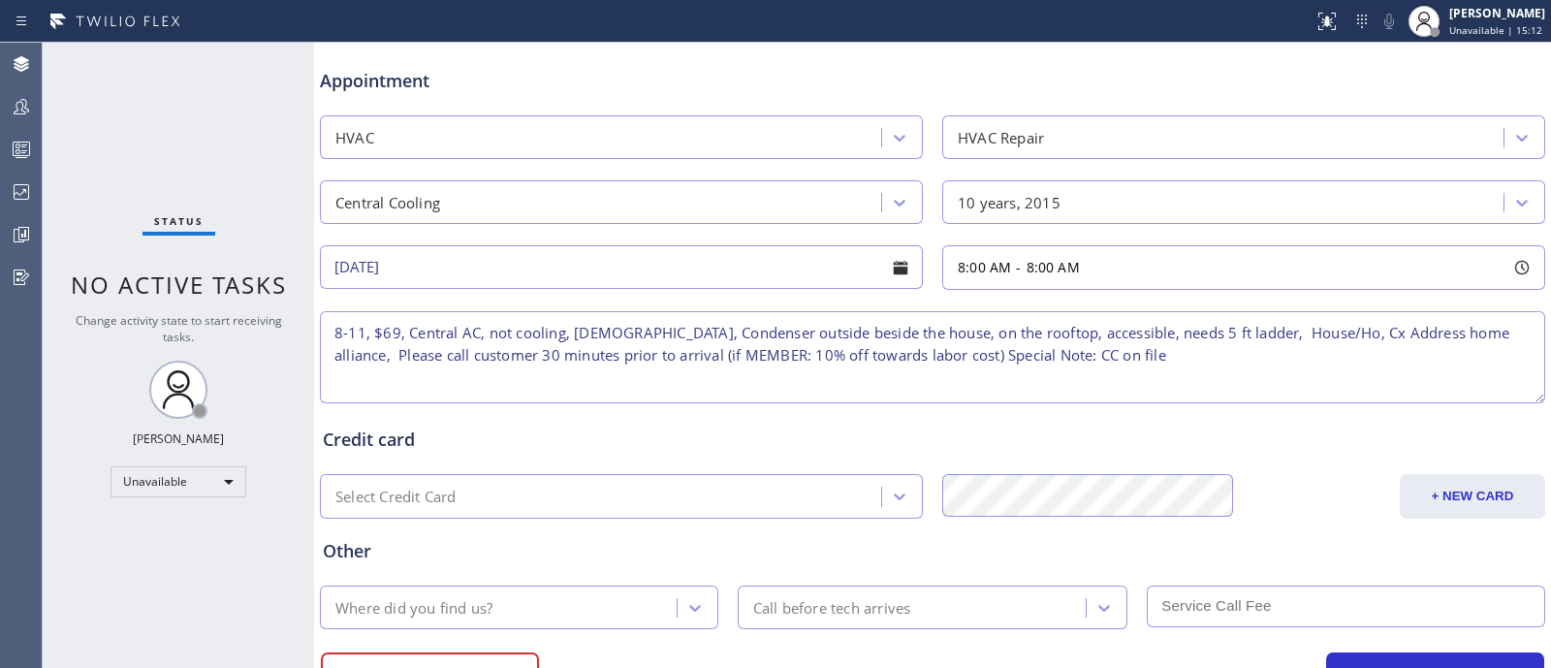
click at [1078, 380] on textarea "8-11, $69, Central AC, not cooling, [DEMOGRAPHIC_DATA], Condenser outside besid…" at bounding box center [932, 357] width 1225 height 92
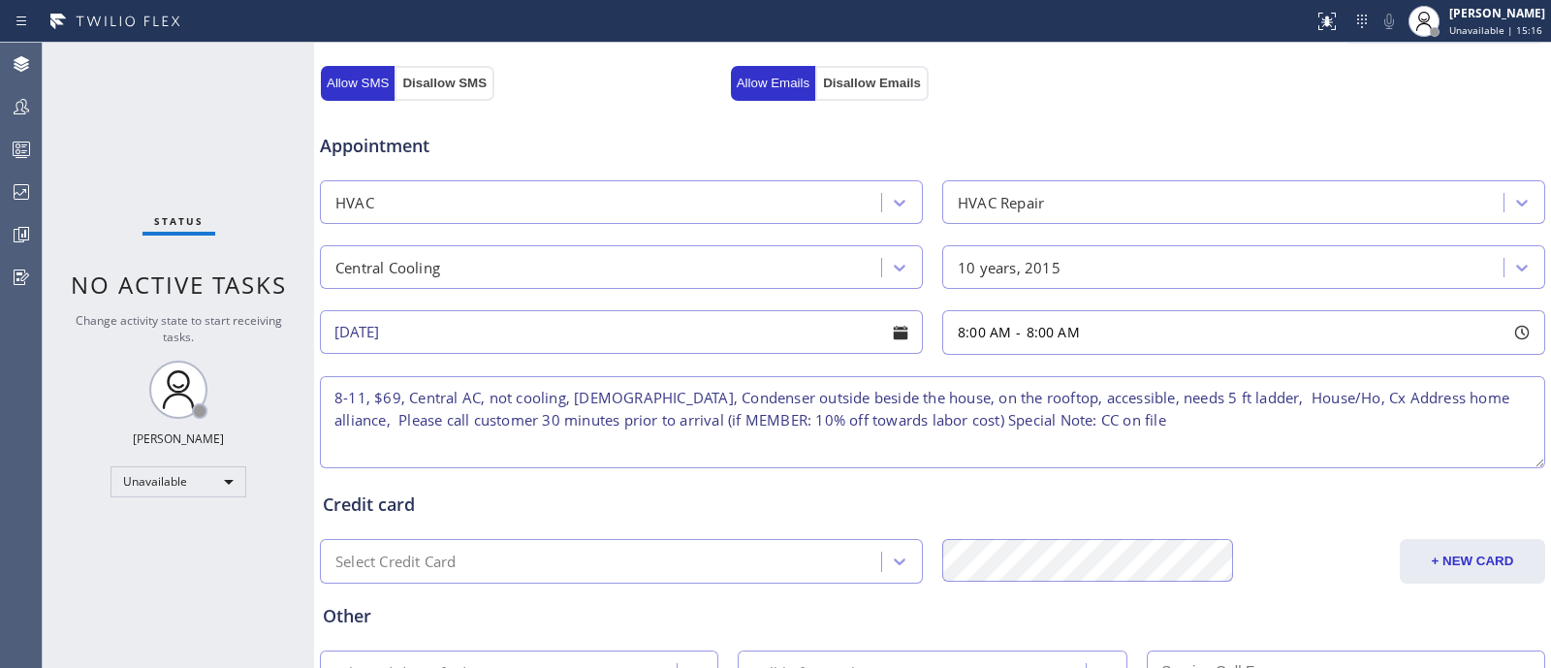
scroll to position [678, 0]
click at [1075, 437] on textarea "8-11, $69, Central AC, not cooling, [DEMOGRAPHIC_DATA], Condenser outside besid…" at bounding box center [932, 423] width 1225 height 92
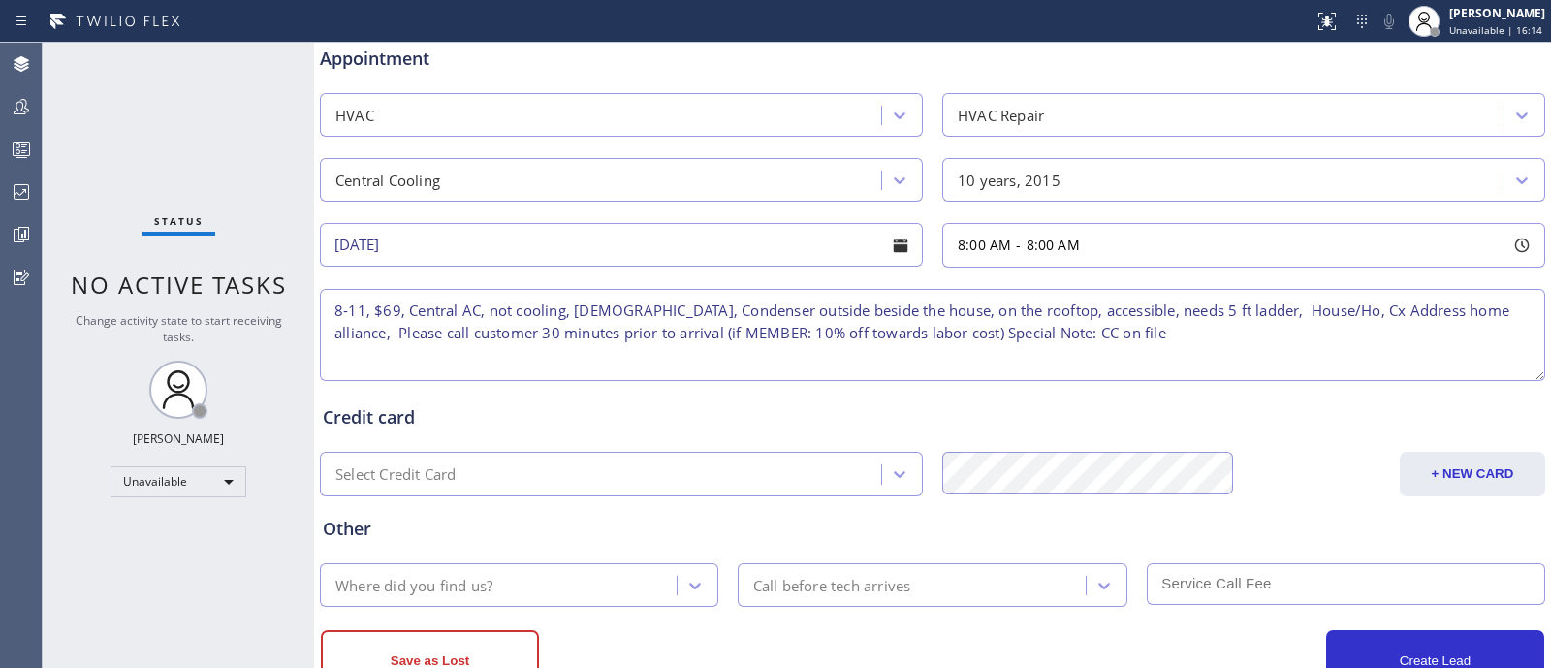
scroll to position [775, 0]
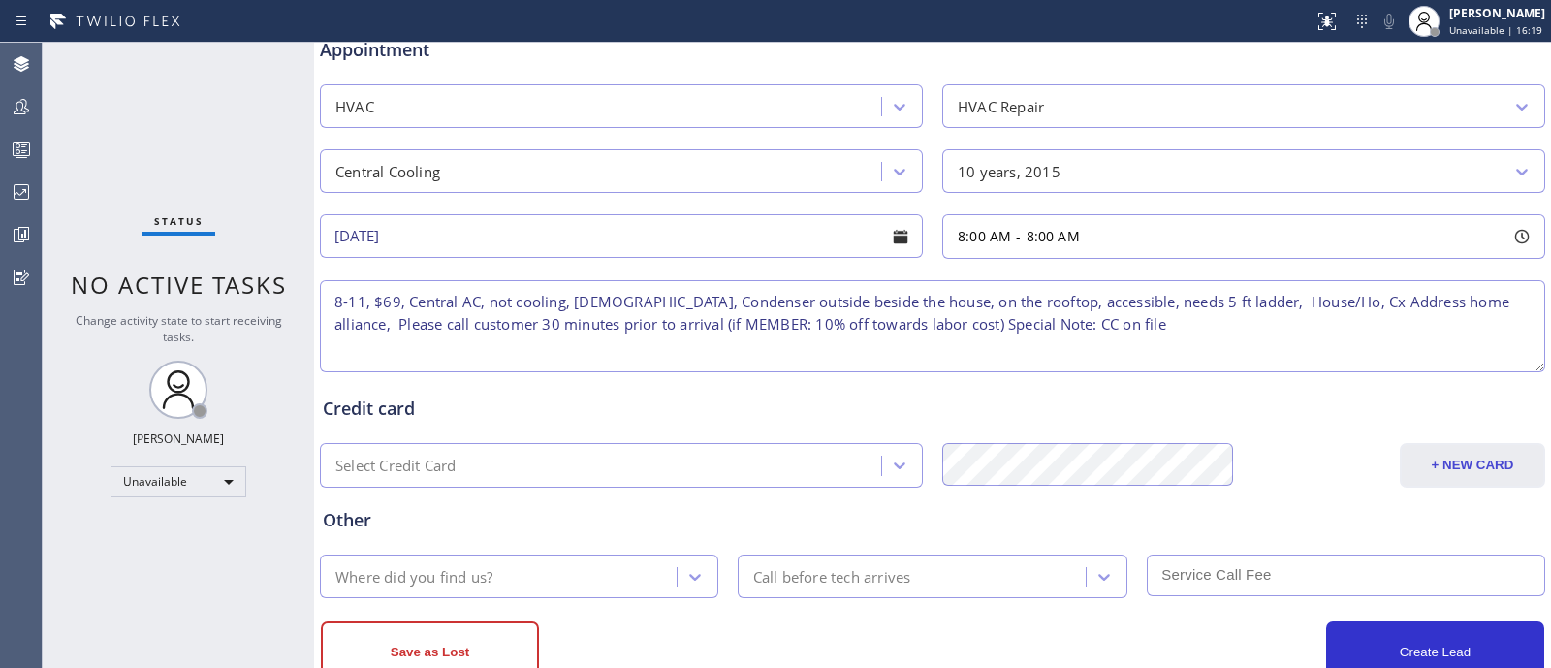
type textarea "8-11, $69, Central AC, not cooling, [DEMOGRAPHIC_DATA], Condenser outside besid…"
click at [1439, 453] on button "+ NEW CARD" at bounding box center [1472, 465] width 145 height 45
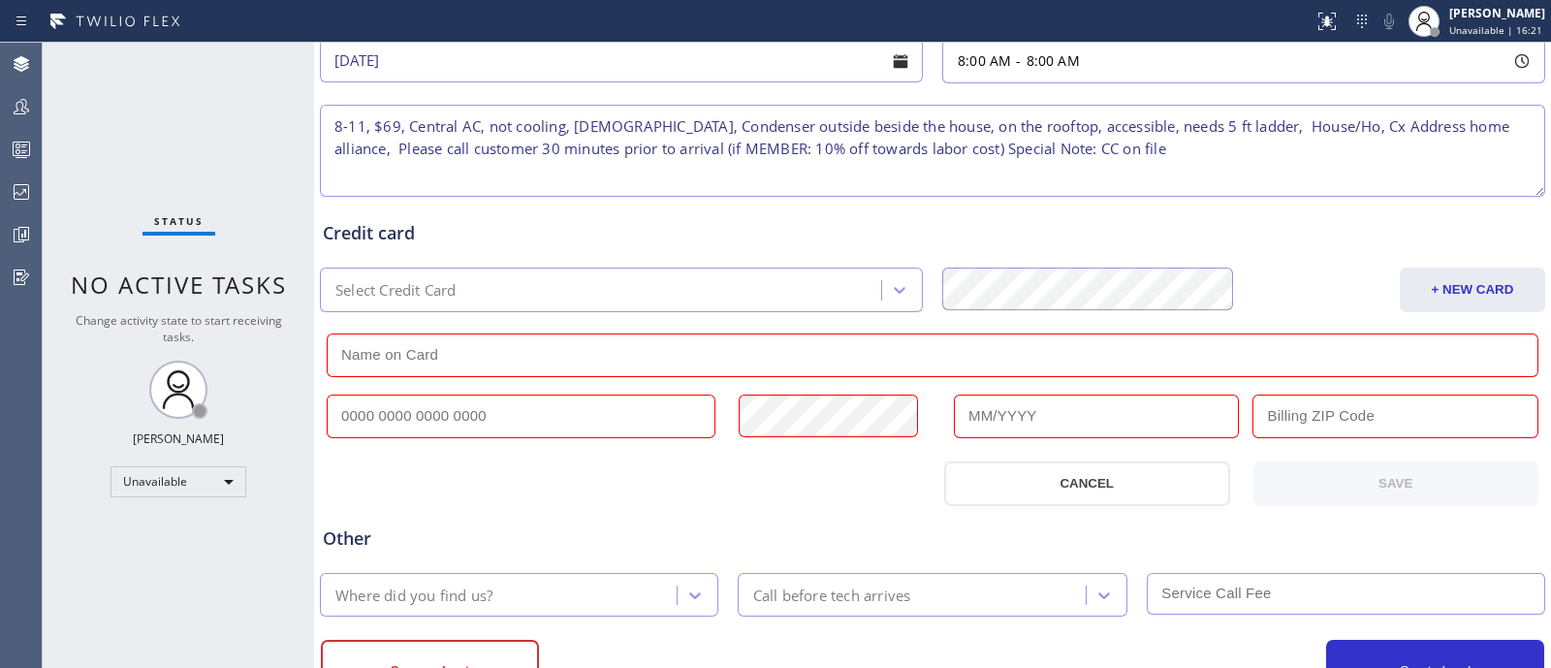
scroll to position [953, 0]
click at [1042, 340] on input "text" at bounding box center [933, 353] width 1212 height 44
click at [660, 424] on input "text" at bounding box center [521, 415] width 389 height 44
click at [826, 459] on div at bounding box center [623, 481] width 617 height 45
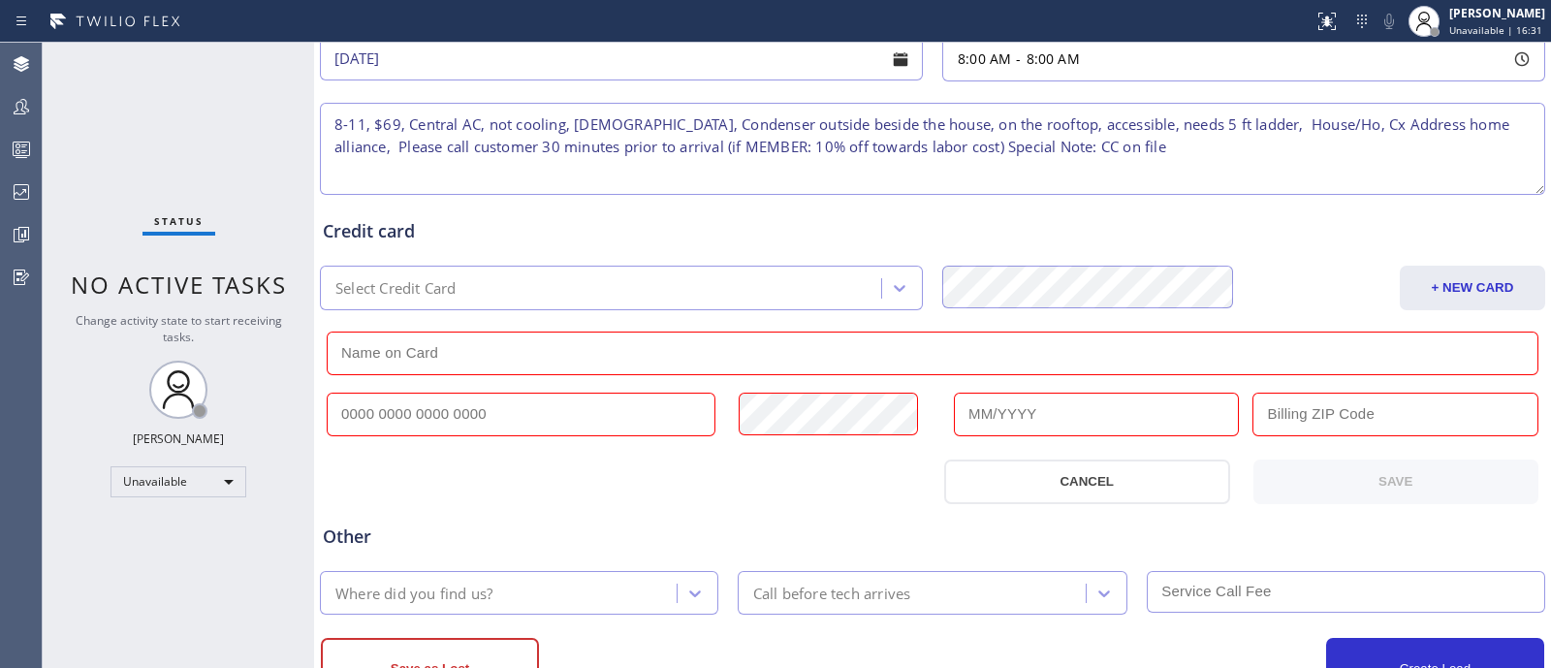
click at [984, 401] on input "text" at bounding box center [1096, 415] width 285 height 44
click at [1278, 415] on input "text" at bounding box center [1394, 415] width 285 height 44
click at [804, 504] on div "Other Where did you find us? Call before tech arrives" at bounding box center [932, 559] width 1227 height 110
click at [976, 488] on button "CANCEL" at bounding box center [1086, 481] width 285 height 45
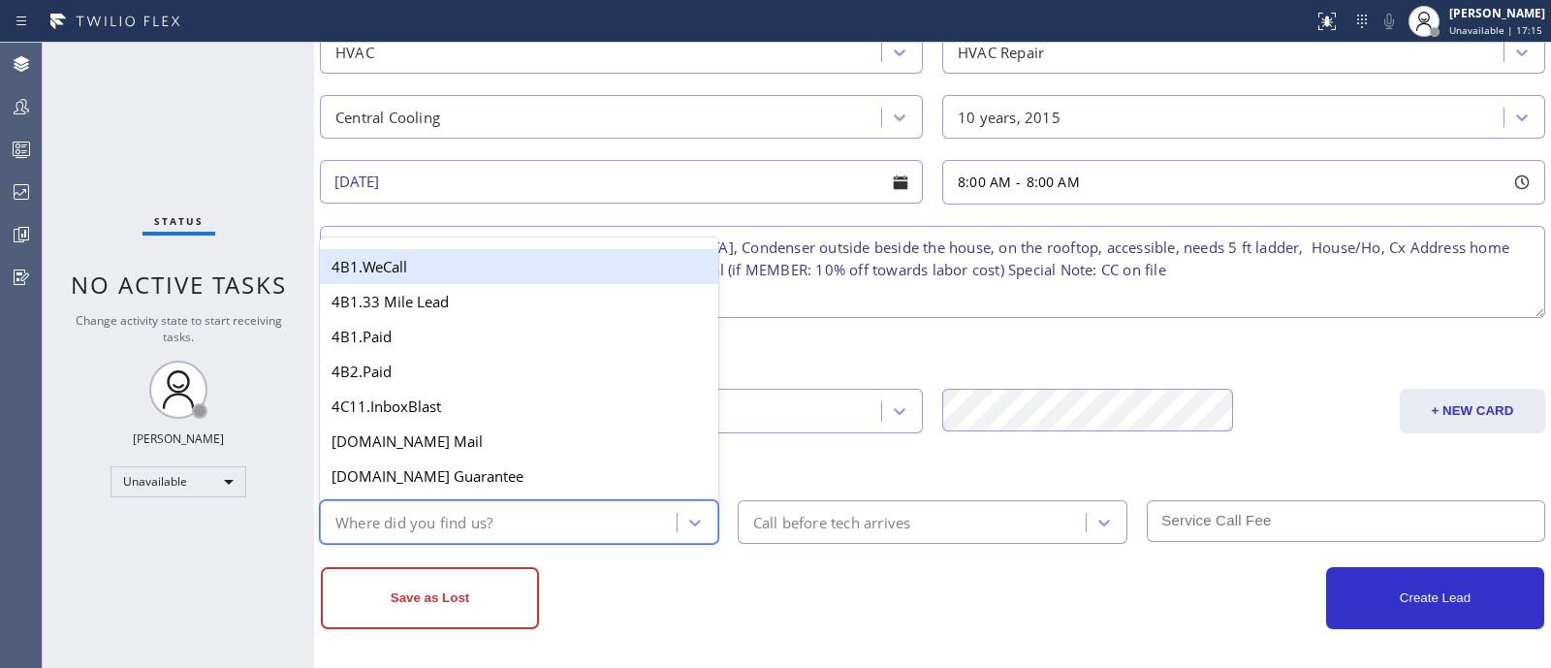
click at [469, 517] on div "Where did you find us?" at bounding box center [413, 522] width 157 height 22
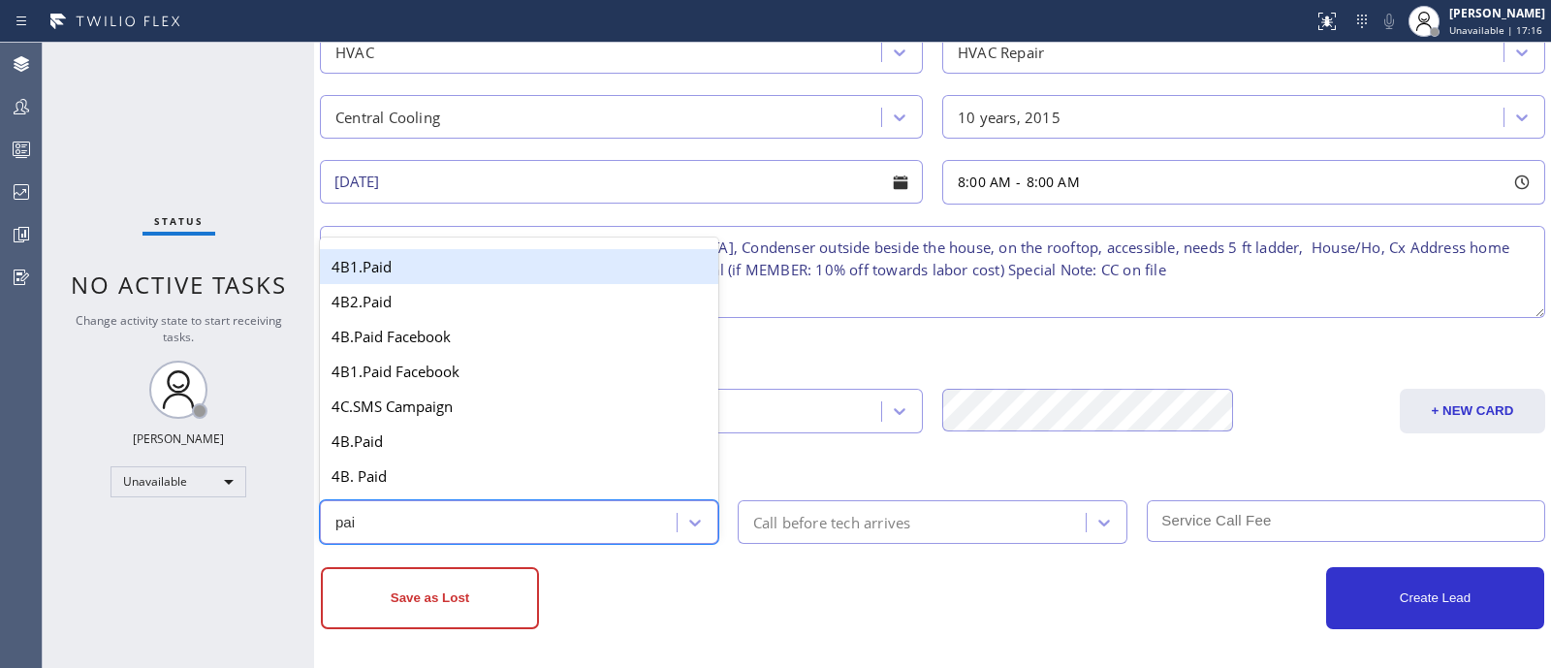
type input "paid"
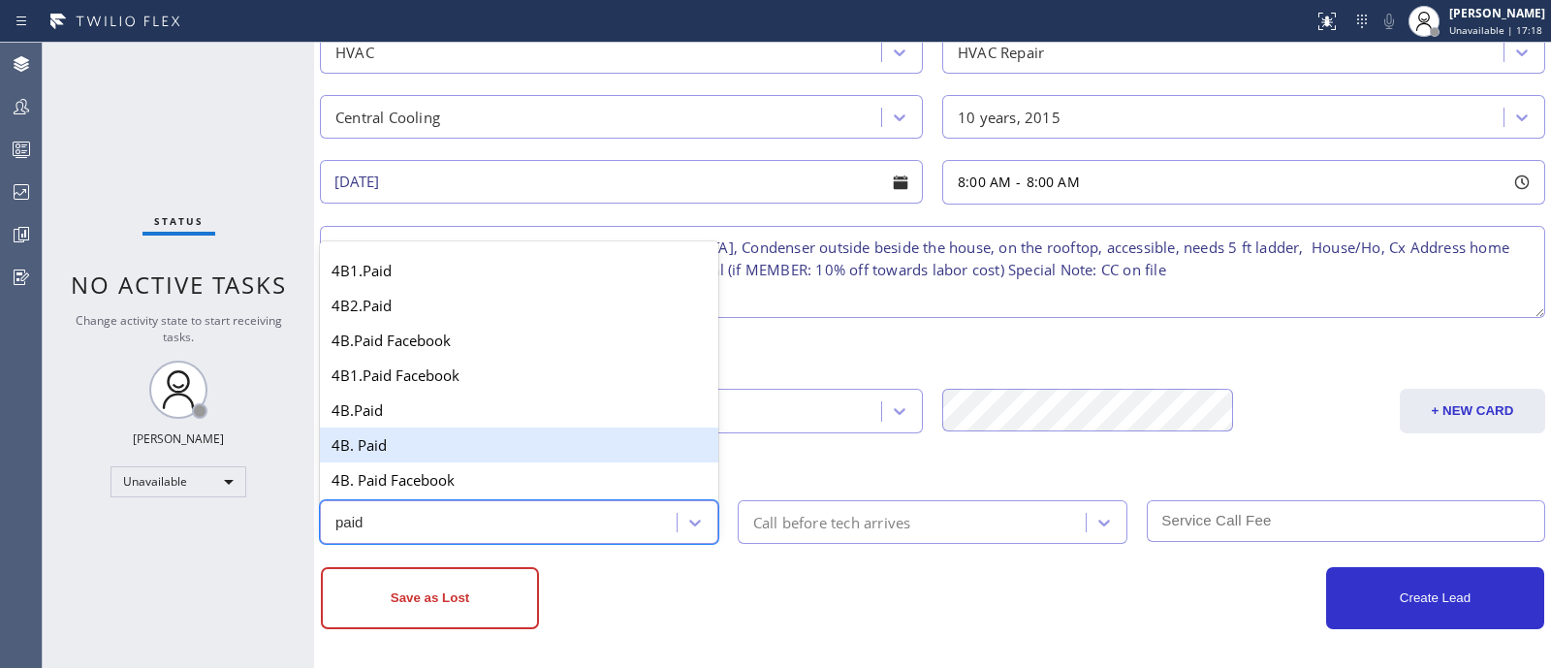
click at [445, 427] on div "4B. Paid" at bounding box center [519, 444] width 398 height 35
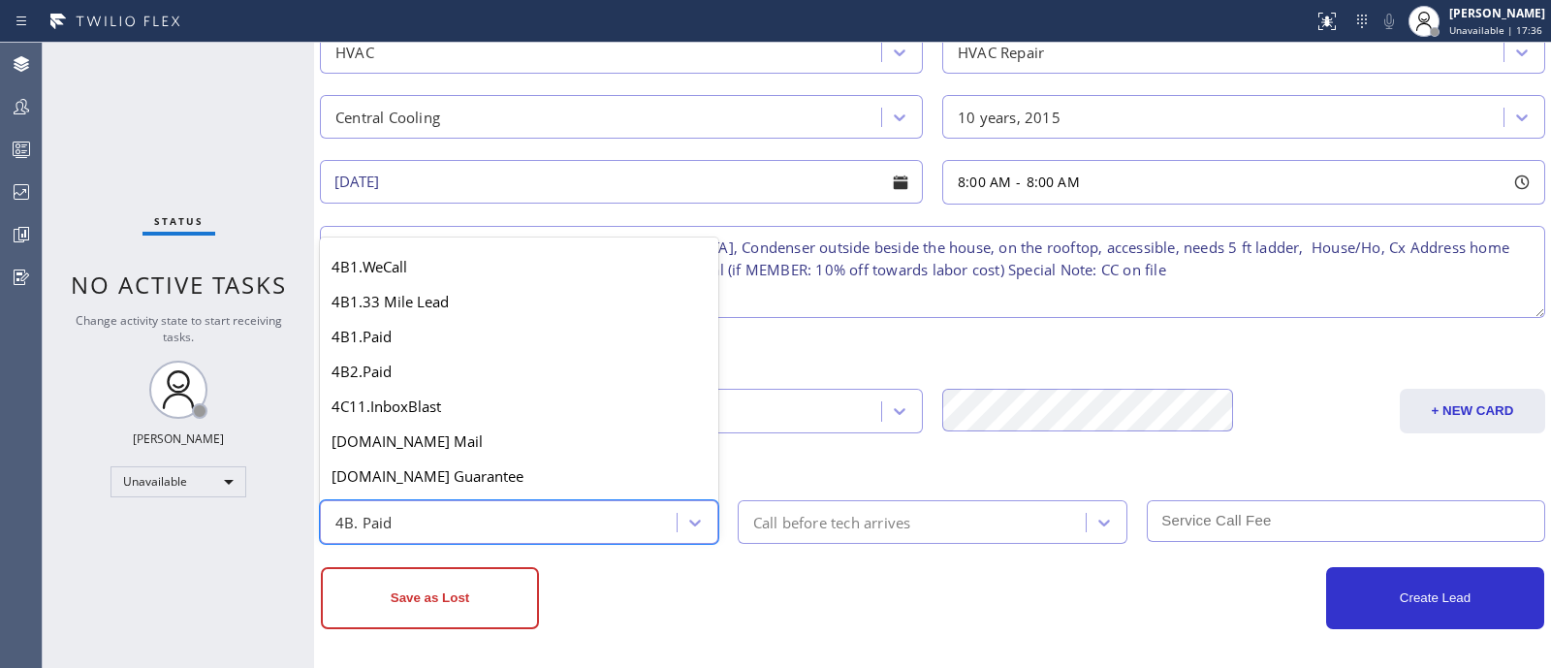
scroll to position [1190, 0]
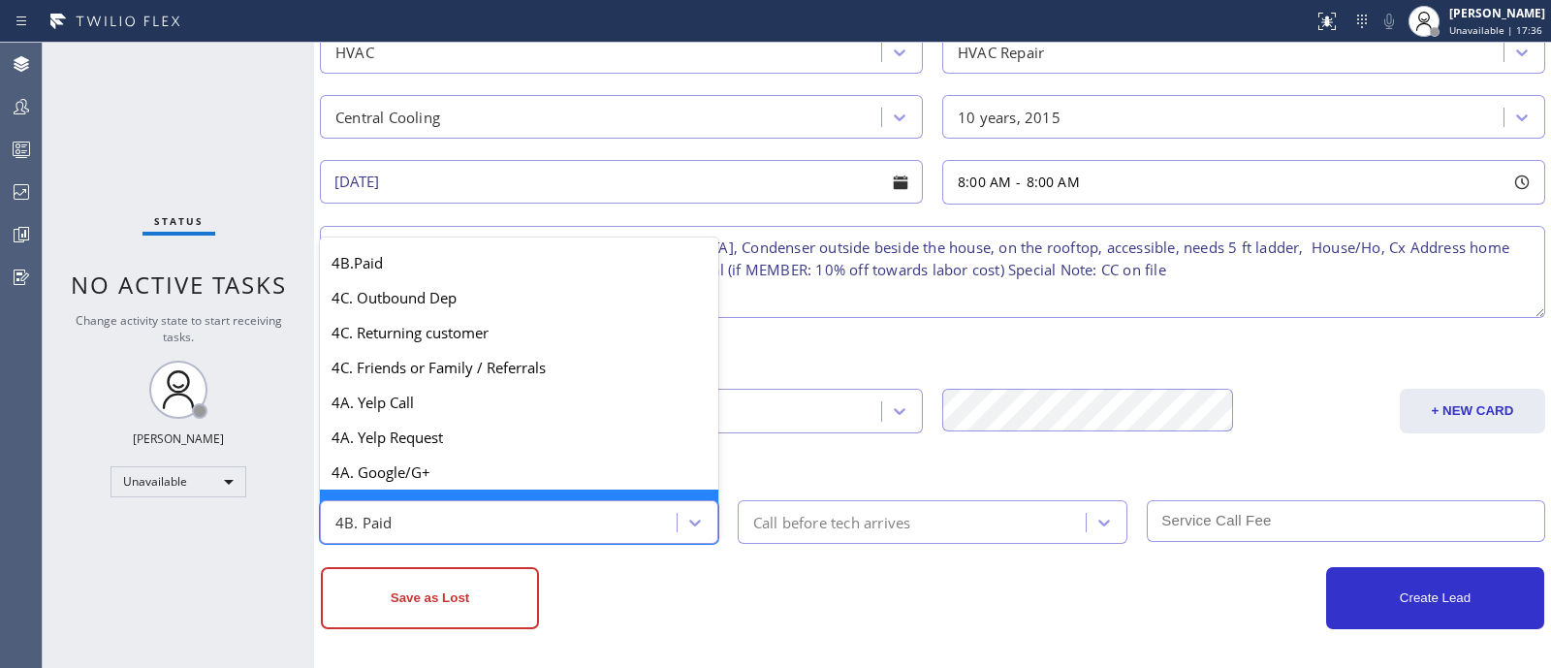
click at [443, 521] on div "4B. Paid" at bounding box center [501, 522] width 351 height 34
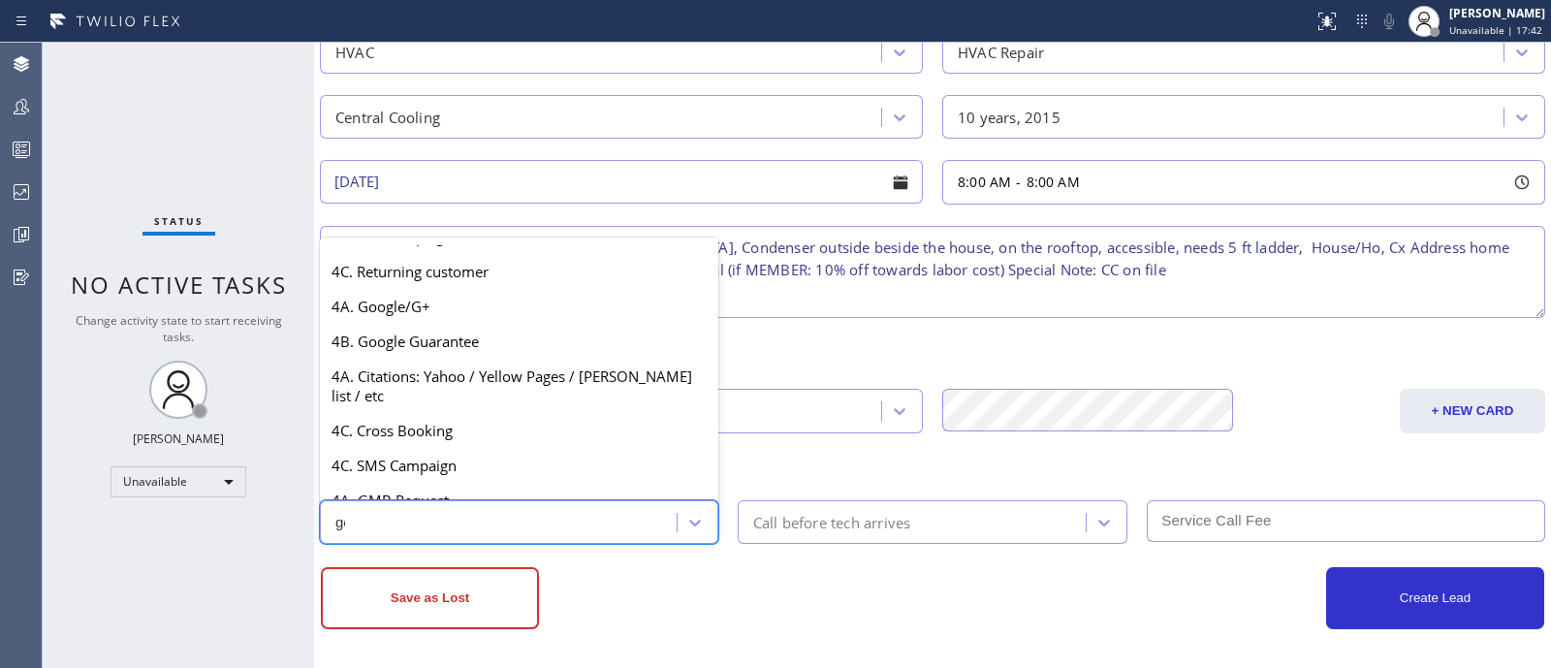
scroll to position [0, 0]
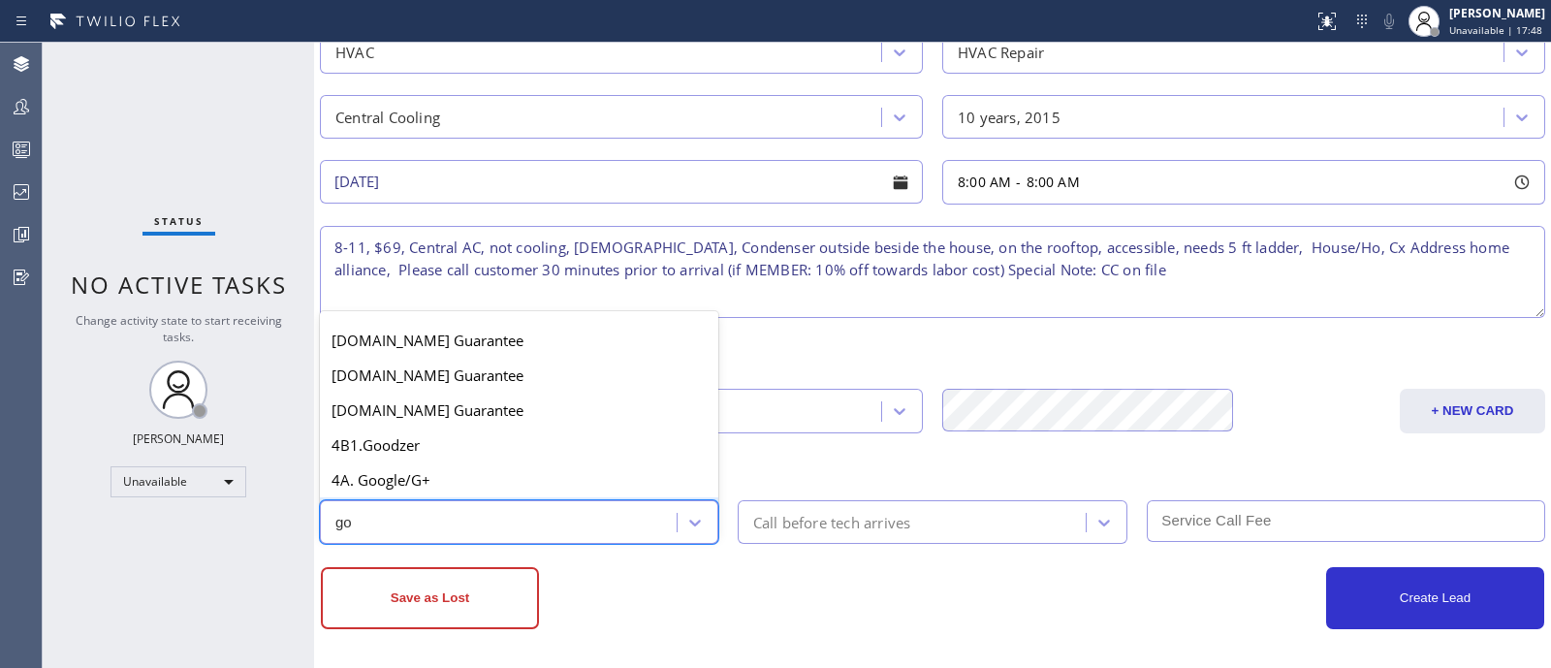
type input "g"
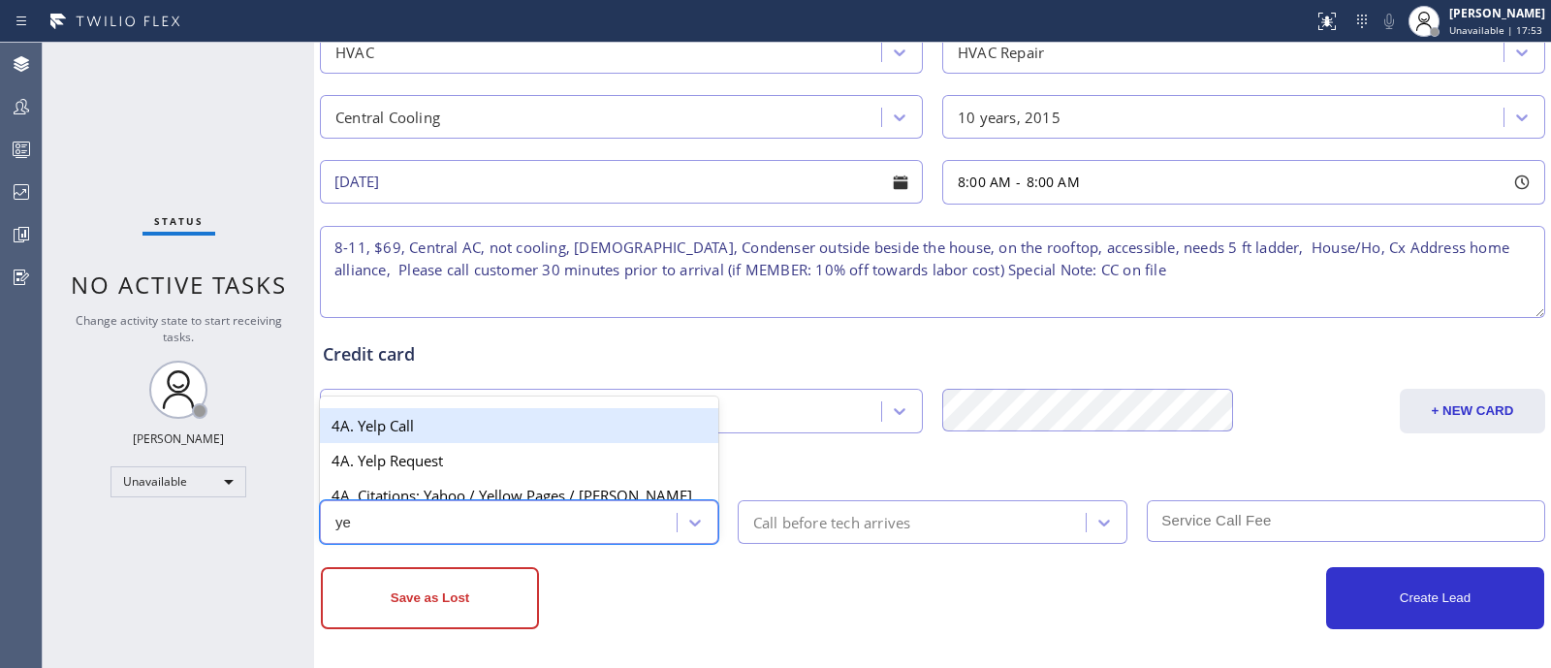
type input "y"
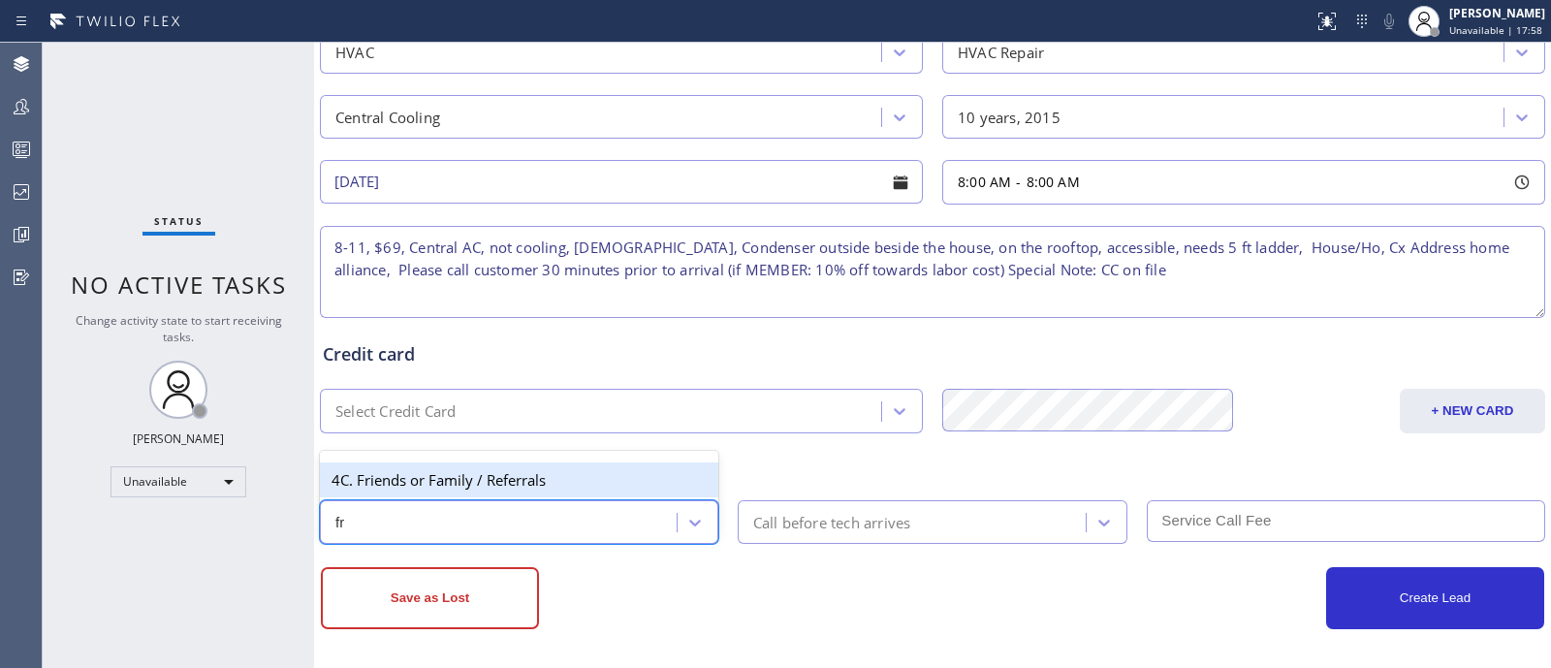
type input "f"
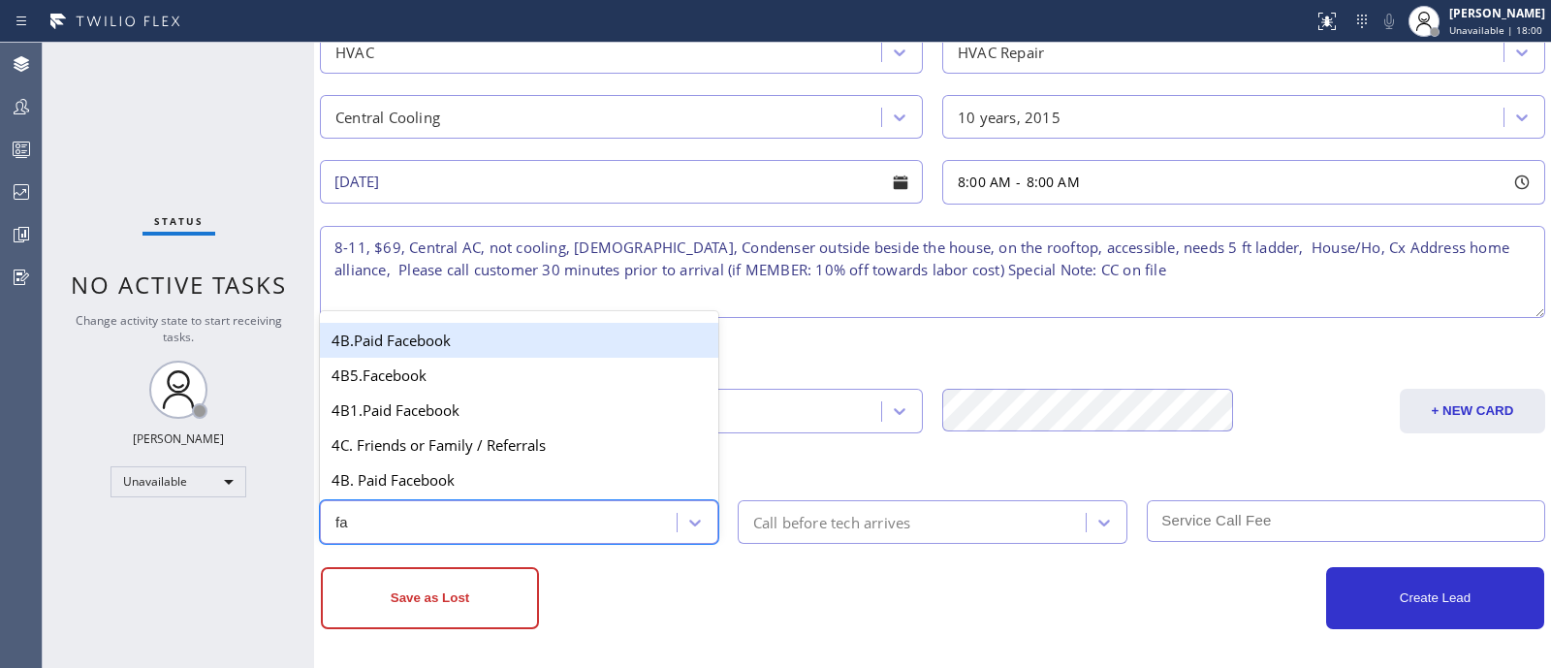
type input "f"
type input "i"
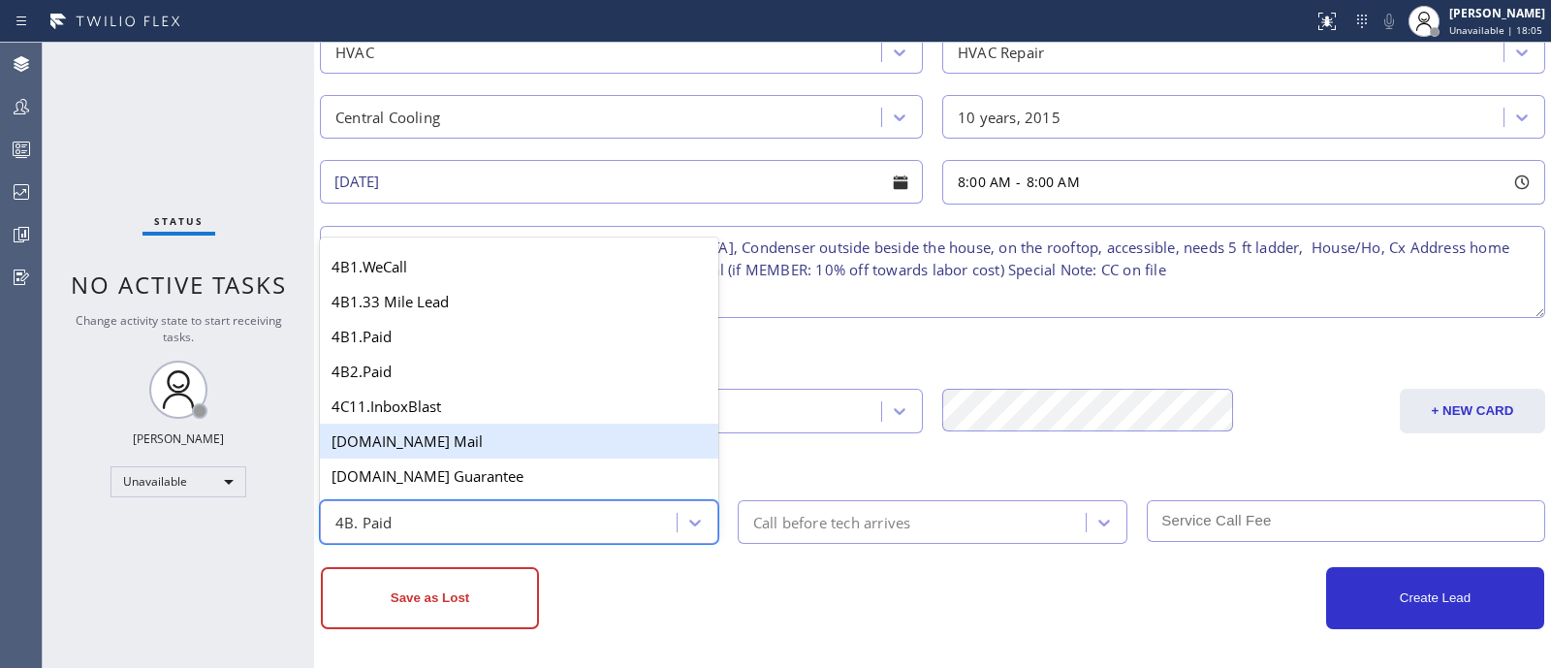
click at [785, 443] on div "Other option 4B. Paid, selected. option [DOMAIN_NAME] Mail focused, 6 of 64. 64…" at bounding box center [932, 488] width 1227 height 110
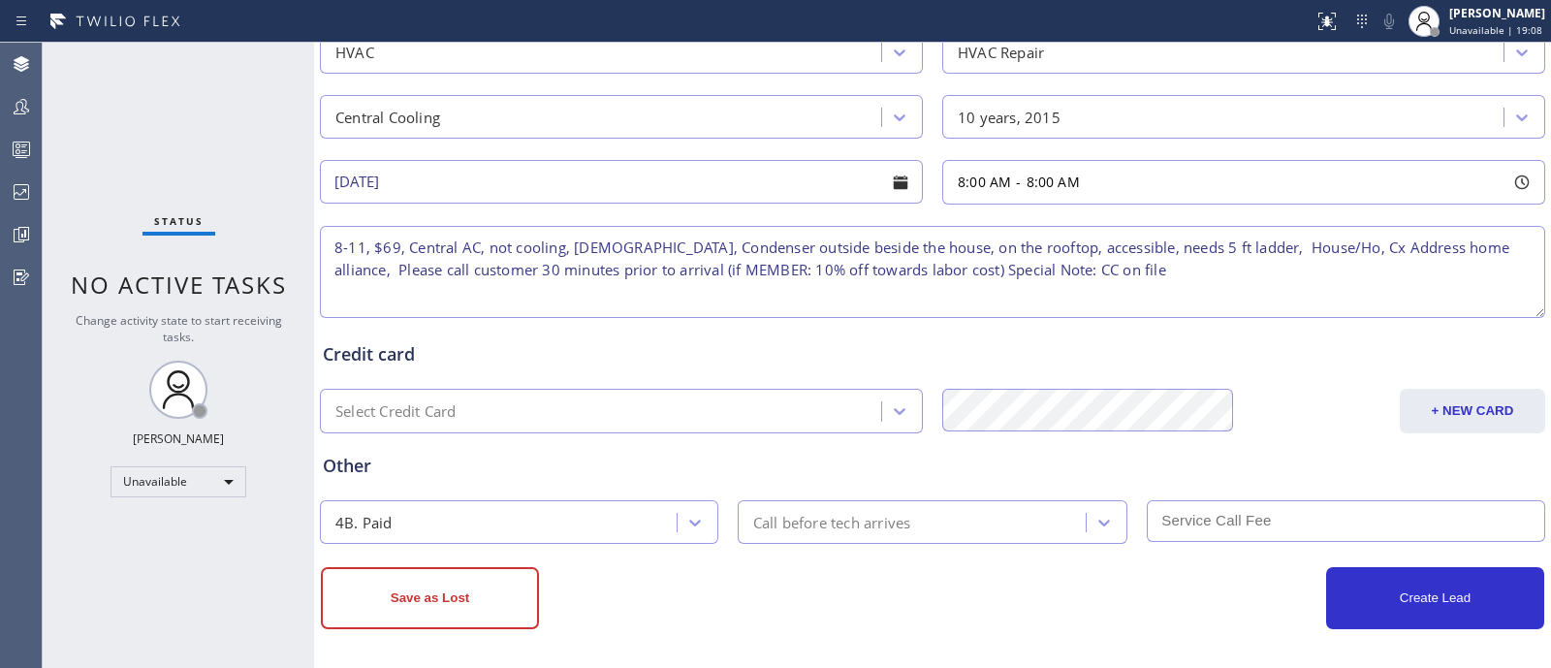
drag, startPoint x: 473, startPoint y: 261, endPoint x: 512, endPoint y: 264, distance: 38.9
click at [512, 264] on textarea "8-11, $69, Central AC, not cooling, [DEMOGRAPHIC_DATA], Condenser outside besid…" at bounding box center [932, 272] width 1225 height 92
click at [516, 278] on textarea "8-11, $69, Central AC, not cooling, [DEMOGRAPHIC_DATA], Condenser outside besid…" at bounding box center [932, 272] width 1225 height 92
drag, startPoint x: 400, startPoint y: 266, endPoint x: 538, endPoint y: 268, distance: 137.7
click at [538, 268] on textarea "8-11, $69, Central AC, not cooling, [DEMOGRAPHIC_DATA], Condenser outside besid…" at bounding box center [932, 272] width 1225 height 92
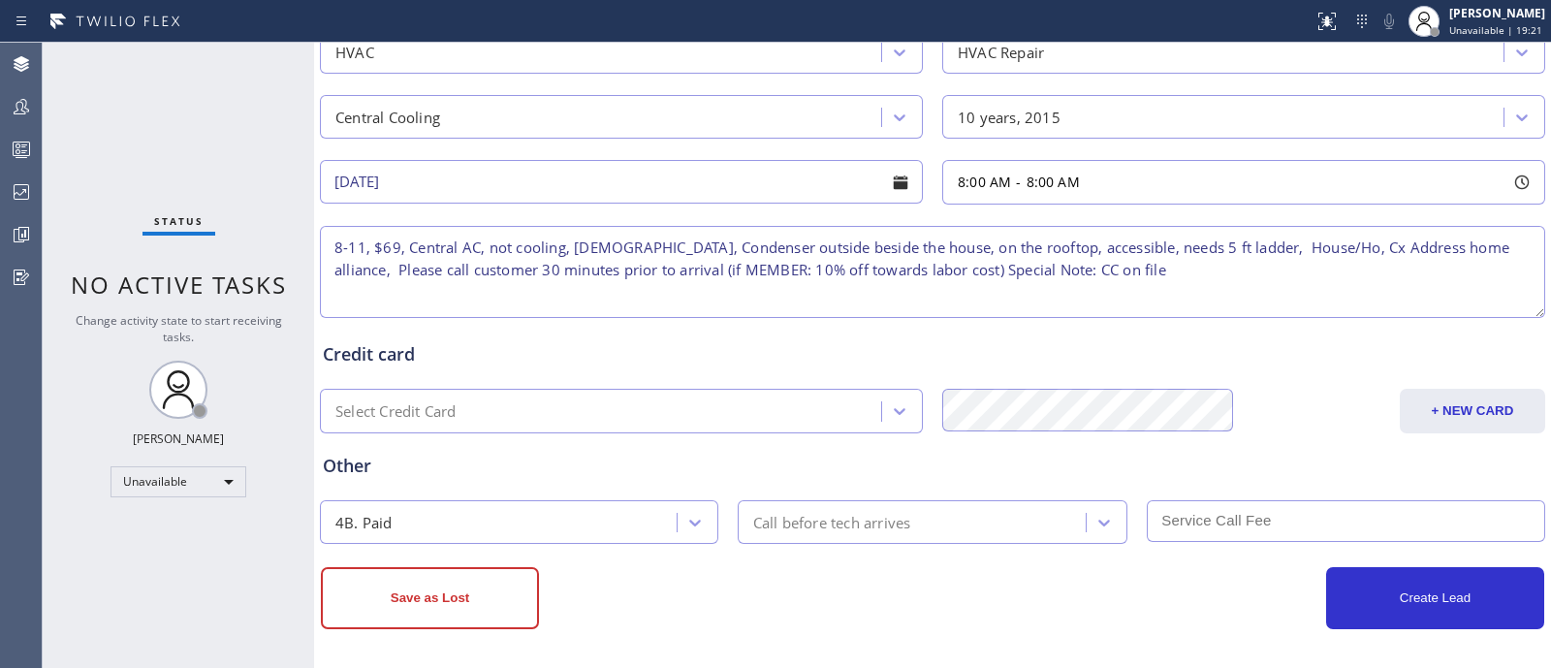
click at [821, 511] on div "Call before tech arrives" at bounding box center [832, 522] width 158 height 22
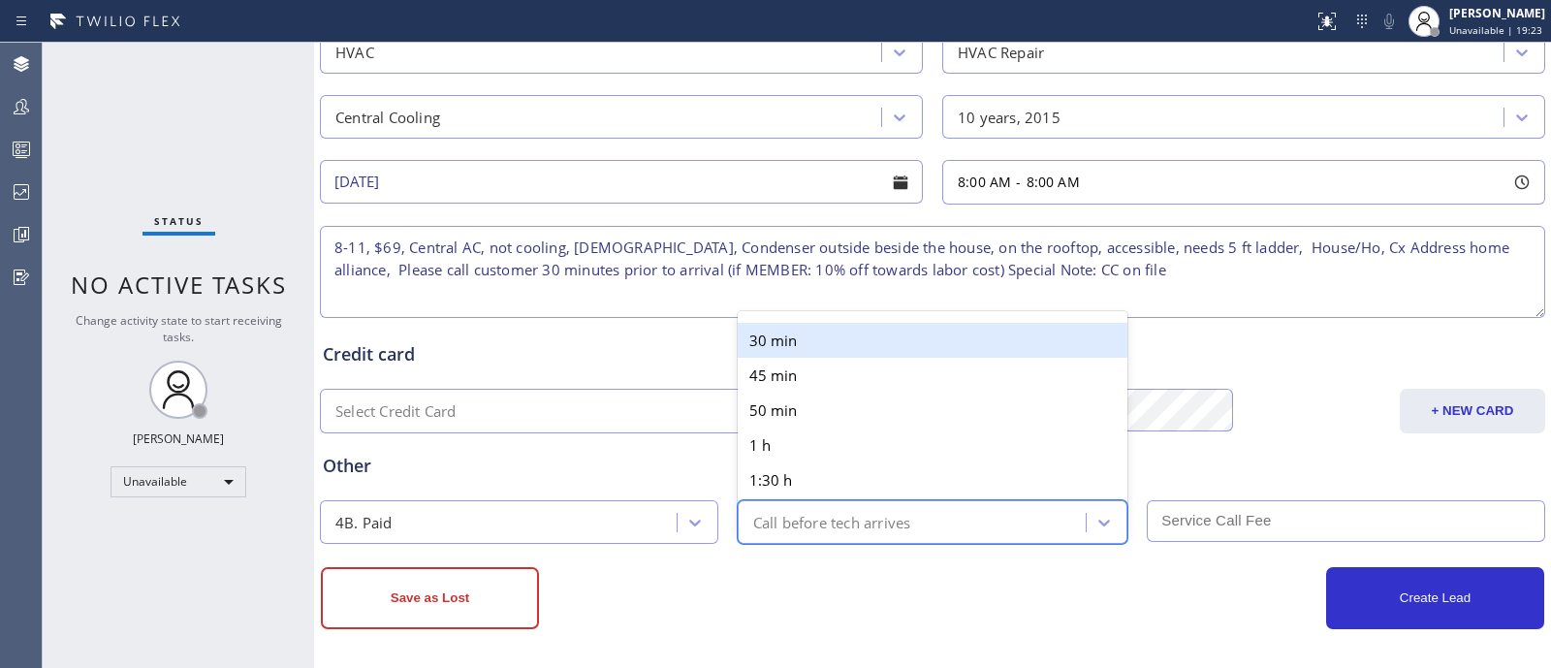
click at [787, 330] on div "30 min" at bounding box center [933, 340] width 391 height 35
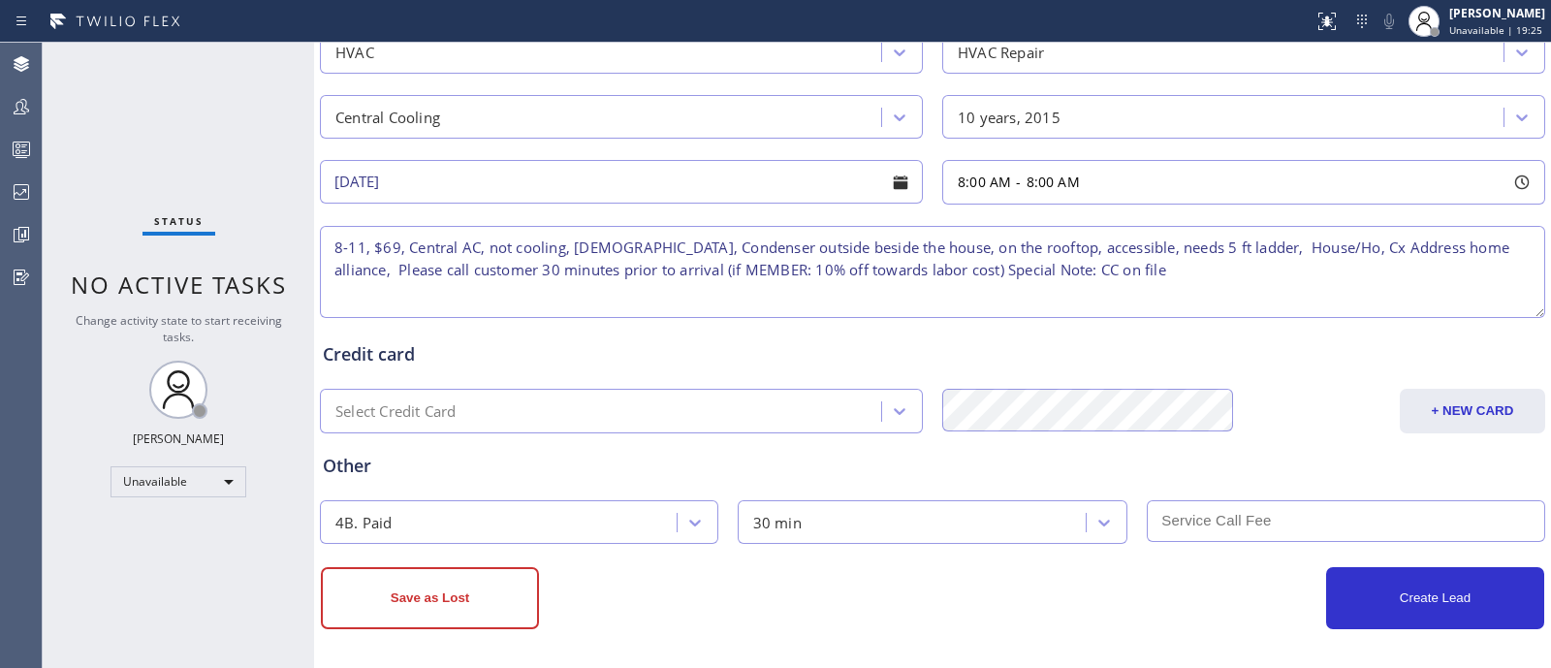
click at [1224, 519] on input "text" at bounding box center [1346, 521] width 398 height 42
drag, startPoint x: 373, startPoint y: 243, endPoint x: 402, endPoint y: 248, distance: 29.5
click at [402, 248] on textarea "8-11, $69, Central AC, not cooling, [DEMOGRAPHIC_DATA], Condenser outside besid…" at bounding box center [932, 272] width 1225 height 92
click at [1205, 521] on input "text" at bounding box center [1346, 521] width 398 height 42
drag, startPoint x: 368, startPoint y: 242, endPoint x: 402, endPoint y: 242, distance: 33.9
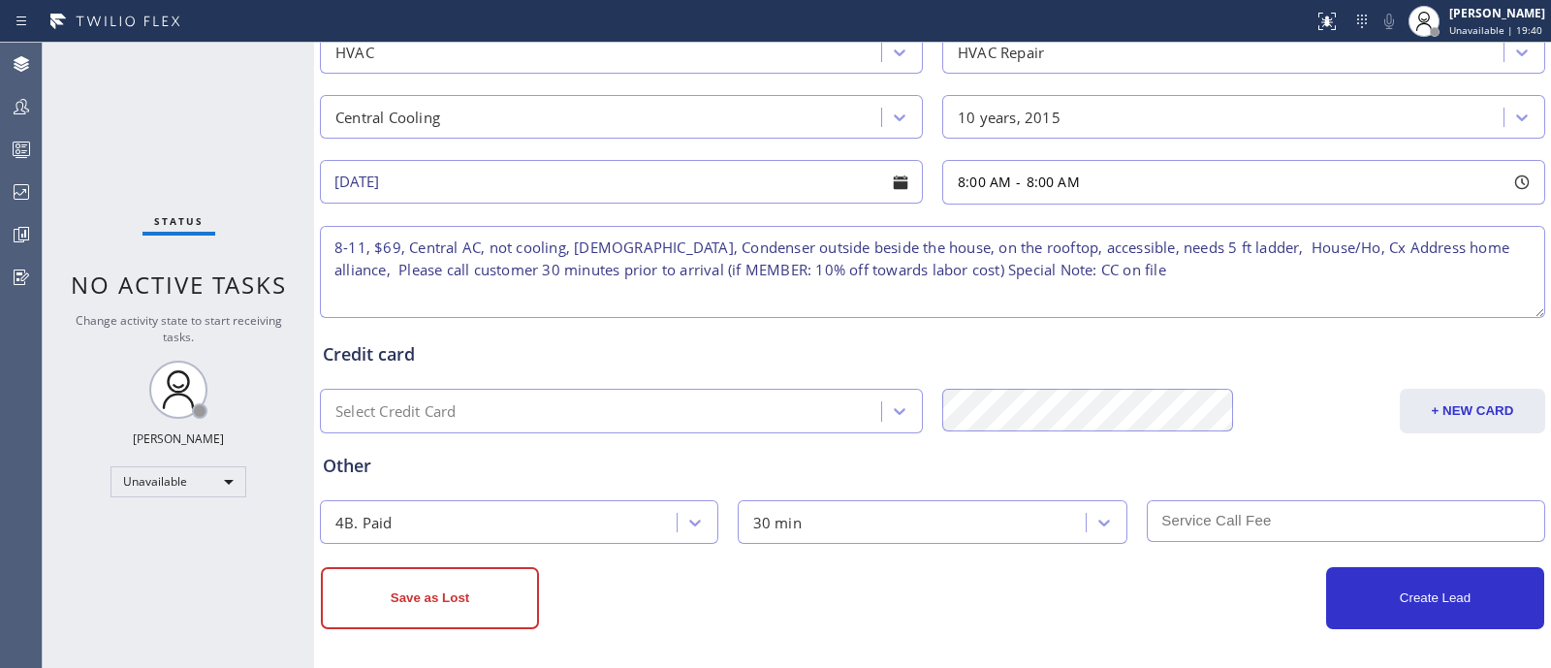
click at [402, 242] on textarea "8-11, $69, Central AC, not cooling, [DEMOGRAPHIC_DATA], Condenser outside besid…" at bounding box center [932, 272] width 1225 height 92
type textarea "8-11,Member Central AC, not cooling, [DEMOGRAPHIC_DATA], Condenser outside besi…"
click at [1162, 511] on input "text" at bounding box center [1346, 521] width 398 height 42
type input "0"
click at [1275, 453] on div "Other" at bounding box center [932, 466] width 1219 height 26
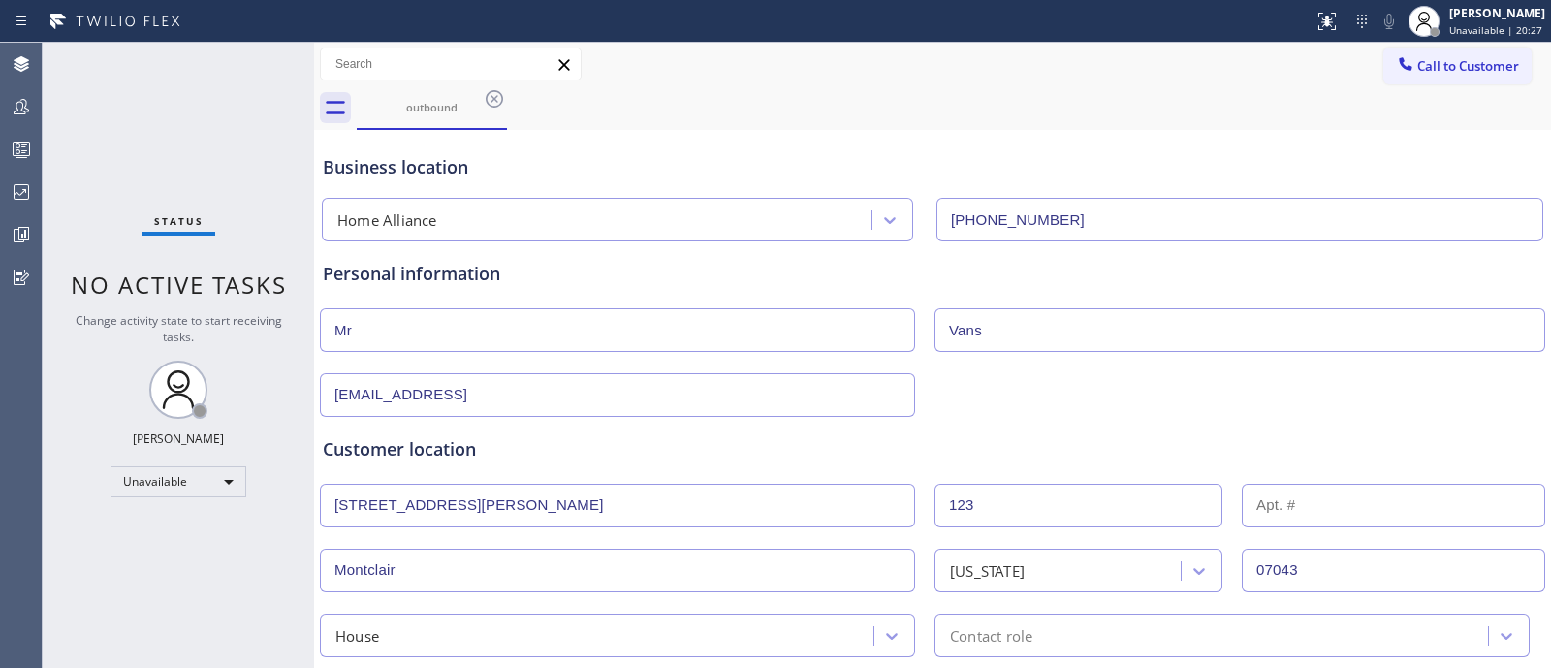
click at [518, 337] on input "Mr" at bounding box center [617, 330] width 595 height 44
click at [943, 331] on input "Vans" at bounding box center [1239, 330] width 611 height 44
type input "..."
click at [900, 461] on div "Customer location >> ADD NEW ADDRESS << + NEW ADDRESS [STREET_ADDRESS][PERSON_N…" at bounding box center [932, 546] width 1219 height 221
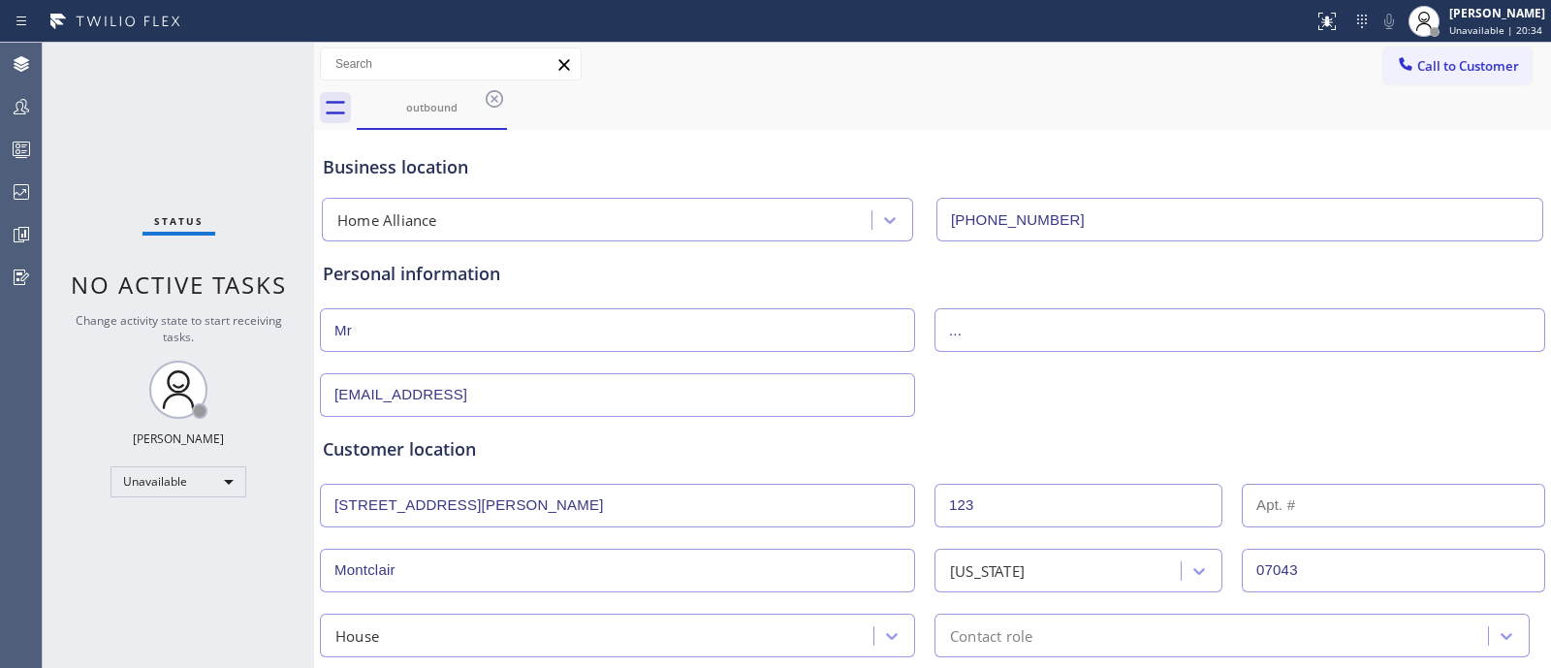
click at [851, 403] on input "[EMAIL_ADDRESS]" at bounding box center [617, 395] width 595 height 44
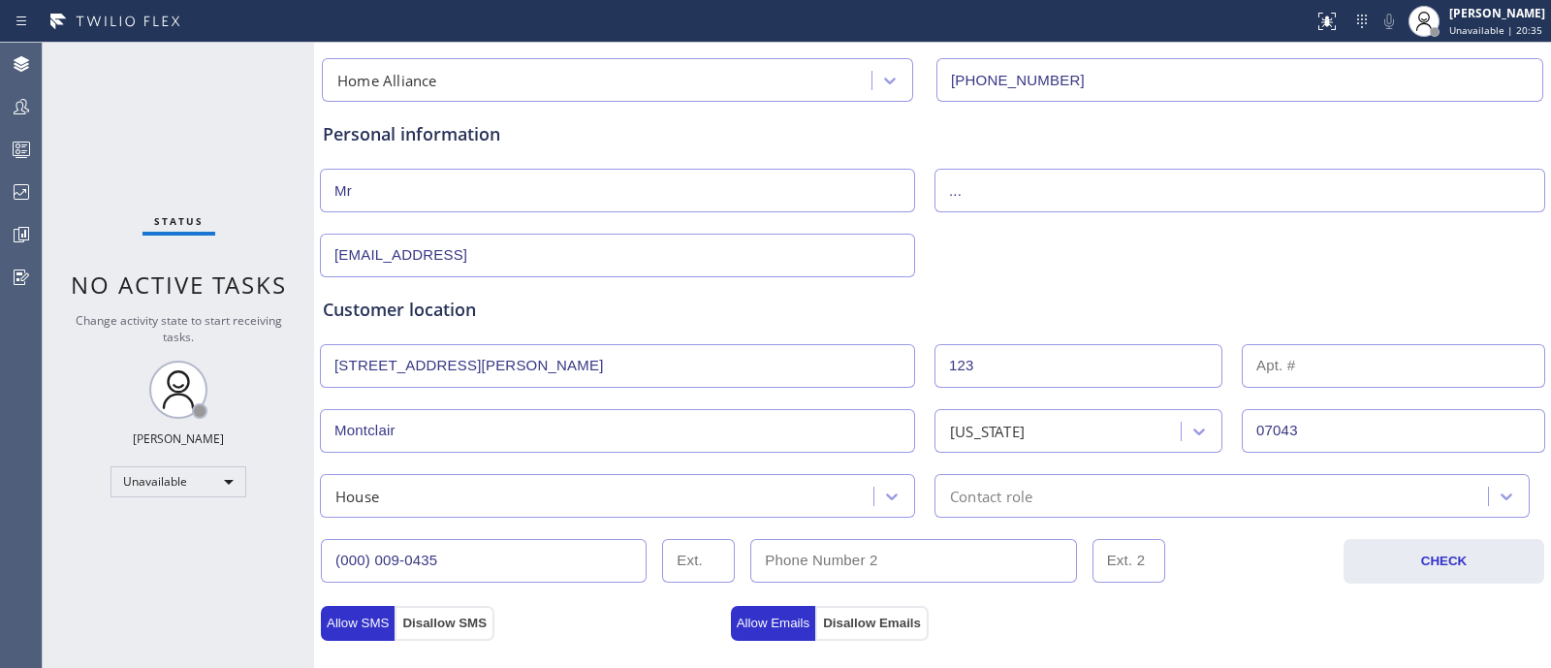
scroll to position [141, 0]
click at [877, 366] on input "[STREET_ADDRESS][PERSON_NAME]" at bounding box center [617, 365] width 595 height 44
click at [994, 307] on div "Customer location" at bounding box center [932, 309] width 1219 height 26
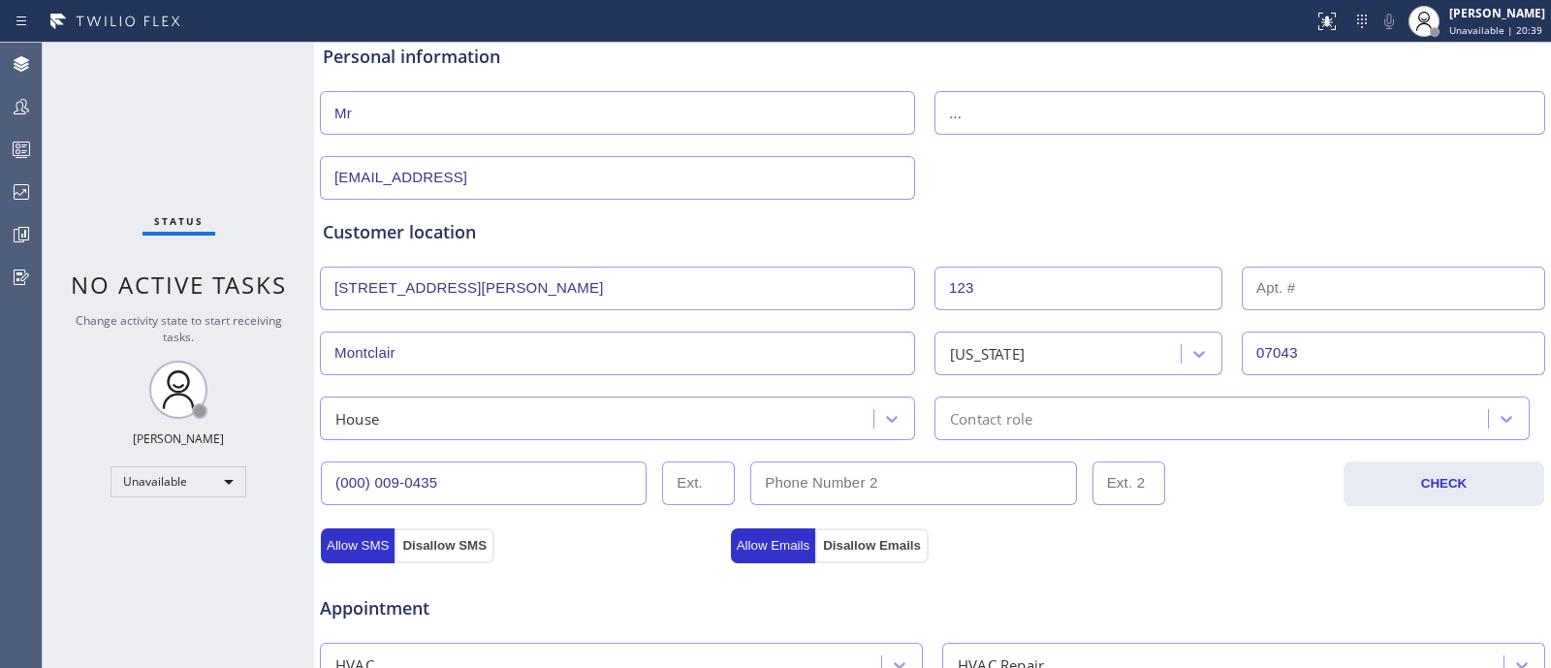
scroll to position [0, 0]
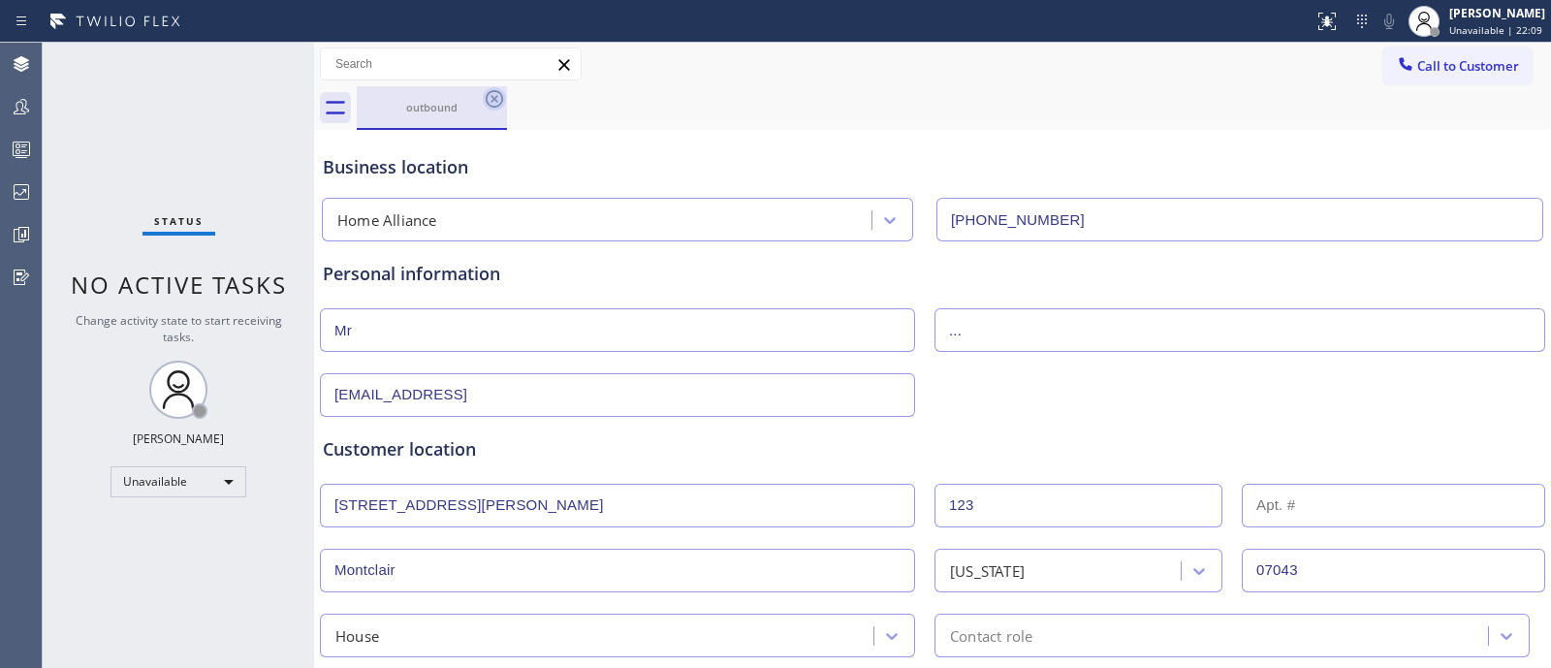
click at [489, 91] on icon at bounding box center [494, 98] width 17 height 17
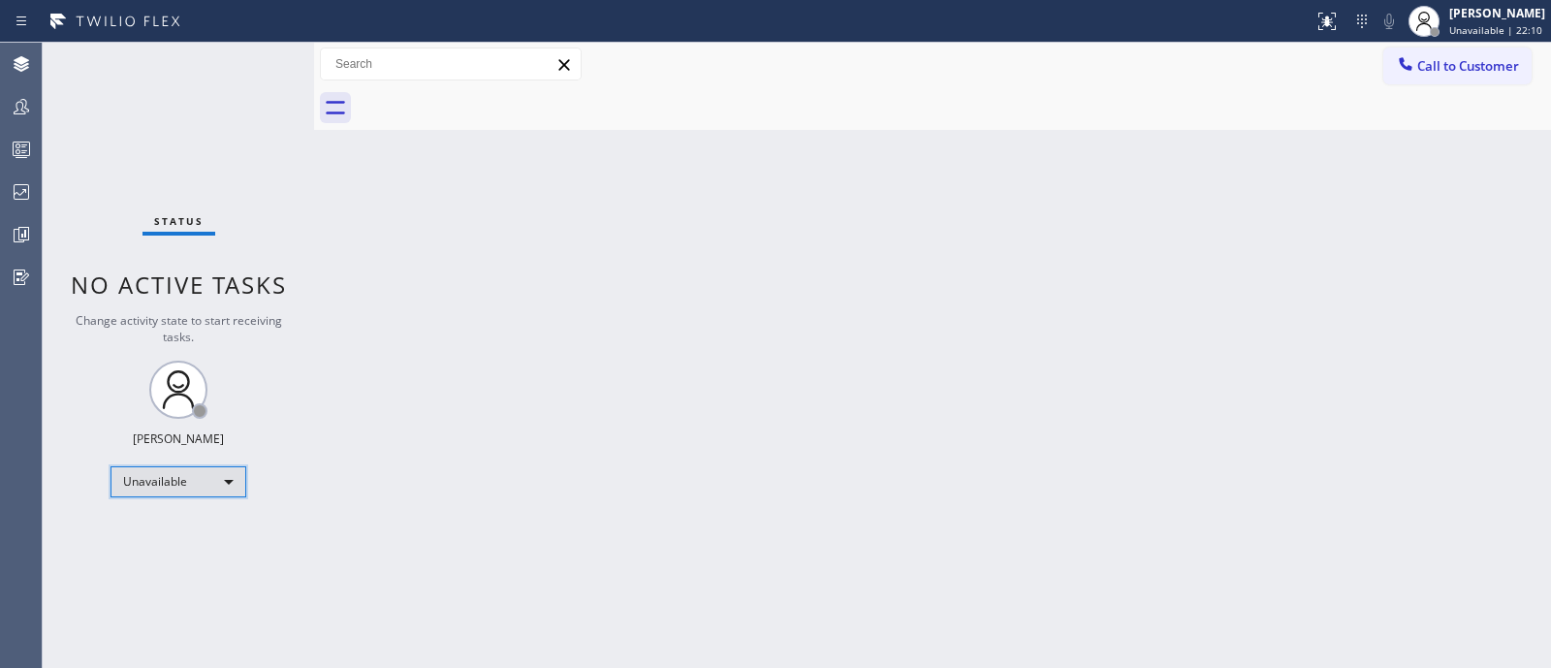
click at [201, 484] on div "Unavailable" at bounding box center [178, 481] width 136 height 31
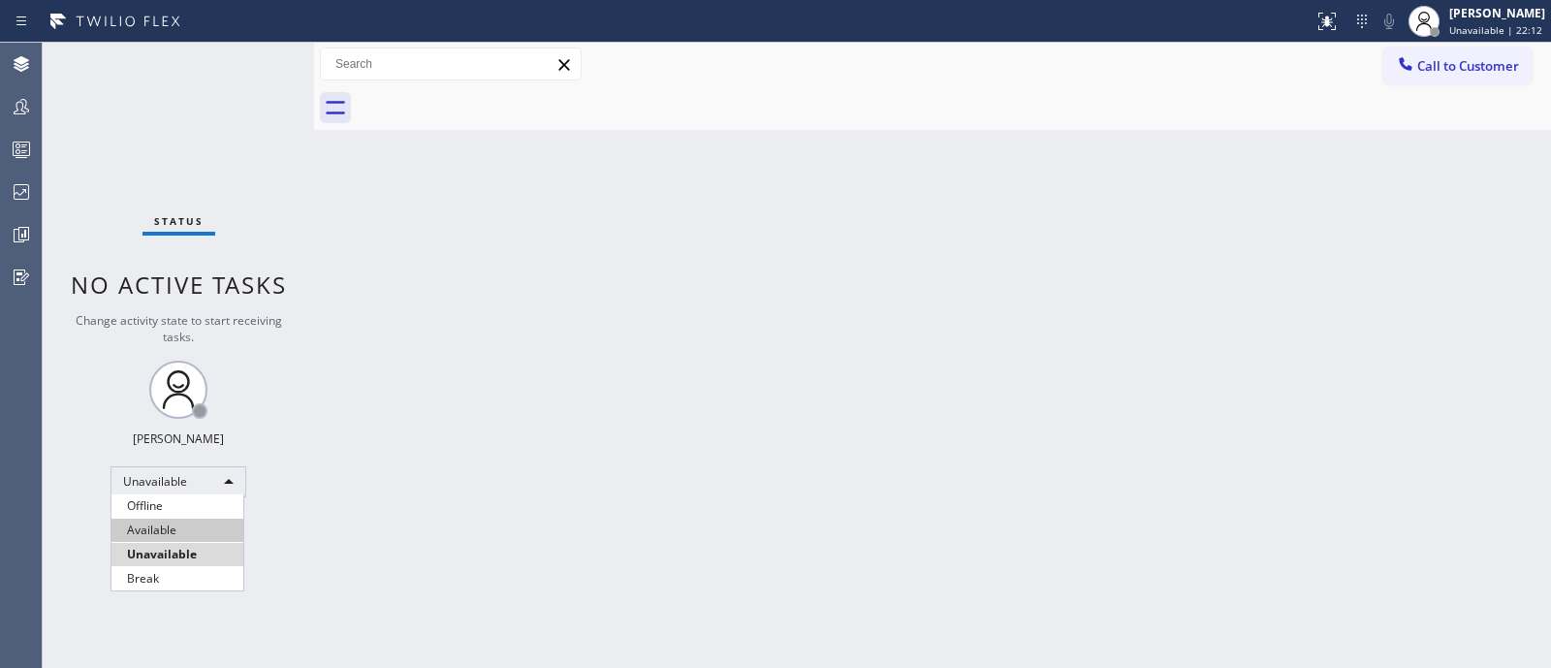
click at [199, 527] on li "Available" at bounding box center [177, 530] width 132 height 23
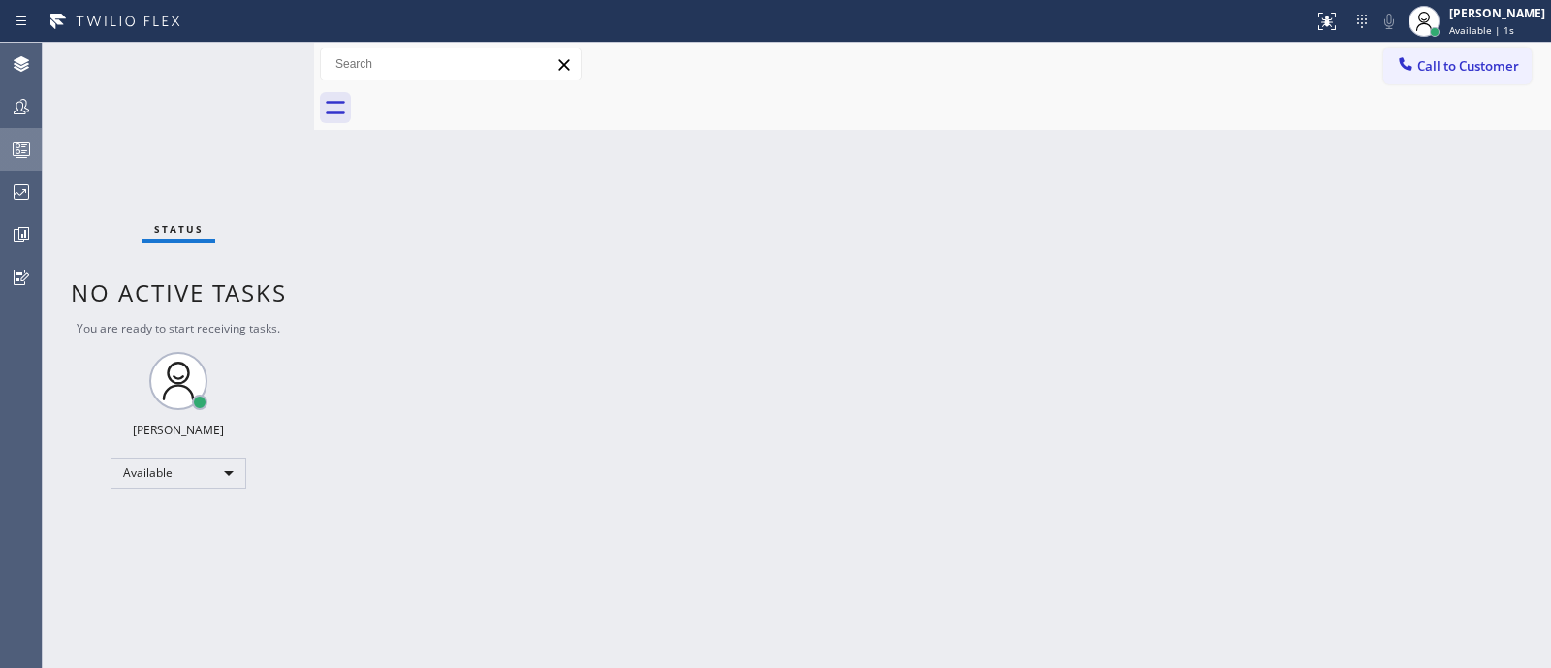
click at [28, 155] on rect at bounding box center [22, 149] width 16 height 14
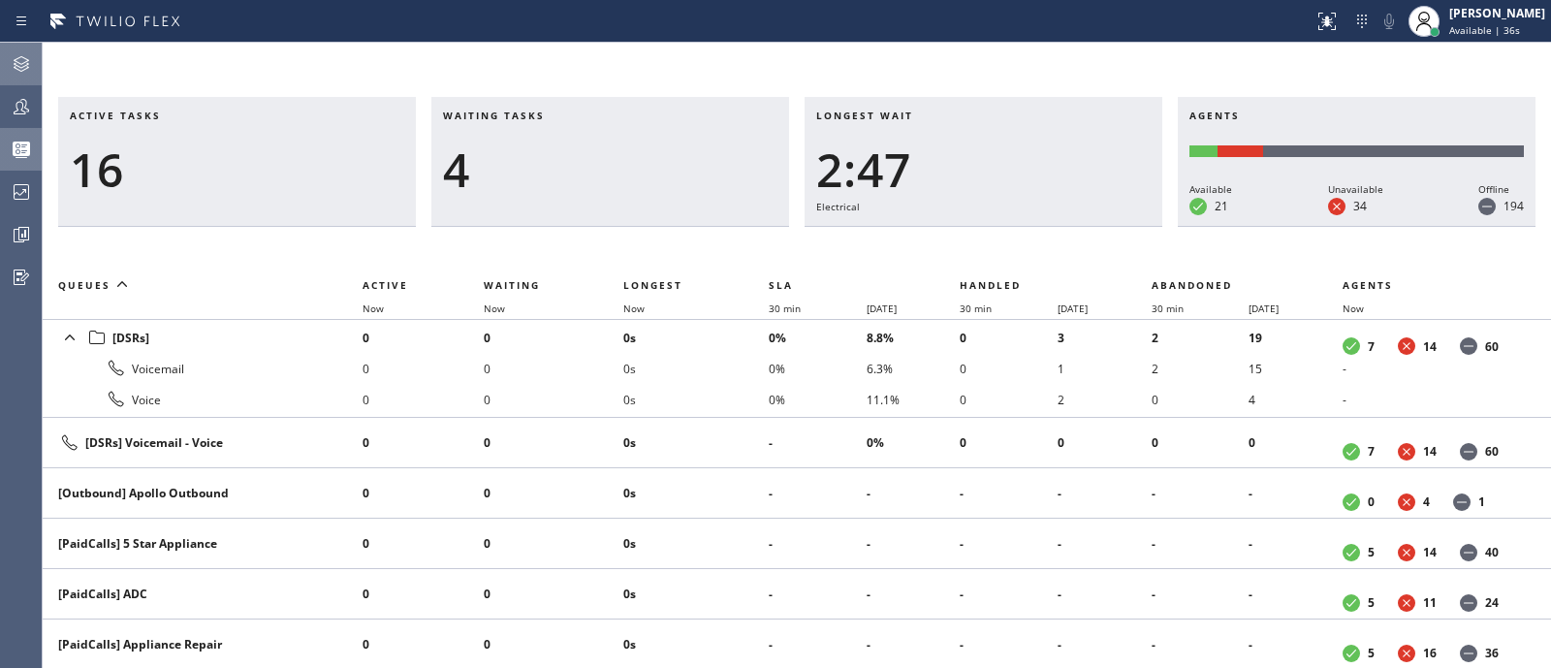
click at [21, 77] on div at bounding box center [21, 64] width 43 height 39
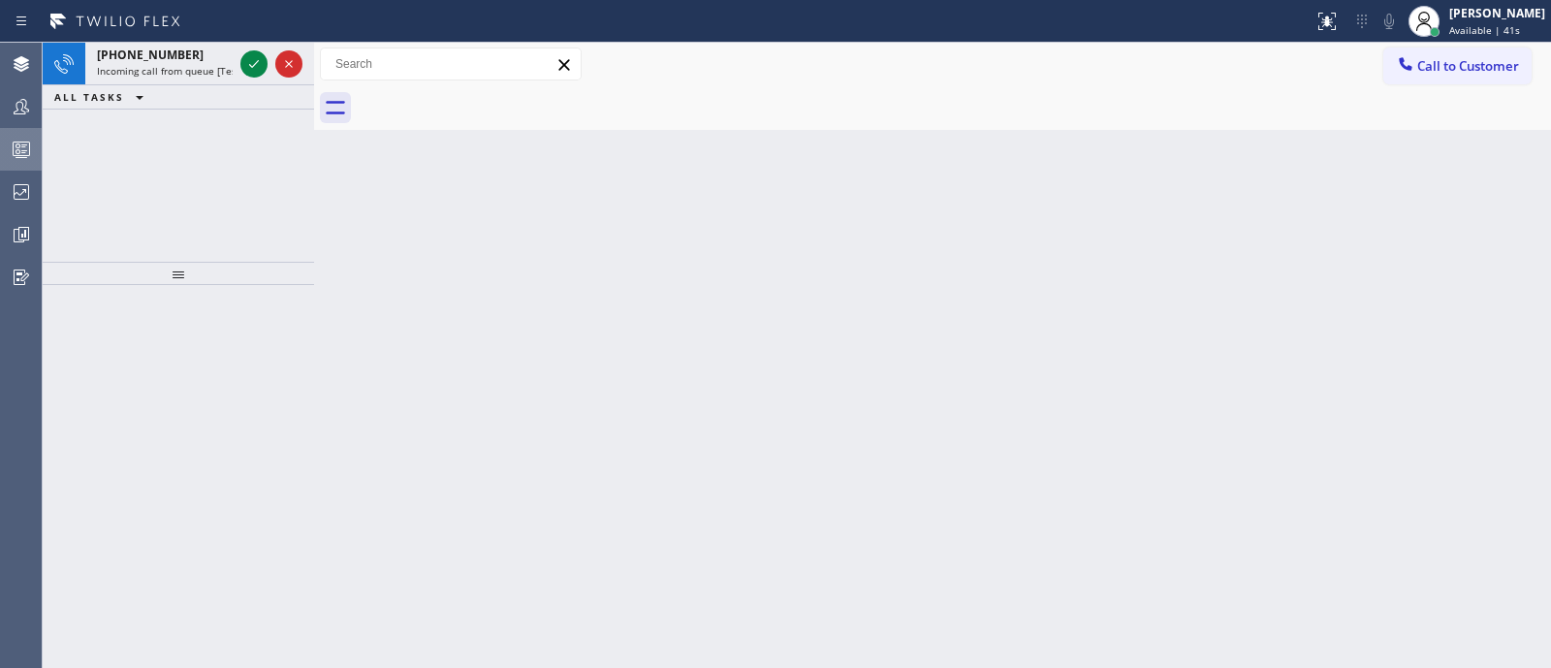
click at [152, 65] on span "Incoming call from queue [Test] All" at bounding box center [177, 71] width 161 height 14
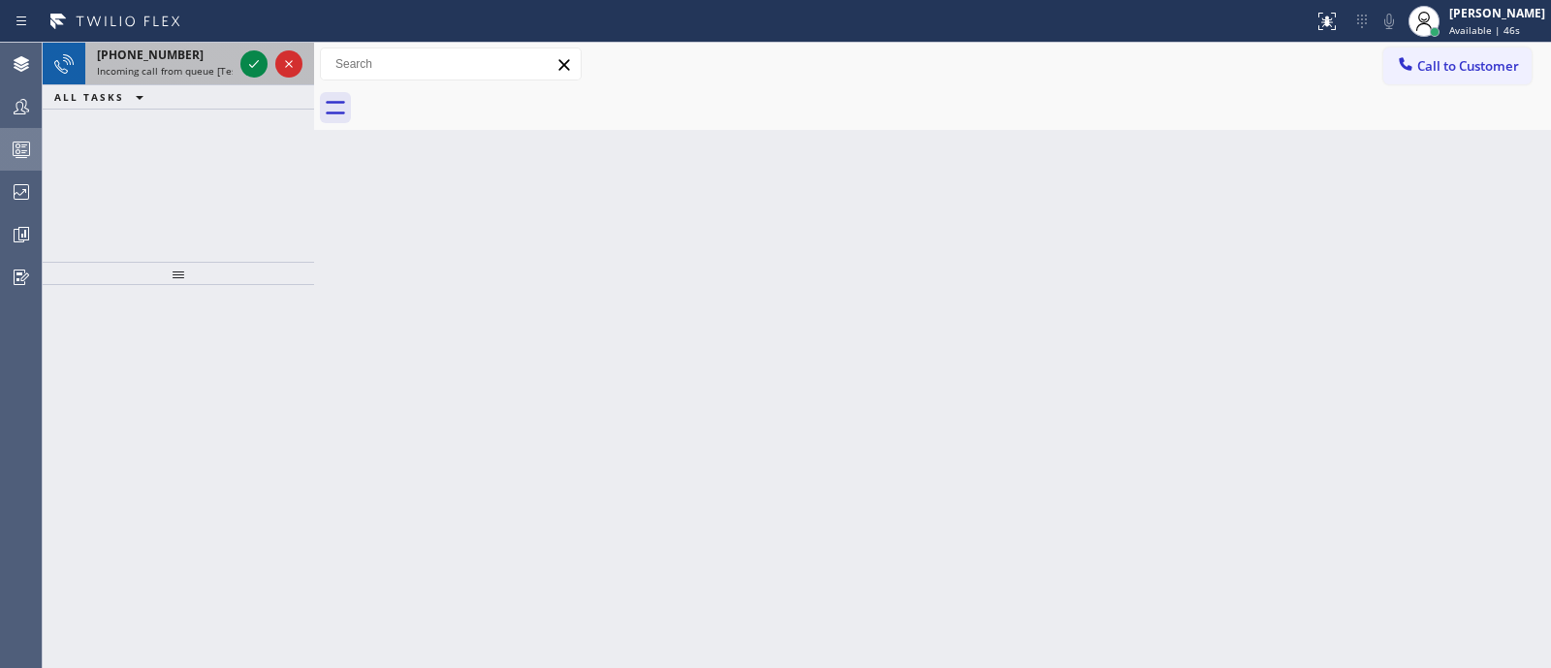
click at [179, 65] on span "Incoming call from queue [Test] All" at bounding box center [177, 71] width 161 height 14
click at [182, 57] on div "[PHONE_NUMBER]" at bounding box center [165, 55] width 136 height 16
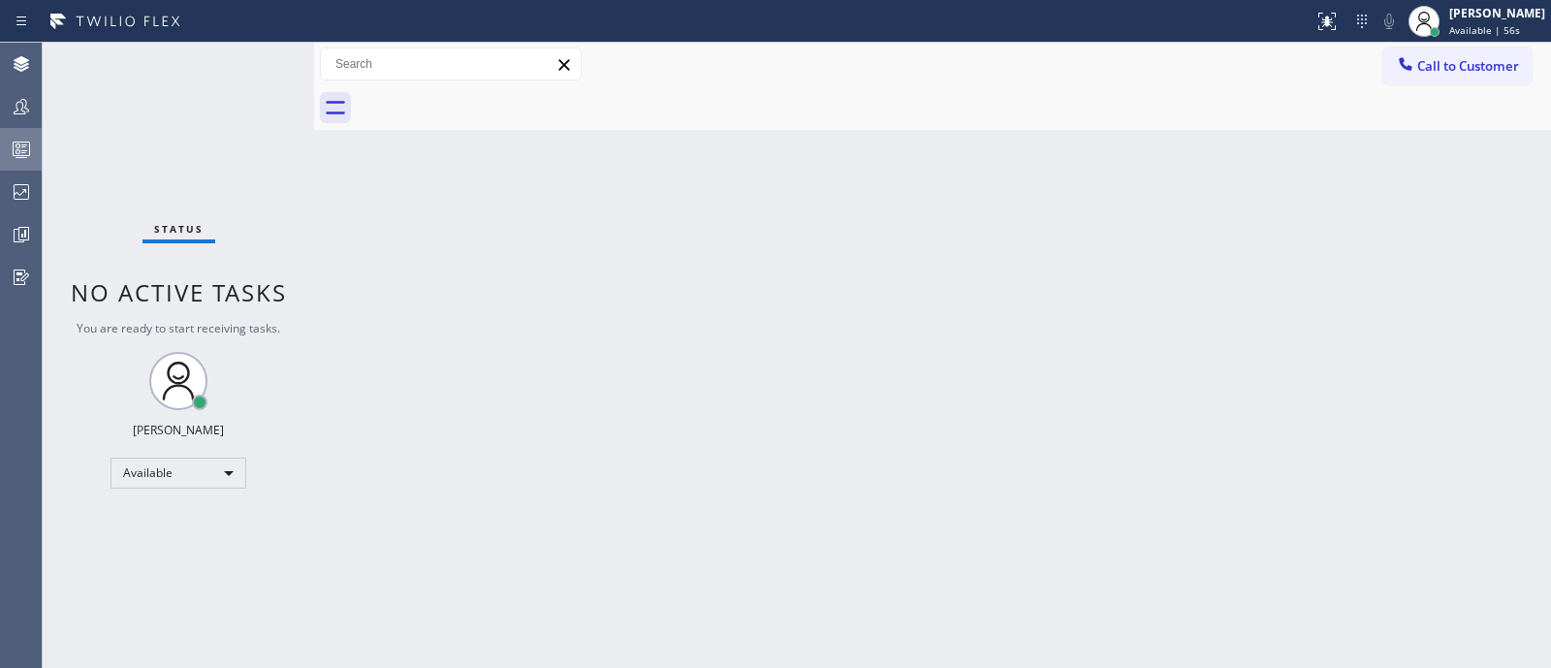
click at [259, 360] on div "Status No active tasks You are ready to start receiving tasks. [PERSON_NAME] Av…" at bounding box center [178, 355] width 271 height 625
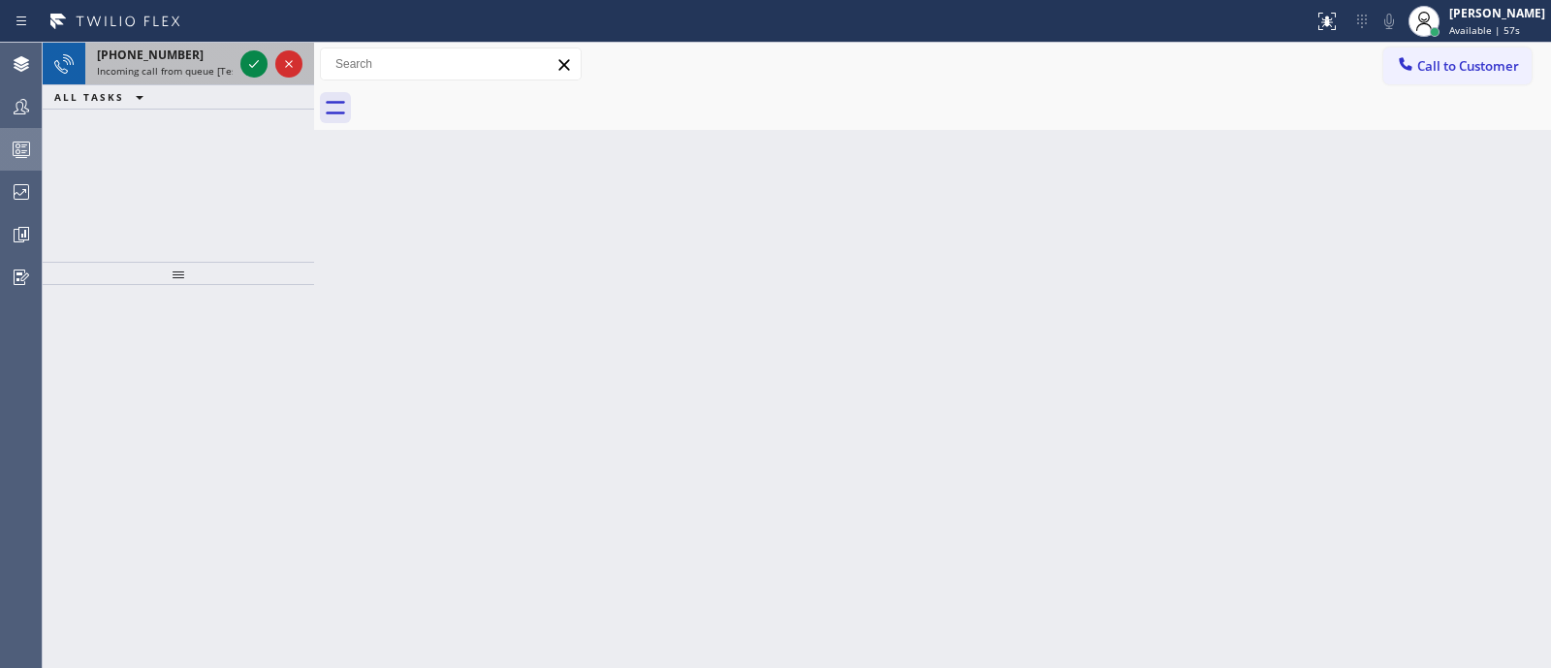
click at [164, 72] on span "Incoming call from queue [Test] All" at bounding box center [177, 71] width 161 height 14
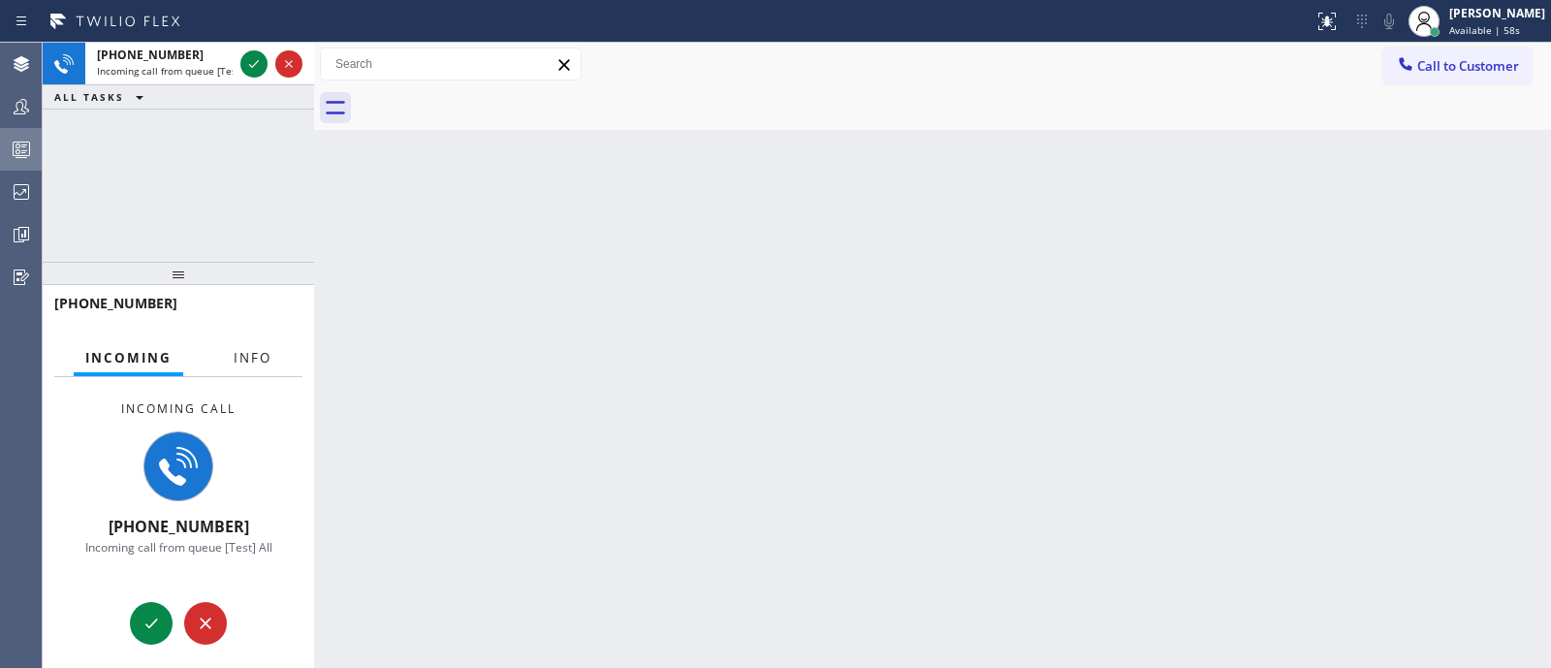
click at [247, 346] on button "Info" at bounding box center [252, 358] width 61 height 38
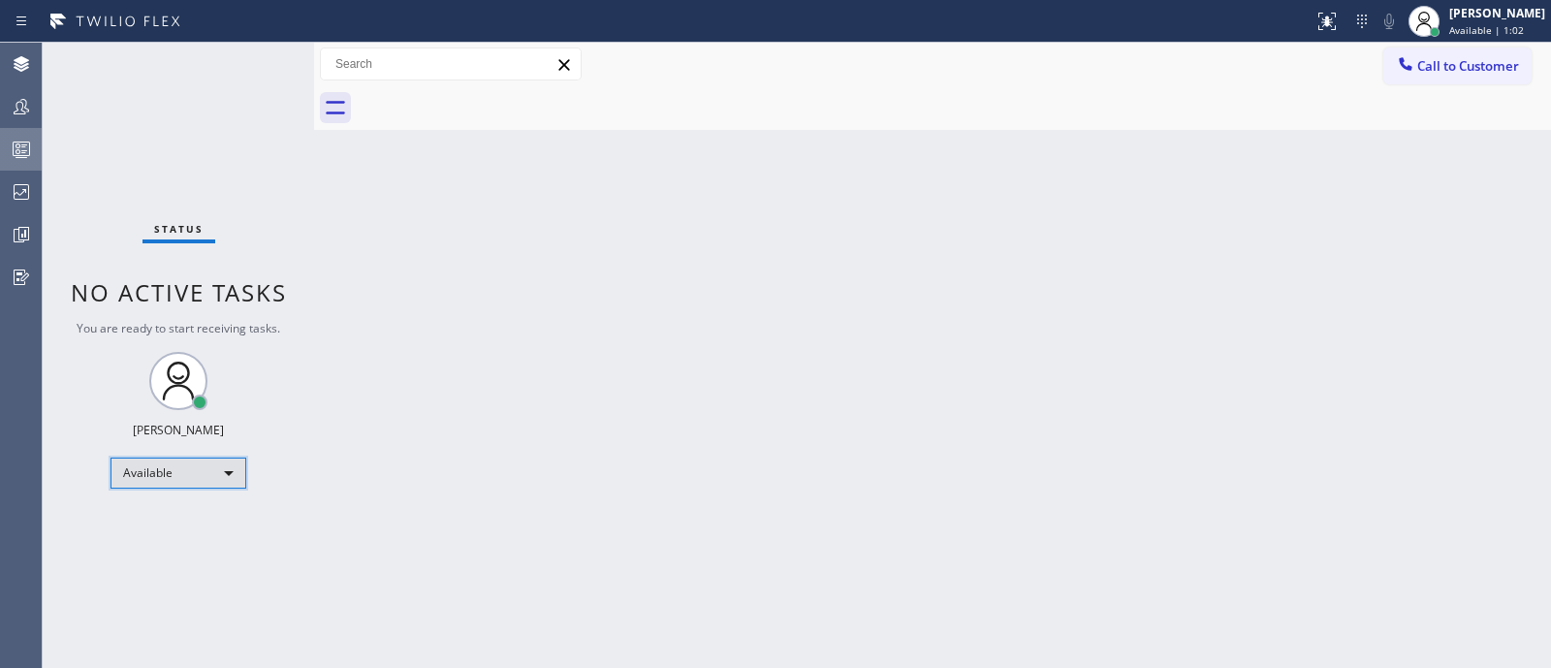
click at [204, 466] on div "Available" at bounding box center [178, 472] width 136 height 31
click at [212, 544] on li "Unavailable" at bounding box center [177, 546] width 132 height 23
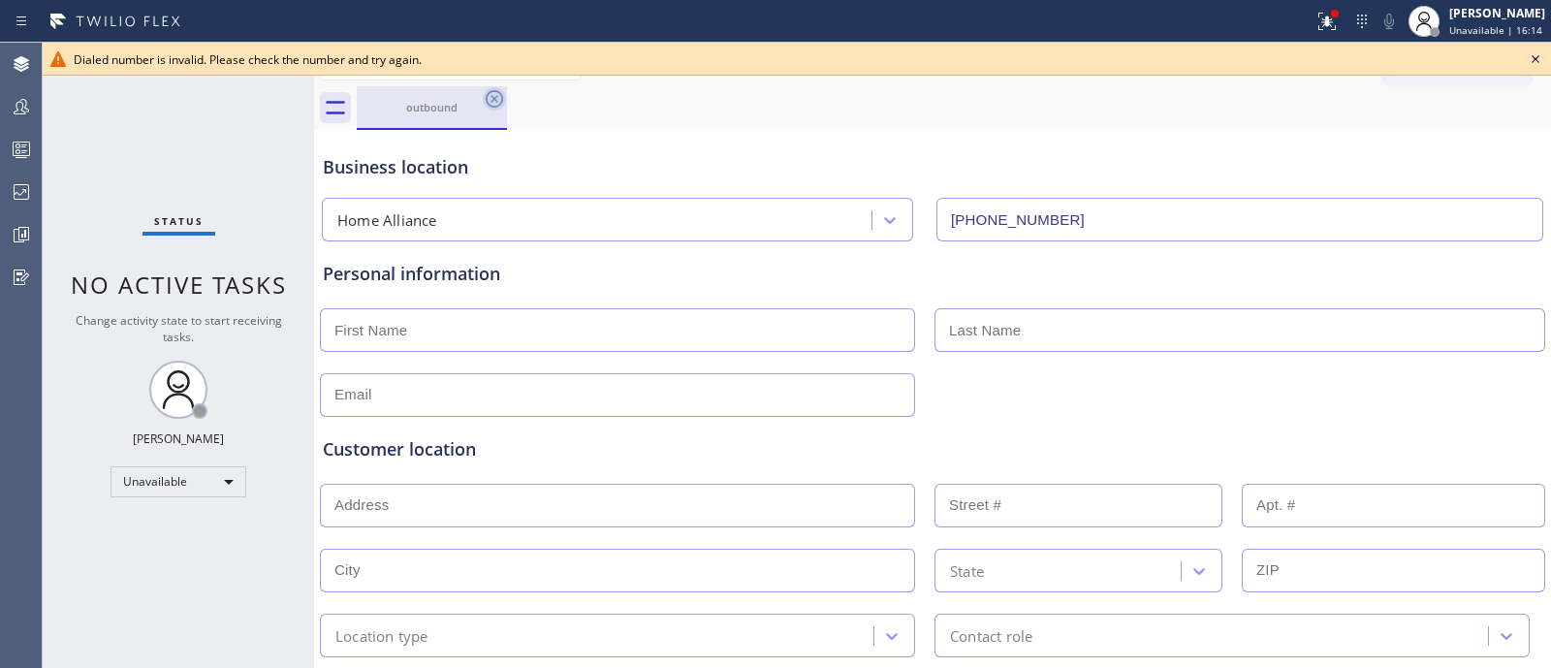
click at [490, 94] on icon at bounding box center [494, 98] width 23 height 23
